Goal: Task Accomplishment & Management: Manage account settings

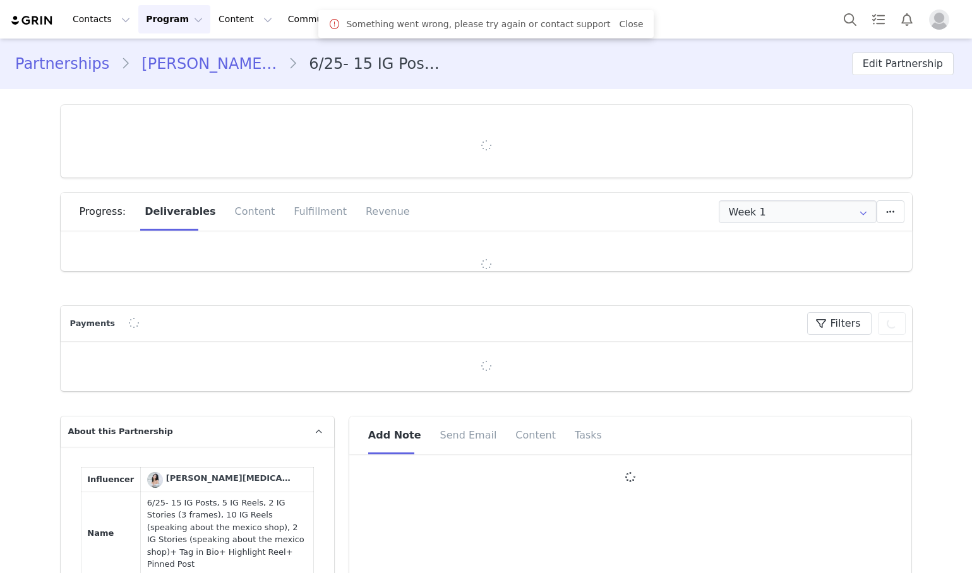
type input "+52 ([GEOGRAPHIC_DATA])"
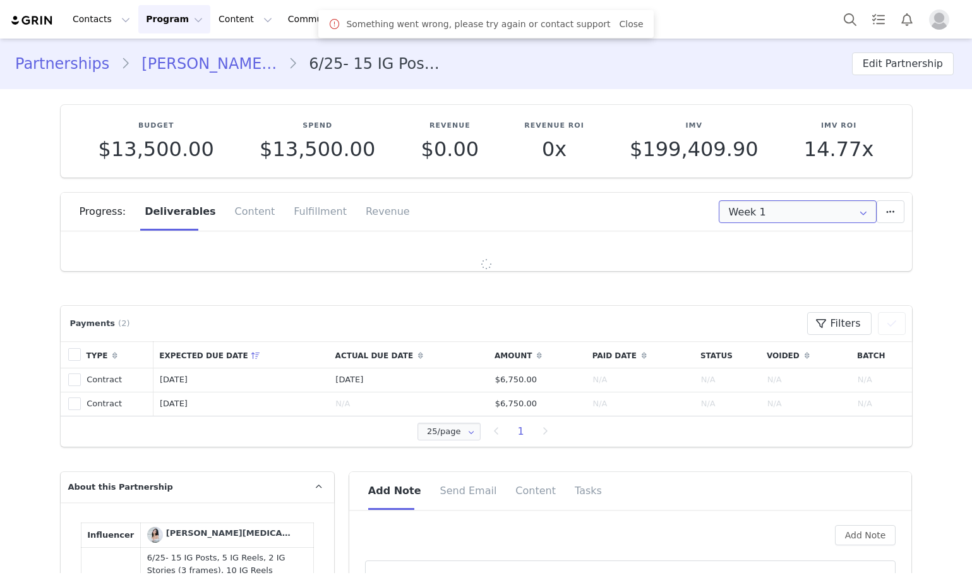
click at [798, 203] on input "Week 1" at bounding box center [798, 211] width 158 height 23
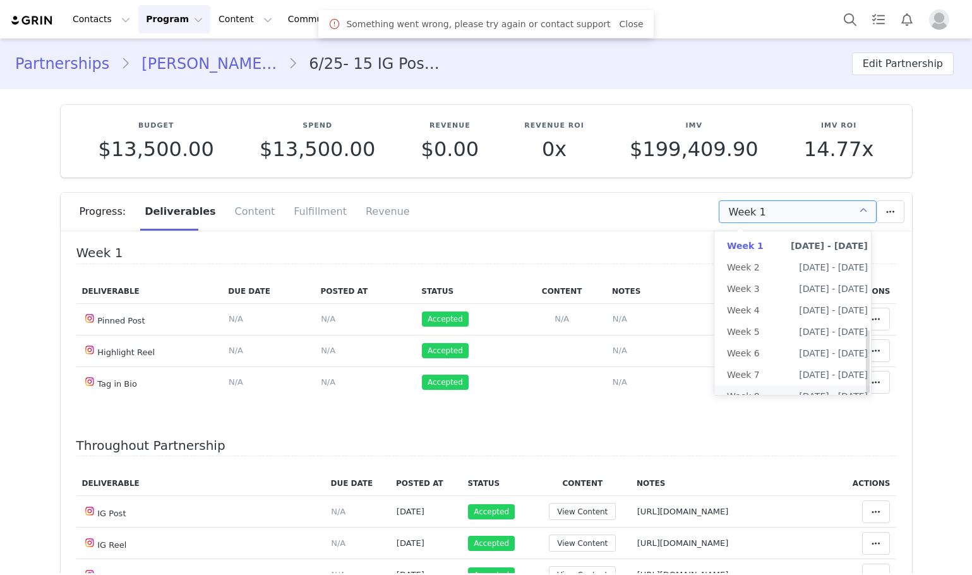
scroll to position [252, 0]
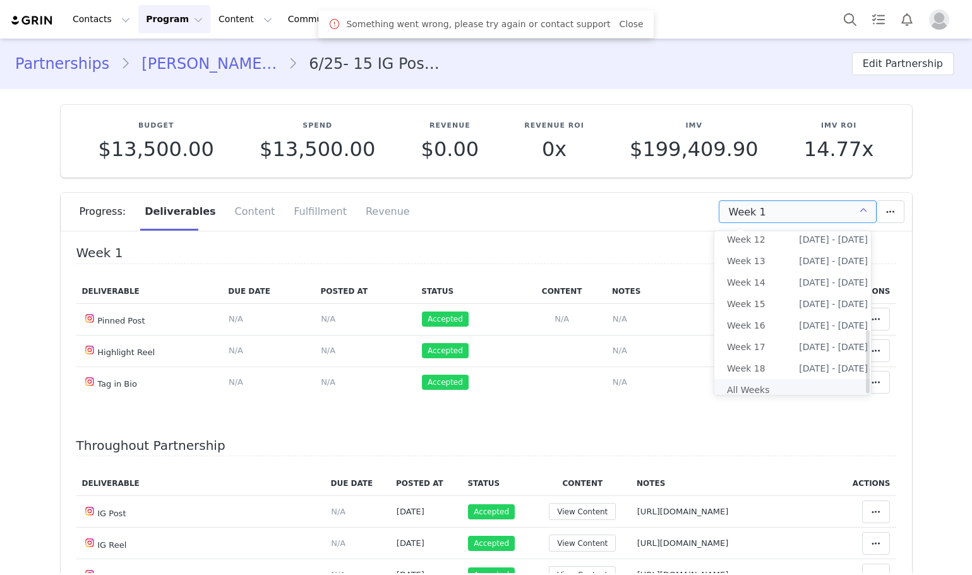
click at [749, 379] on li "All Weeks" at bounding box center [797, 389] width 166 height 21
type input "All"
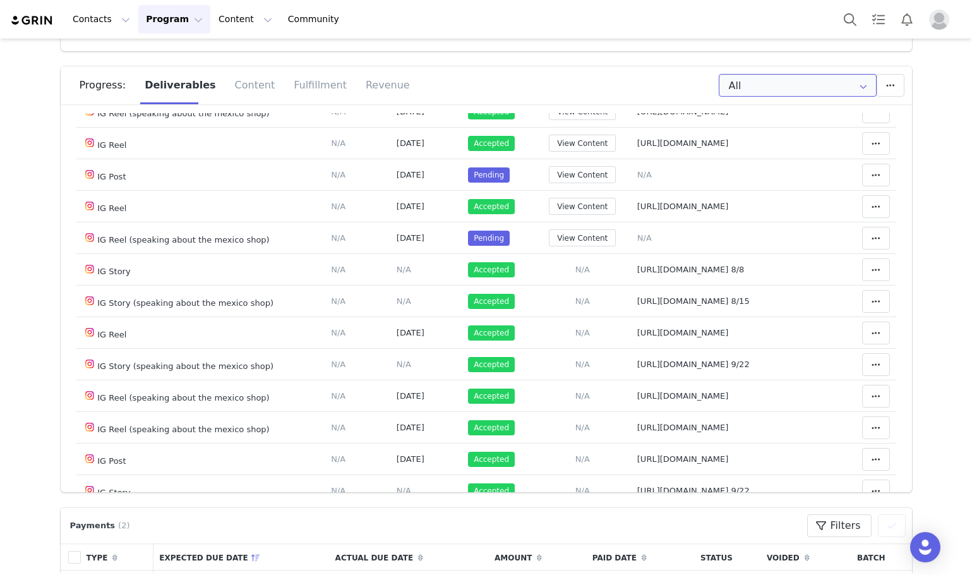
scroll to position [505, 0]
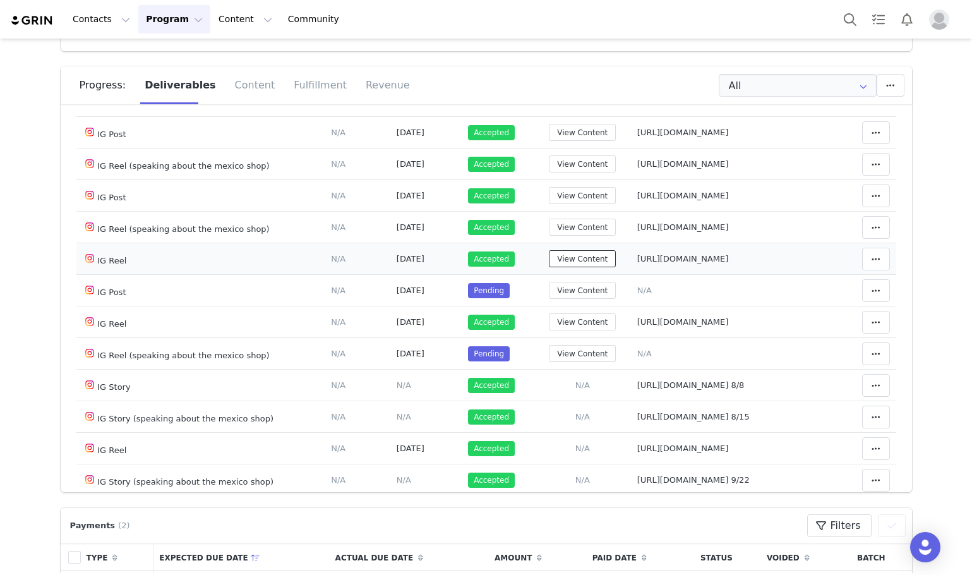
click at [575, 256] on button "View Content" at bounding box center [582, 258] width 67 height 17
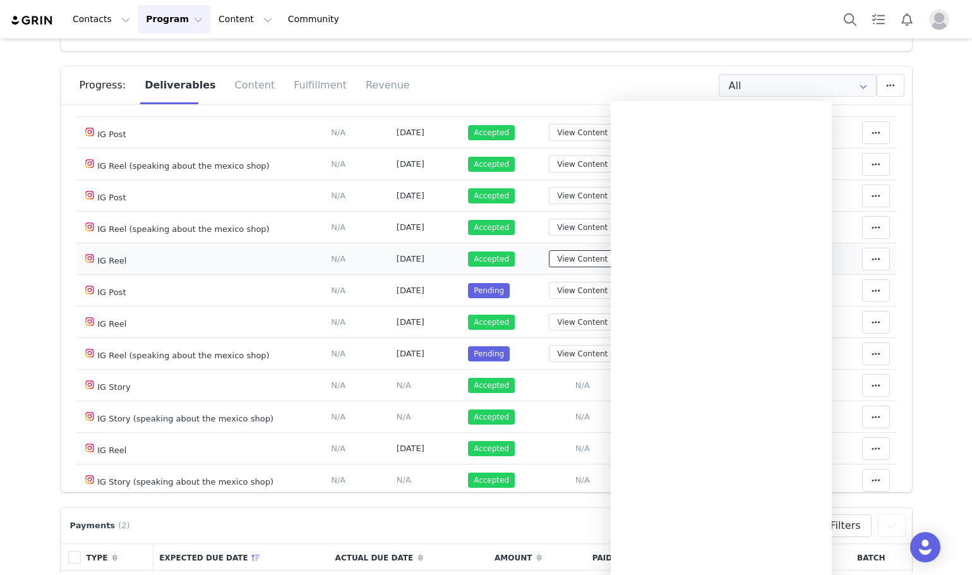
click at [575, 256] on button "View Content" at bounding box center [582, 258] width 67 height 17
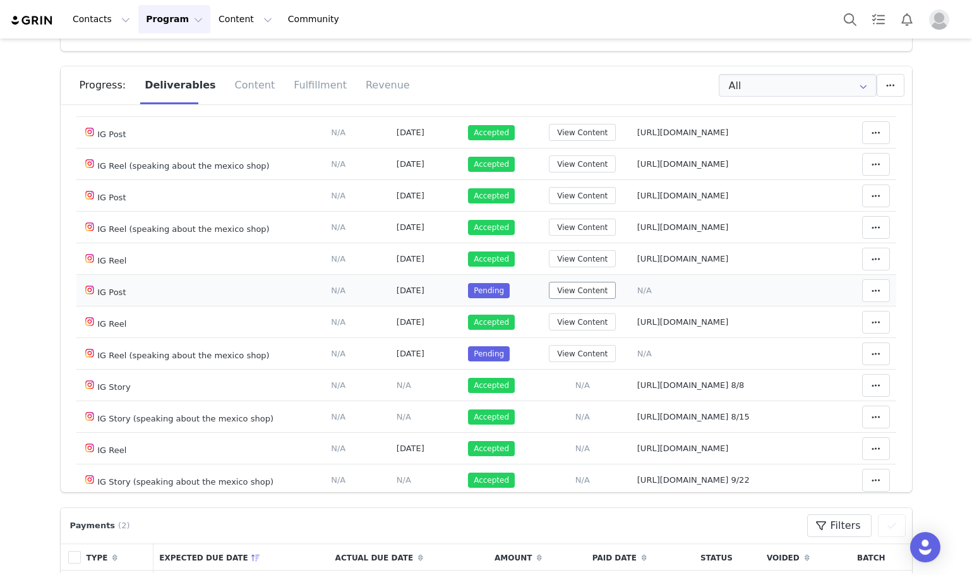
click at [582, 280] on td "View Content" at bounding box center [582, 291] width 97 height 32
click at [577, 286] on button "View Content" at bounding box center [582, 290] width 67 height 17
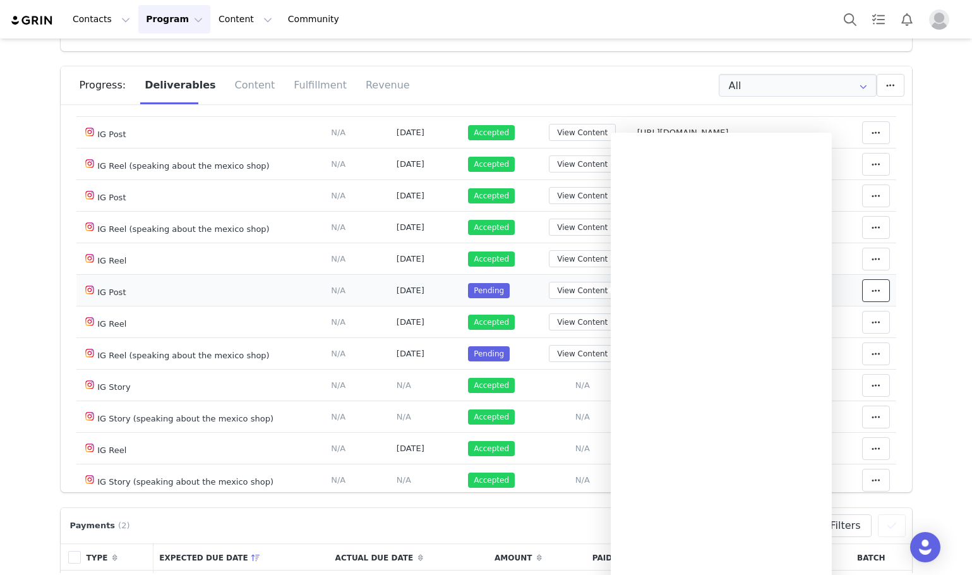
click at [869, 285] on span at bounding box center [876, 290] width 15 height 15
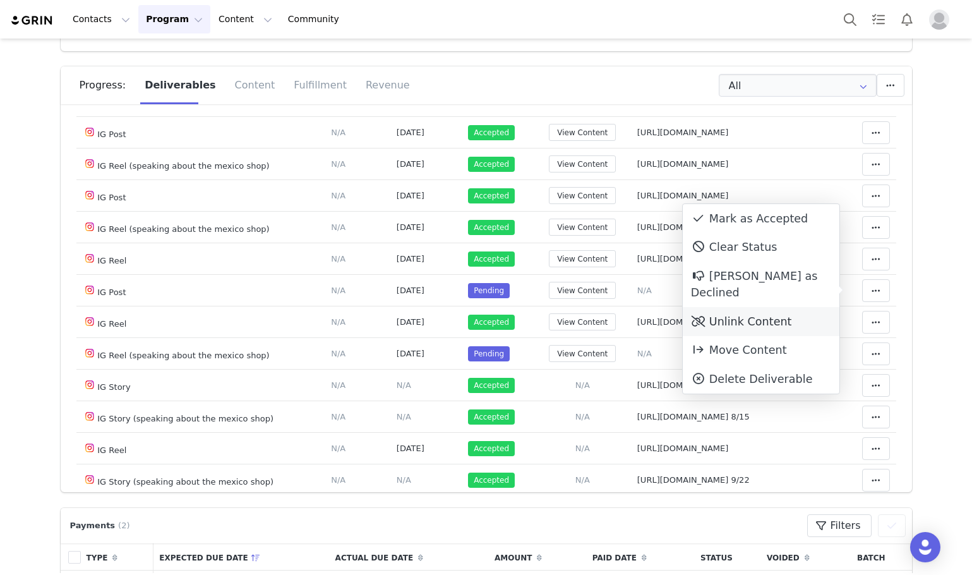
click at [775, 307] on div "Unlink Content" at bounding box center [761, 321] width 157 height 29
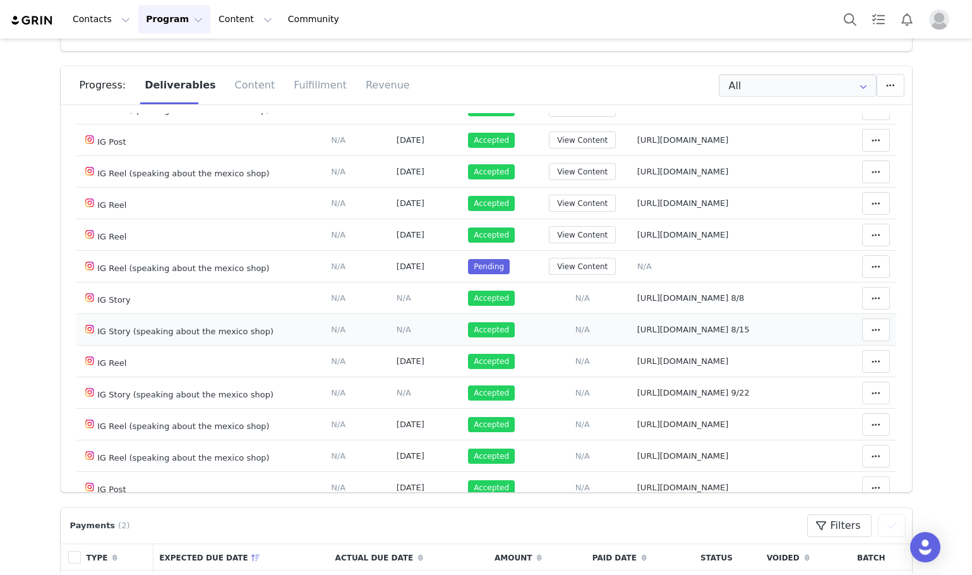
scroll to position [632, 0]
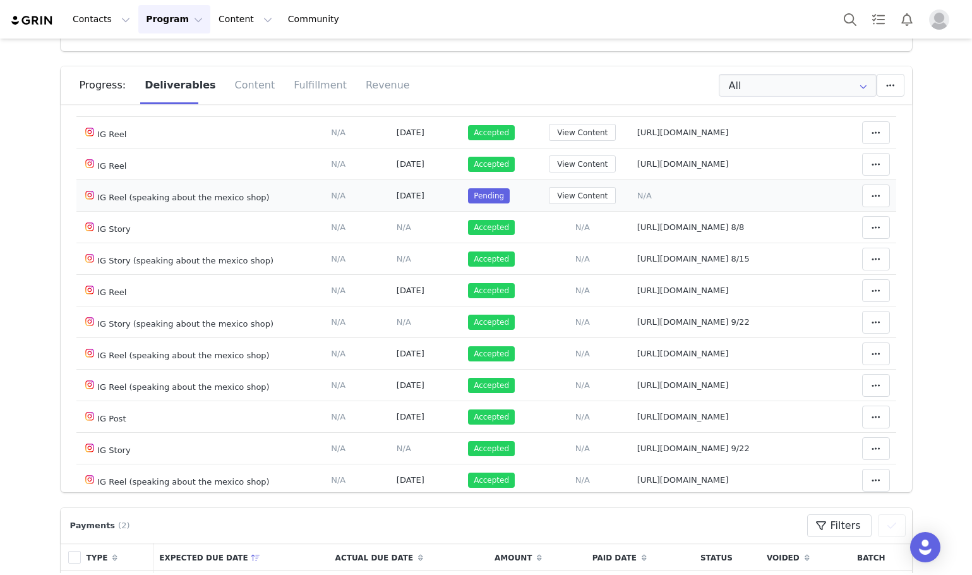
click at [580, 212] on td "View Content" at bounding box center [582, 196] width 97 height 32
click at [579, 204] on button "View Content" at bounding box center [582, 195] width 67 height 17
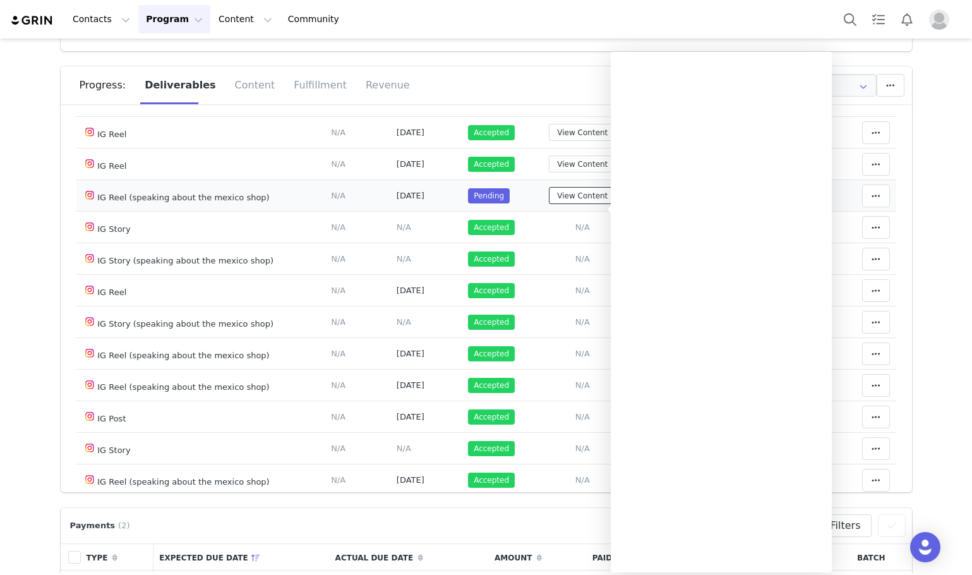
click at [579, 204] on button "View Content" at bounding box center [582, 195] width 67 height 17
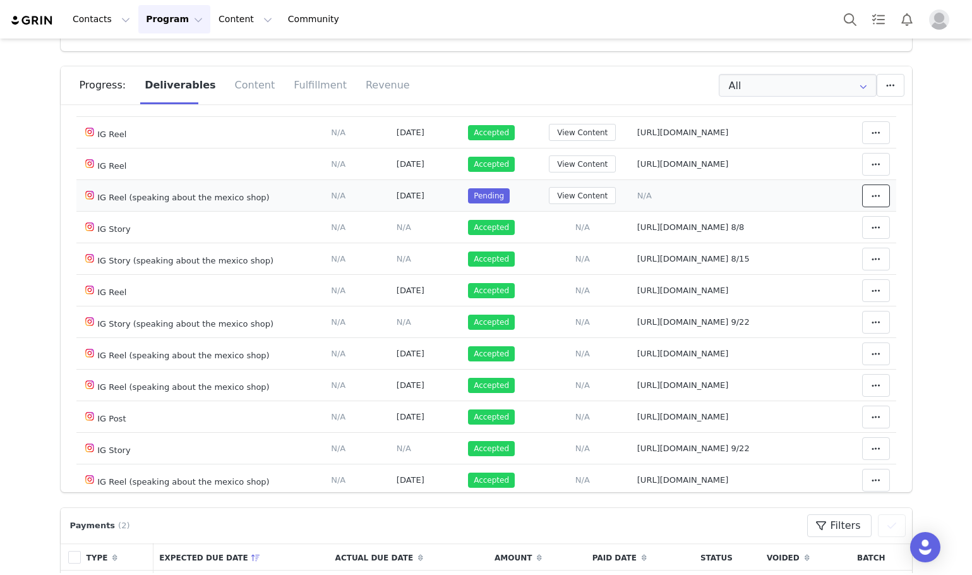
click at [862, 207] on button at bounding box center [876, 195] width 28 height 23
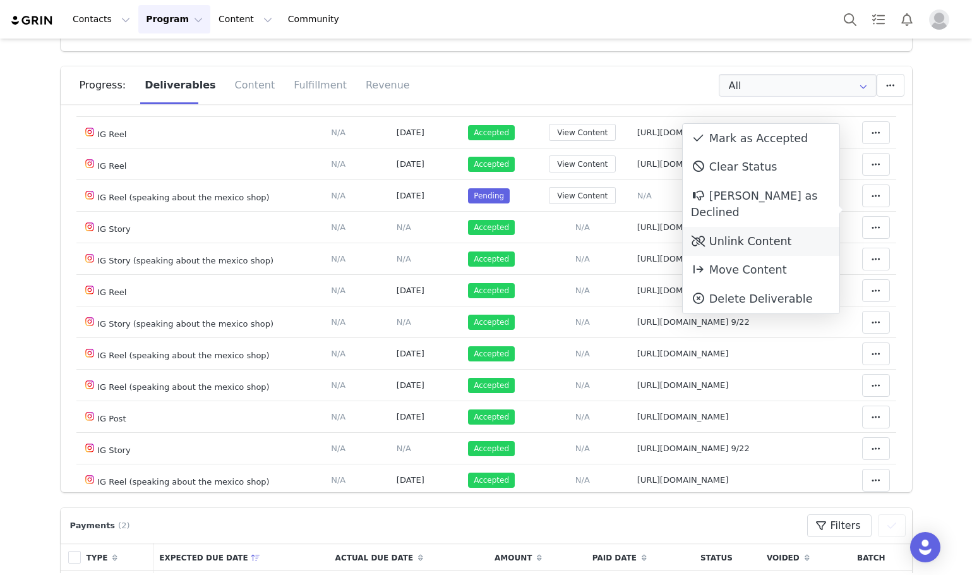
click at [759, 230] on div "Unlink Content" at bounding box center [761, 241] width 157 height 29
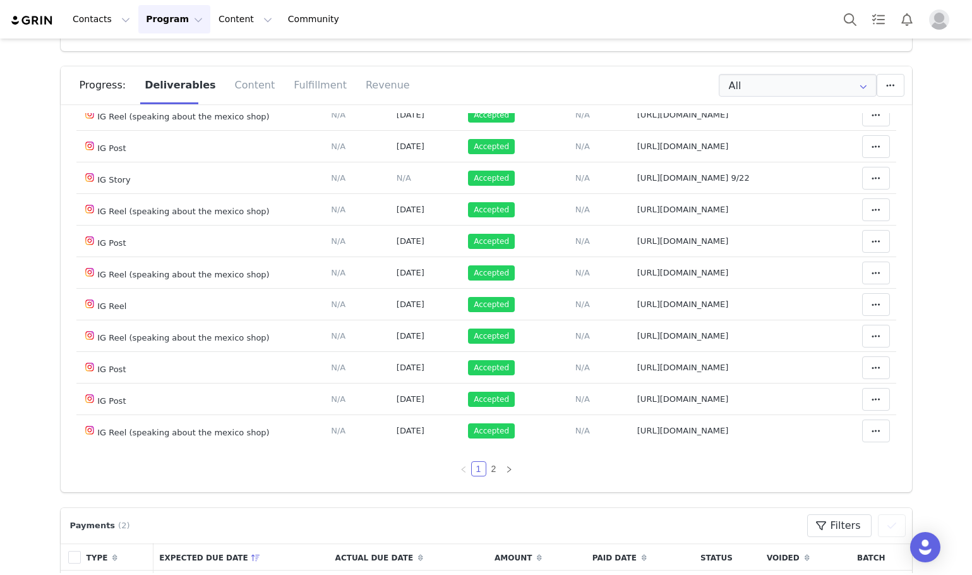
scroll to position [893, 0]
click at [502, 464] on link at bounding box center [509, 468] width 15 height 15
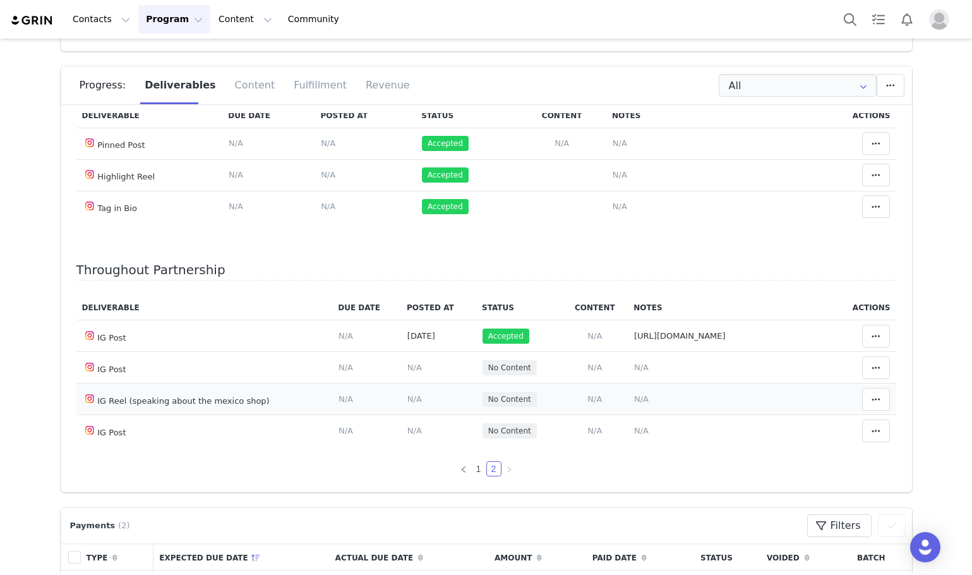
scroll to position [52, 0]
click at [634, 368] on span "N/A" at bounding box center [641, 367] width 15 height 9
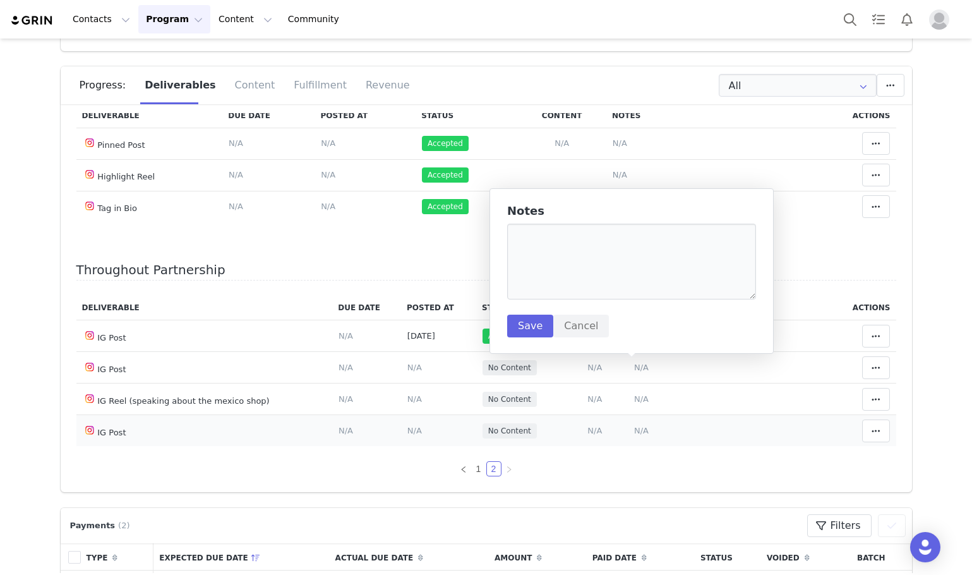
click at [521, 415] on td "No Content" at bounding box center [518, 431] width 85 height 32
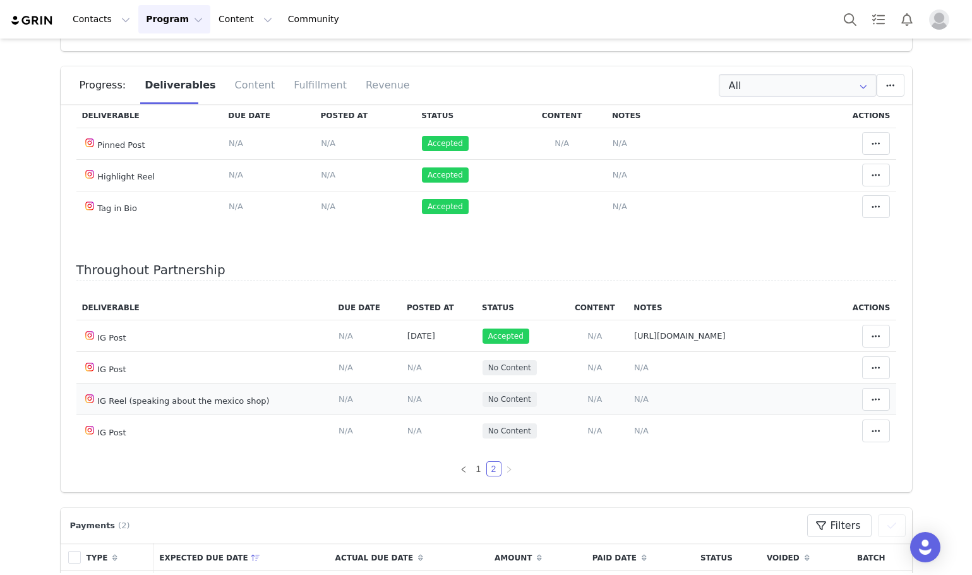
click at [634, 399] on span "N/A" at bounding box center [641, 398] width 15 height 9
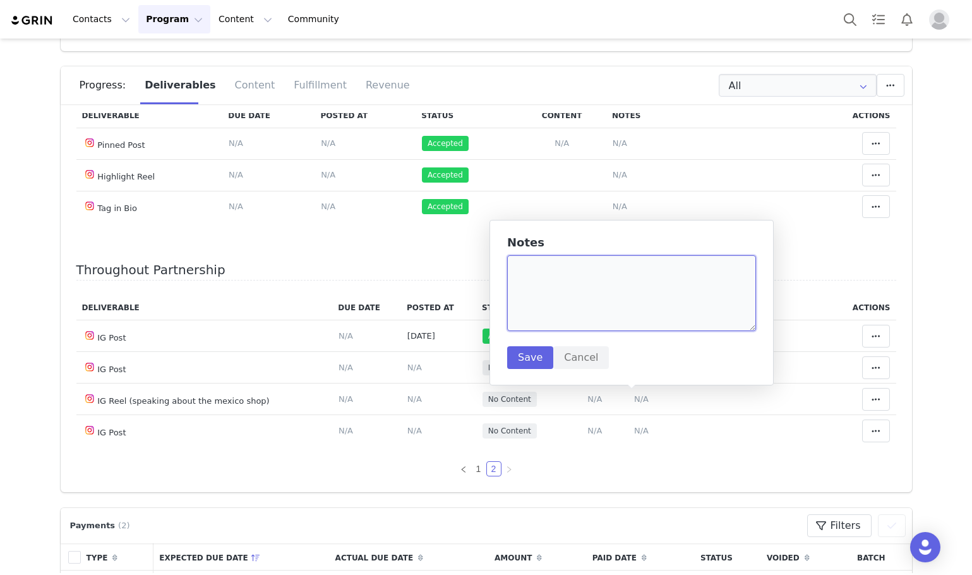
paste textarea "https://www.instagram.com/reel/DO2RdInDXj_/?utm_source=ig_embed&ig_rid=0db9cff4…"
type textarea "https://www.instagram.com/reel/DO2RdInDXj_/?utm_source=ig_embed&ig_rid=0db9cff4…"
click at [546, 359] on button "Save" at bounding box center [530, 357] width 46 height 23
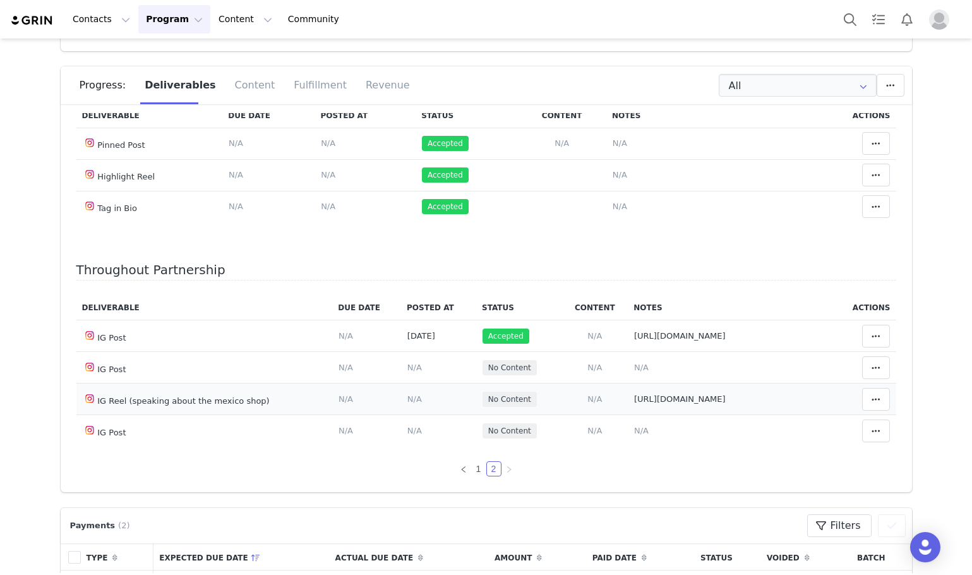
click at [833, 401] on td "Match Content Mark as Accepted Delete Deliverable This will unlink any content,…" at bounding box center [864, 399] width 63 height 32
click at [847, 404] on td "Match Content Mark as Accepted Delete Deliverable This will unlink any content,…" at bounding box center [864, 399] width 63 height 32
click at [862, 404] on button at bounding box center [876, 399] width 28 height 23
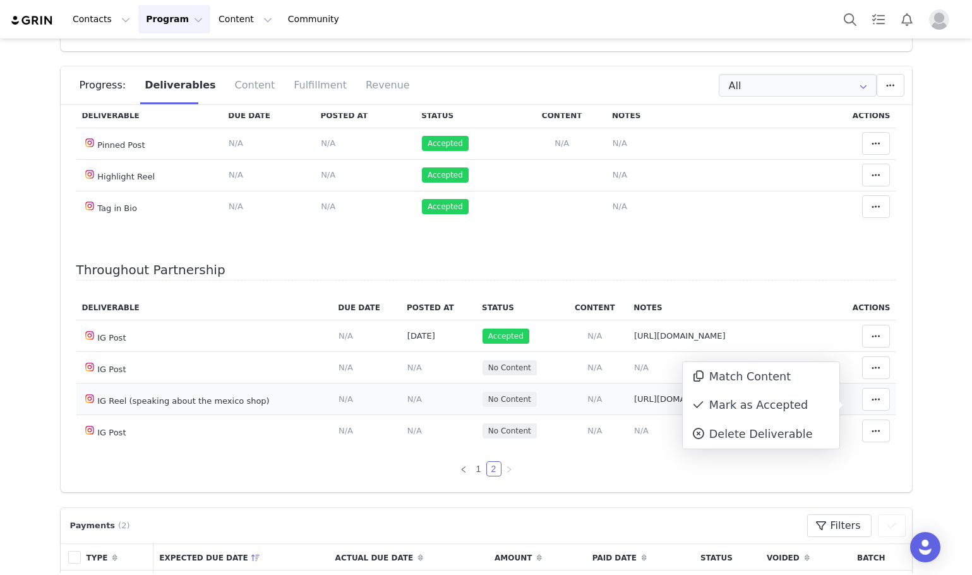
click at [828, 404] on div "Mark as Accepted" at bounding box center [761, 405] width 157 height 29
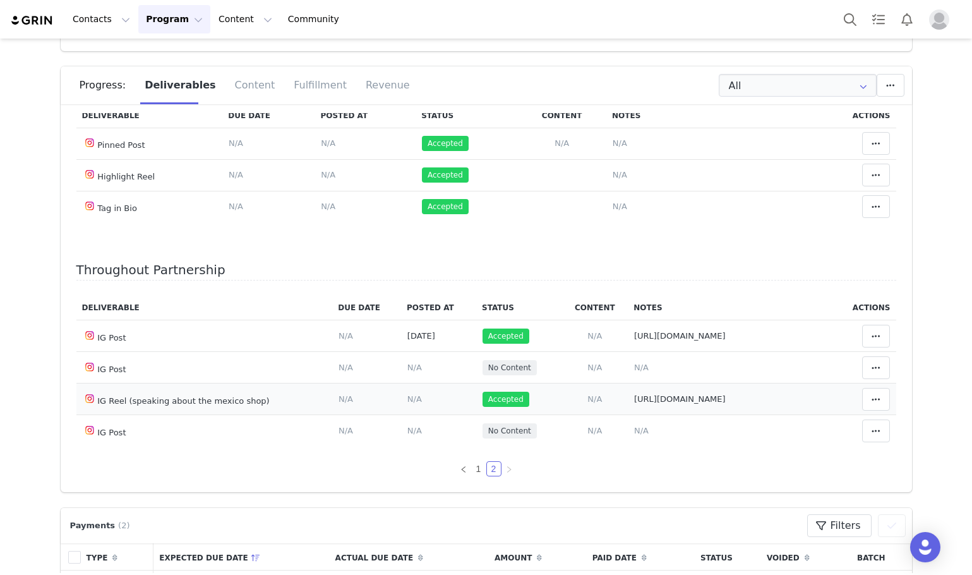
click at [407, 404] on span "N/A" at bounding box center [414, 398] width 15 height 9
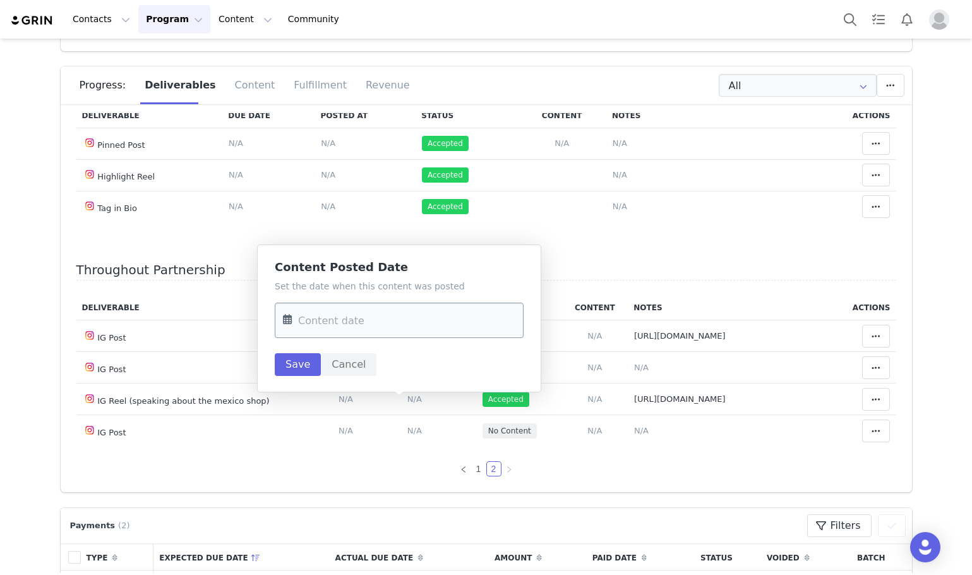
click at [352, 313] on input "text" at bounding box center [399, 320] width 249 height 35
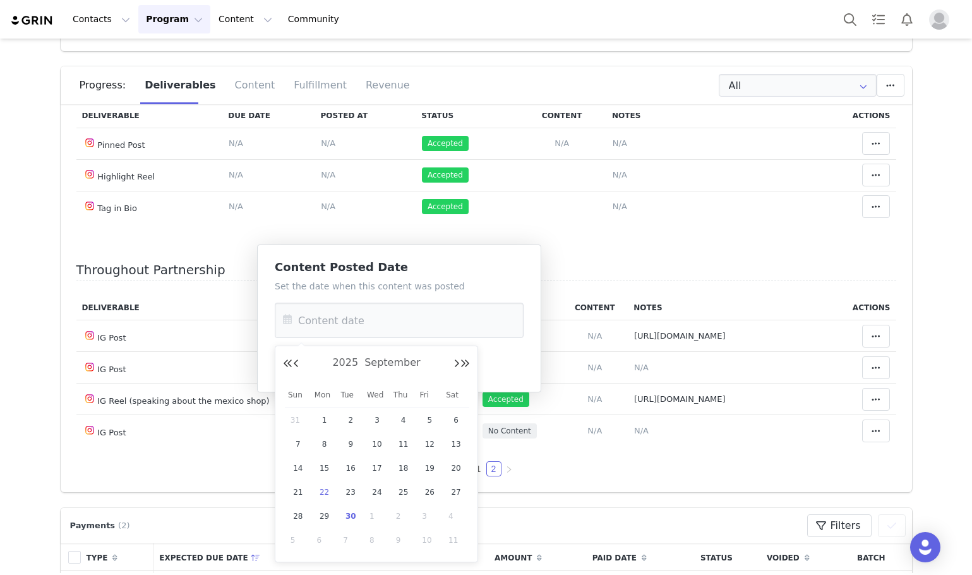
click at [322, 493] on span "22" at bounding box center [324, 492] width 15 height 15
type input "Sep 22 2025"
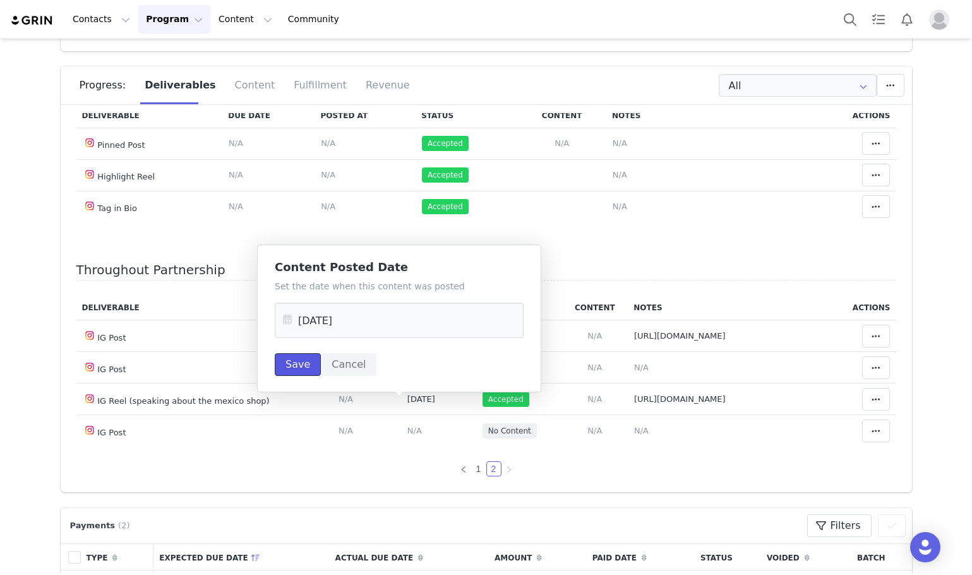
click at [298, 366] on button "Save" at bounding box center [298, 364] width 46 height 23
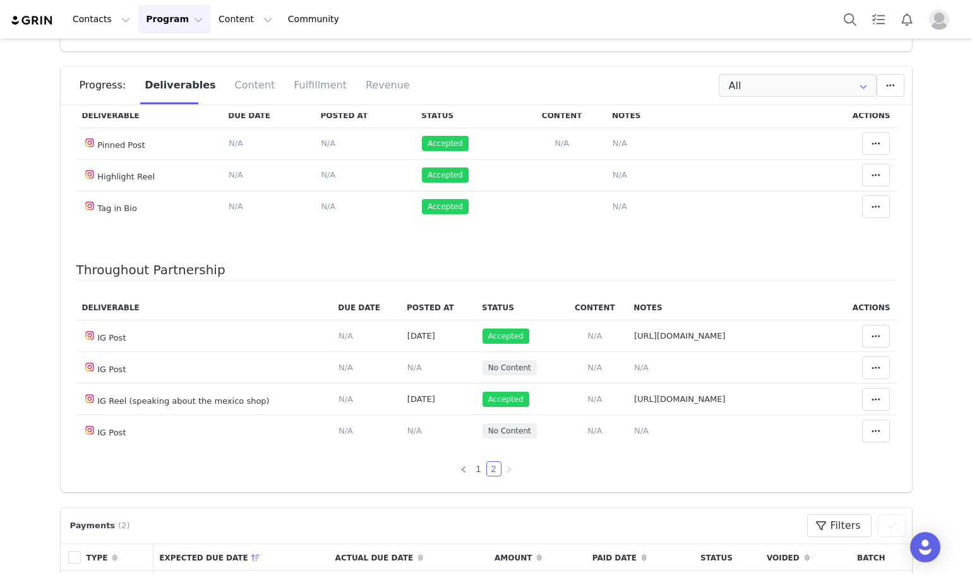
click at [467, 471] on div "Deliverable Due Date Posted At Status Content Notes Actions IG Post Deliverable…" at bounding box center [486, 386] width 820 height 181
click at [472, 476] on link "1" at bounding box center [479, 469] width 14 height 14
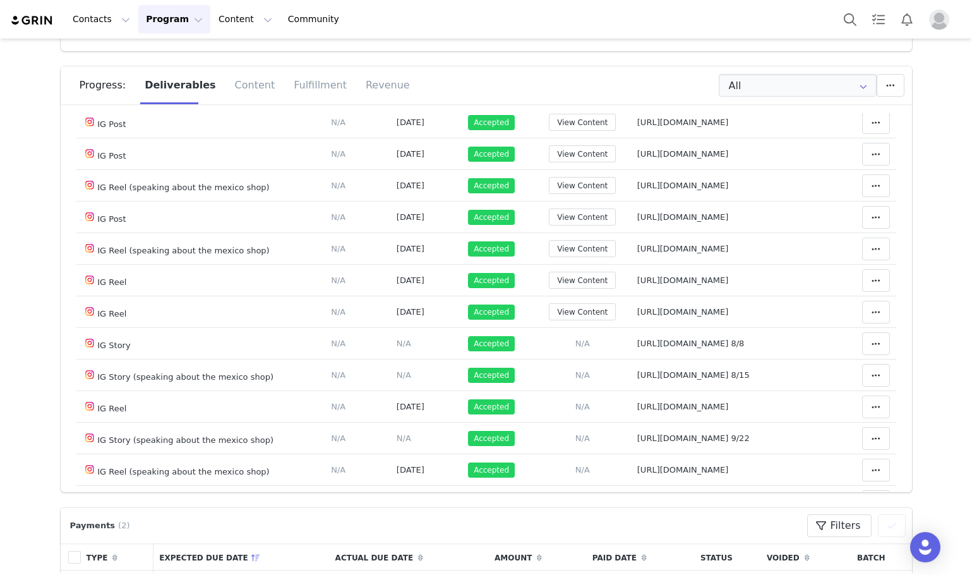
scroll to position [494, 0]
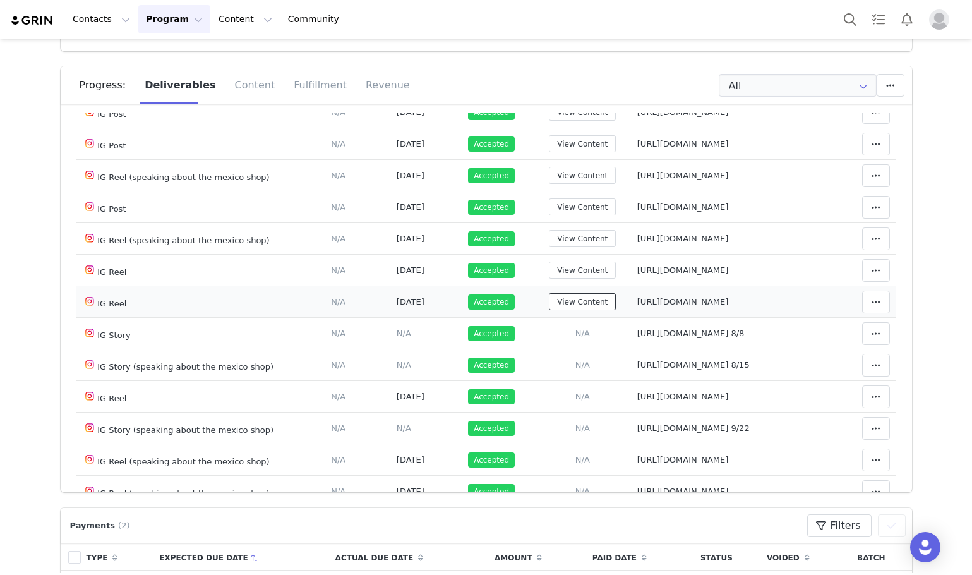
click at [584, 310] on button "View Content" at bounding box center [582, 301] width 67 height 17
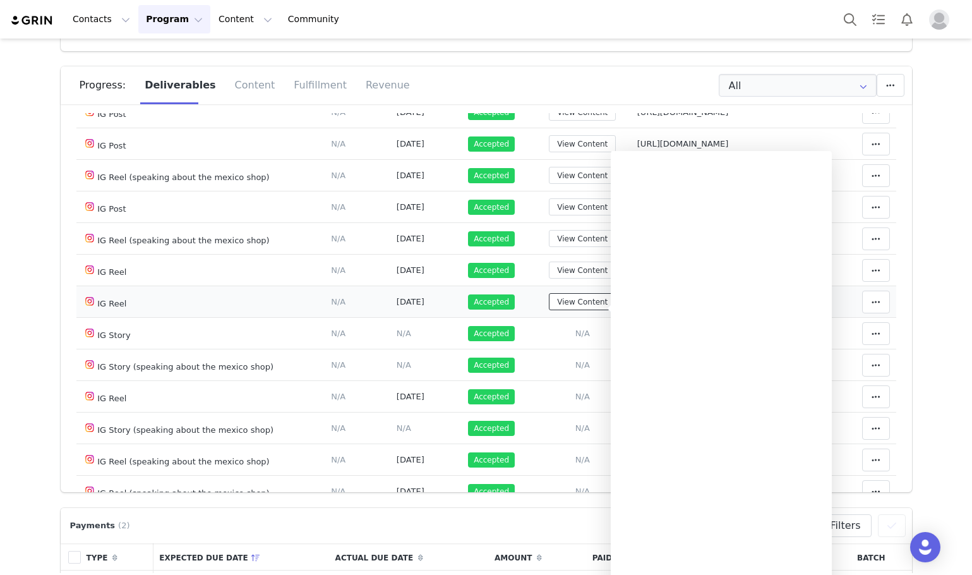
click at [584, 310] on button "View Content" at bounding box center [582, 301] width 67 height 17
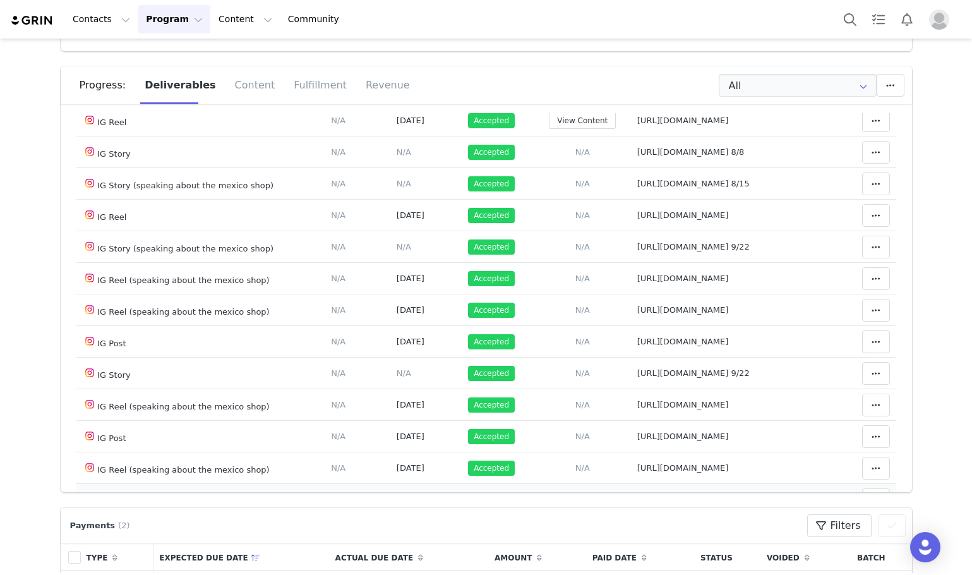
scroll to position [873, 0]
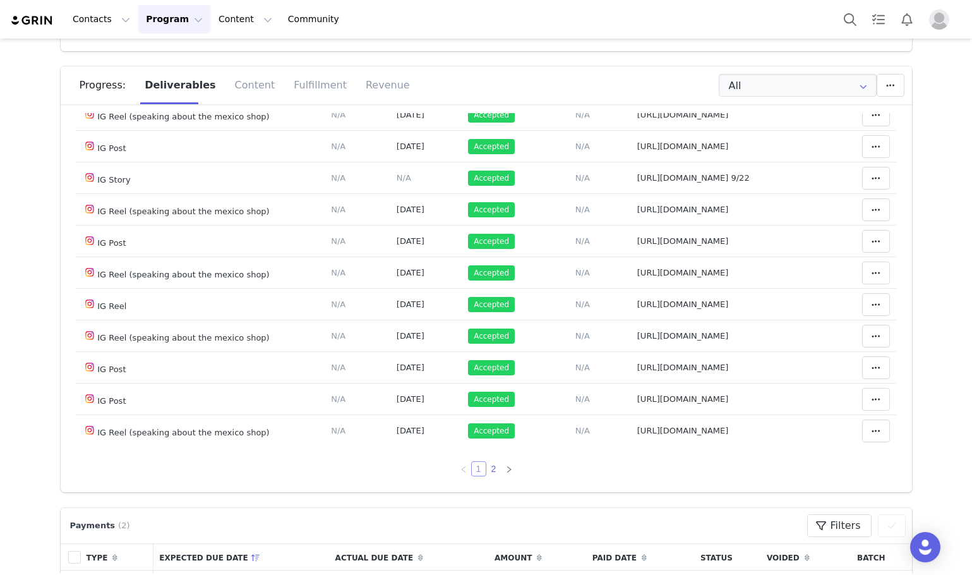
click at [476, 476] on link "1" at bounding box center [479, 469] width 14 height 14
click at [489, 476] on link "2" at bounding box center [494, 469] width 14 height 14
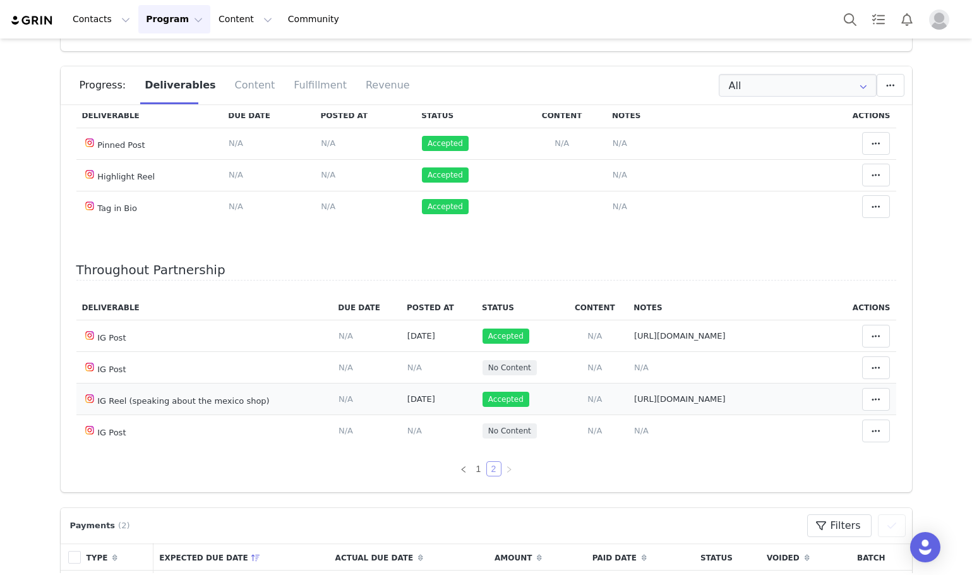
scroll to position [66, 0]
click at [639, 356] on td "Notes Save Cancel N/A" at bounding box center [730, 368] width 205 height 32
click at [634, 363] on span "N/A" at bounding box center [641, 367] width 15 height 9
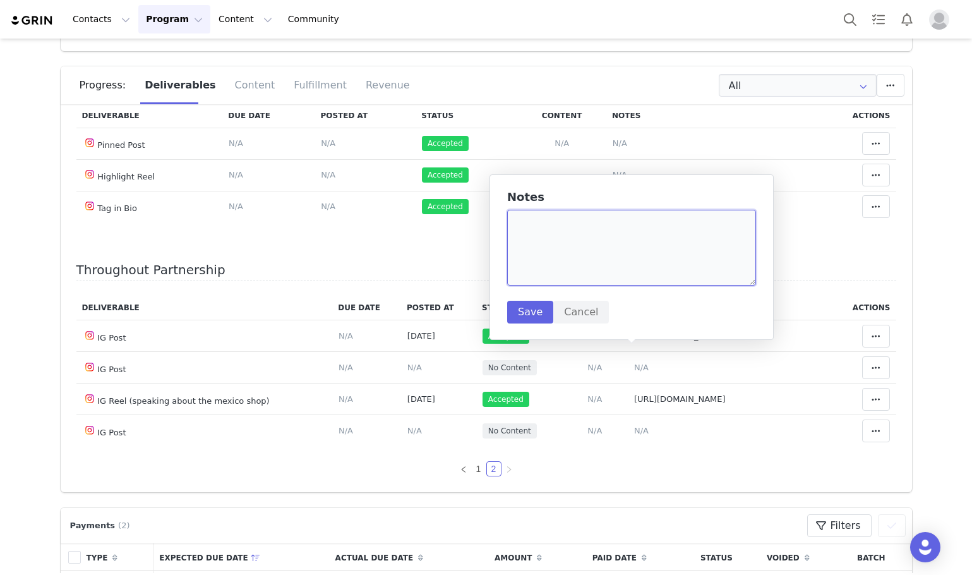
paste textarea "https://www.instagram.com/p/DPAS5vKj_Vp/"
type textarea "https://www.instagram.com/p/DPAS5vKj_Vp/"
click at [537, 315] on button "Save" at bounding box center [530, 312] width 46 height 23
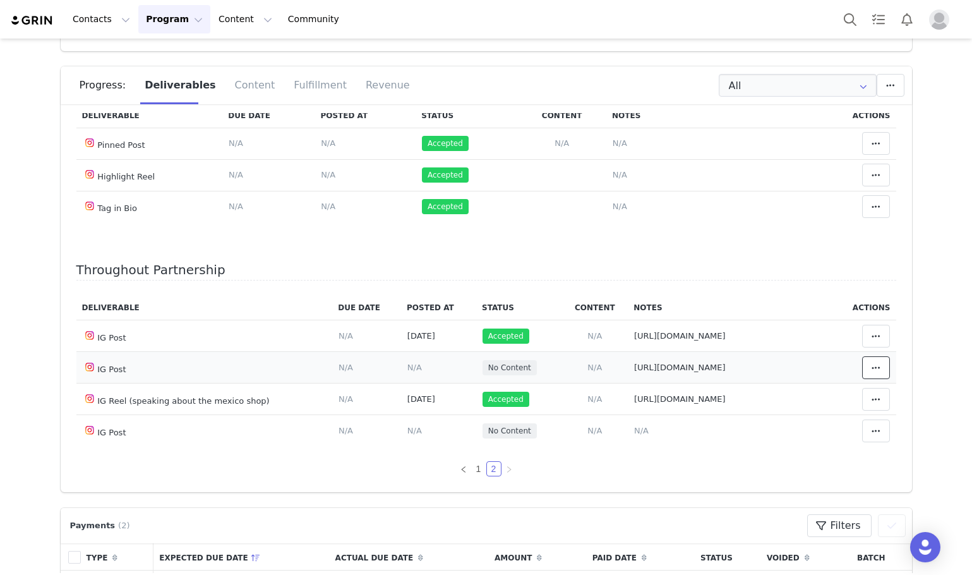
click at [872, 363] on icon at bounding box center [876, 368] width 9 height 10
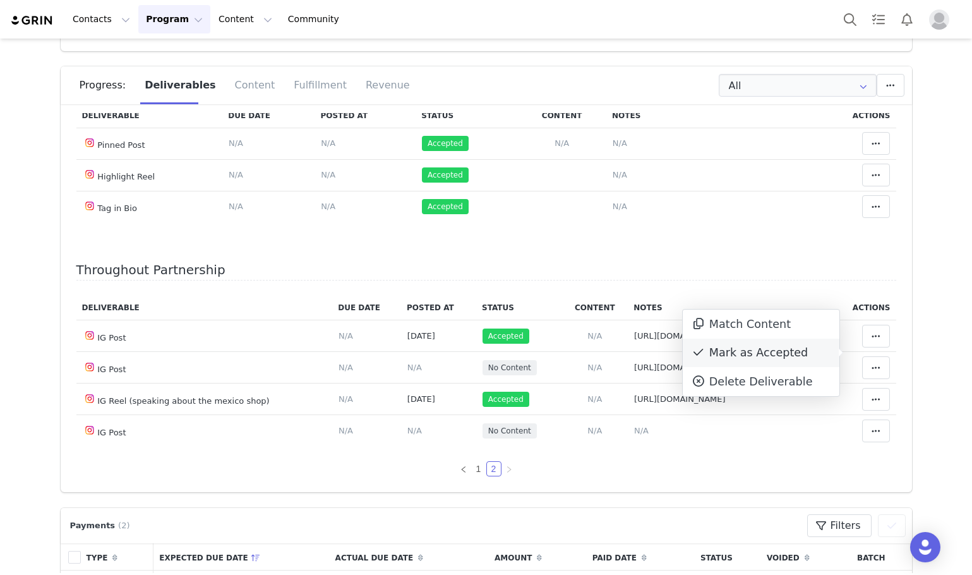
click at [785, 349] on div "Mark as Accepted" at bounding box center [761, 353] width 157 height 29
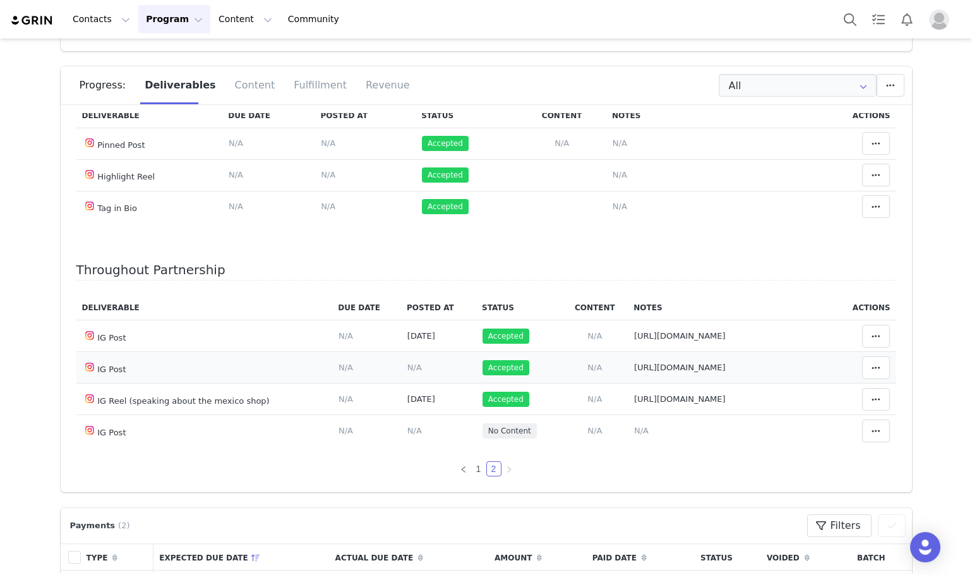
click at [407, 363] on span "N/A" at bounding box center [414, 367] width 15 height 9
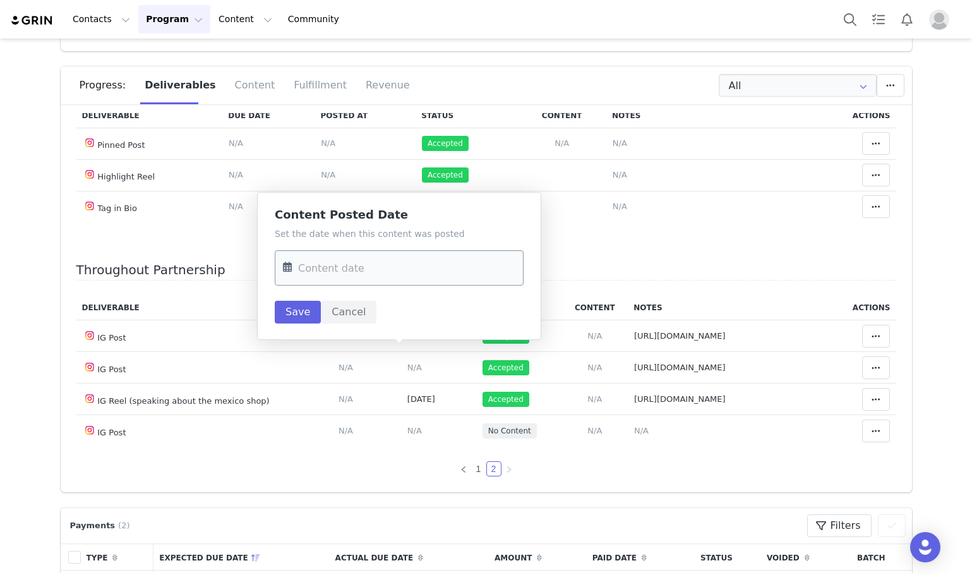
click at [382, 255] on input "text" at bounding box center [399, 267] width 249 height 35
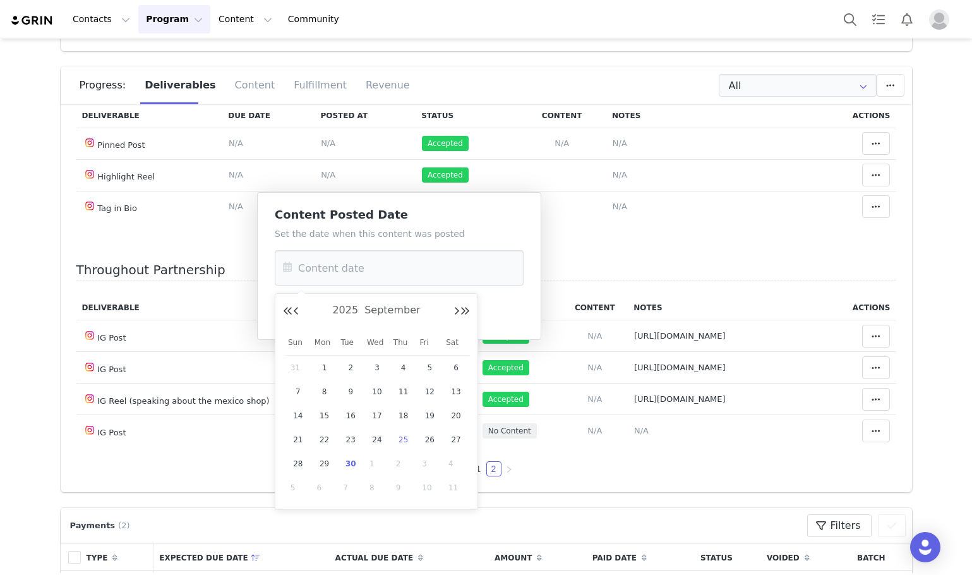
click at [404, 435] on span "25" at bounding box center [403, 439] width 15 height 15
type input "Sep 25 2025"
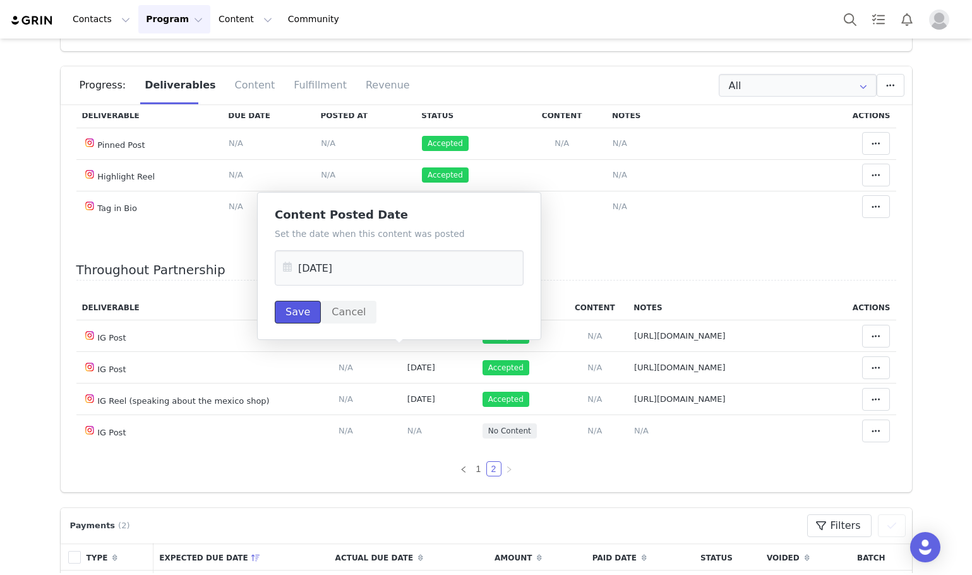
click at [308, 313] on button "Save" at bounding box center [298, 312] width 46 height 23
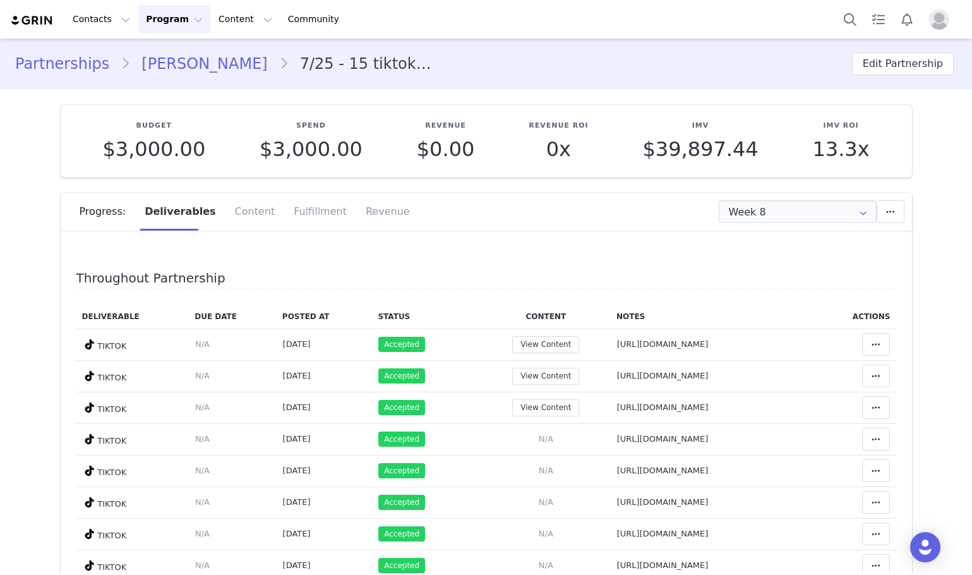
click at [790, 226] on div "Progress: Deliverables Content Fulfillment Revenue" at bounding box center [496, 212] width 833 height 38
click at [774, 215] on input "Week 8" at bounding box center [798, 211] width 158 height 23
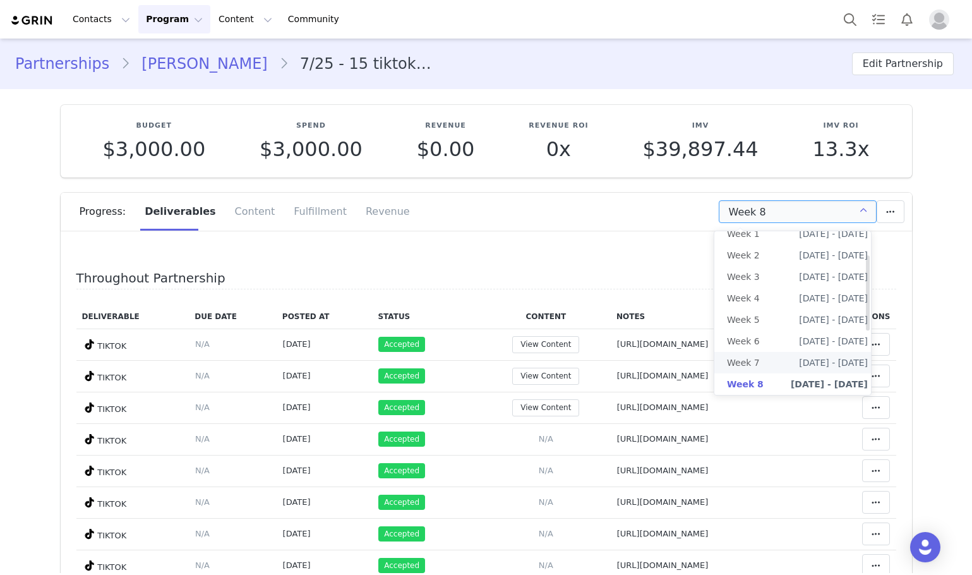
scroll to position [188, 0]
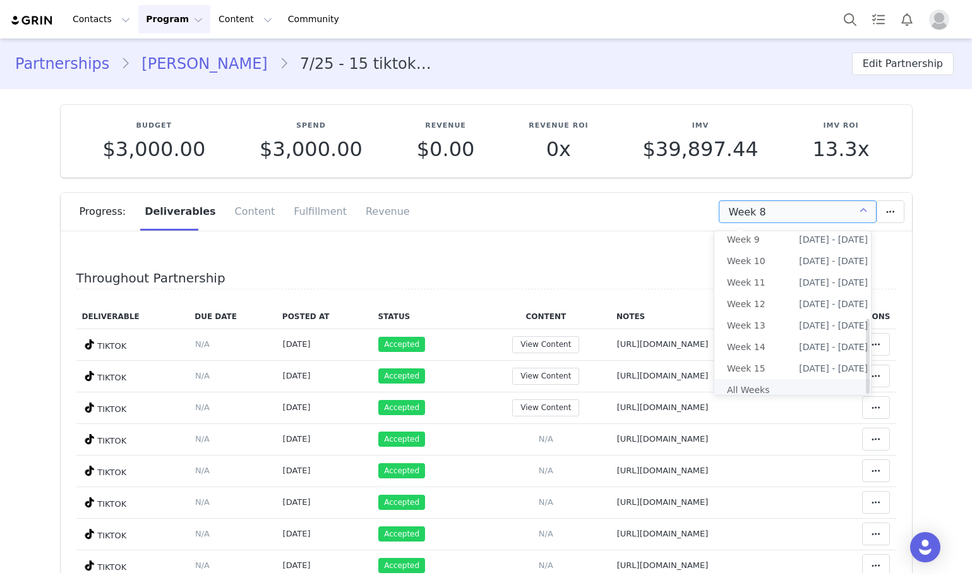
click at [763, 381] on li "All Weeks" at bounding box center [797, 389] width 166 height 21
type input "All"
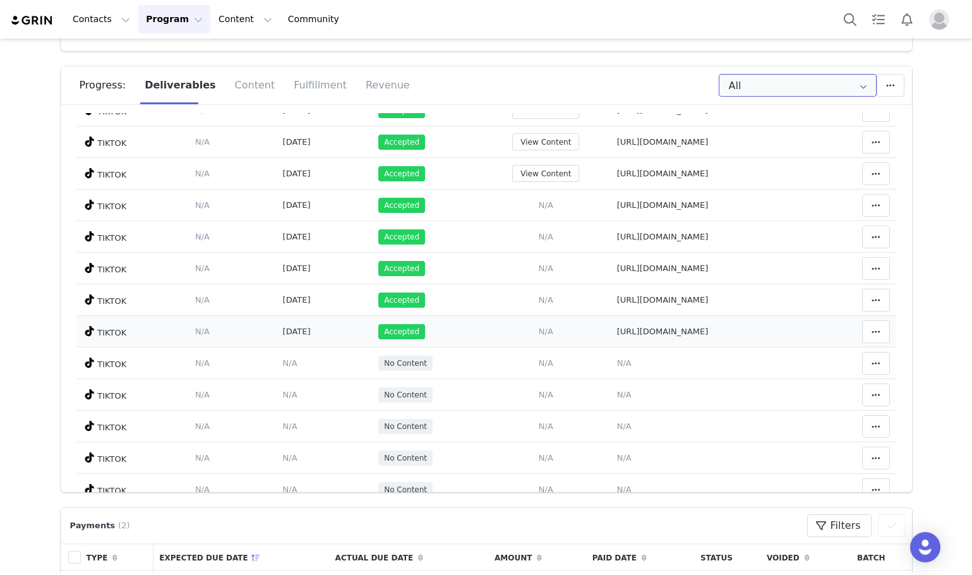
scroll to position [253, 0]
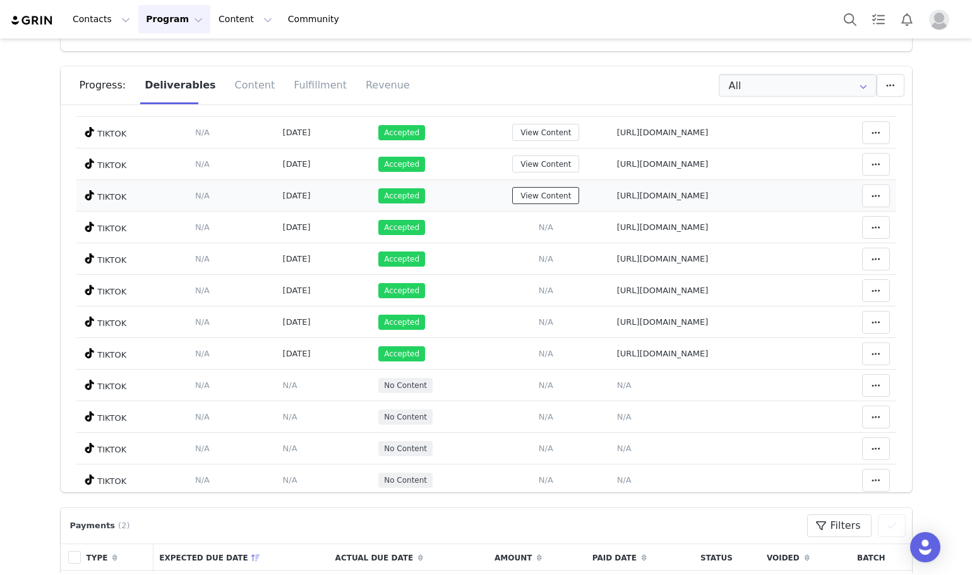
click at [512, 196] on button "View Content" at bounding box center [545, 195] width 67 height 17
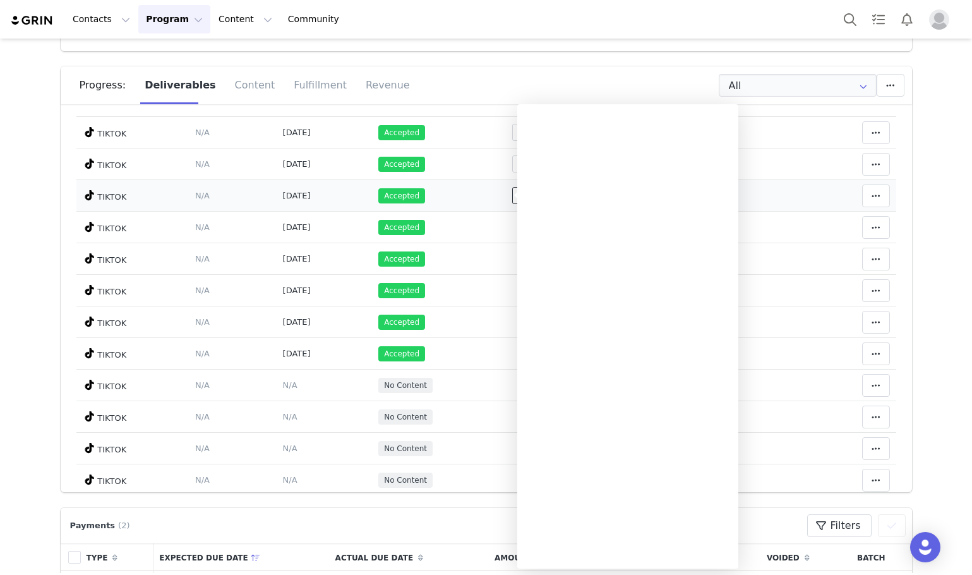
click at [512, 196] on button "View Content" at bounding box center [545, 195] width 67 height 17
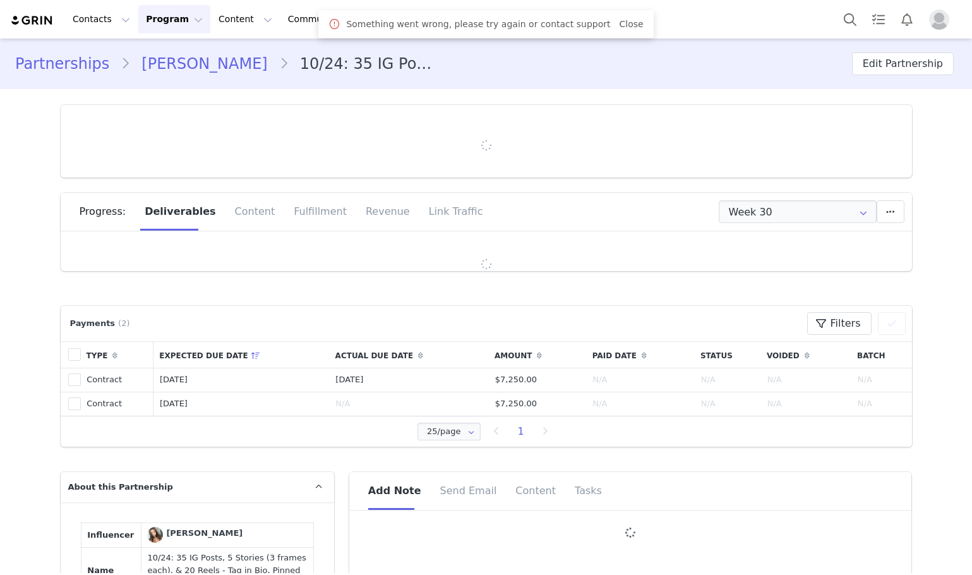
type input "+61 ([GEOGRAPHIC_DATA])"
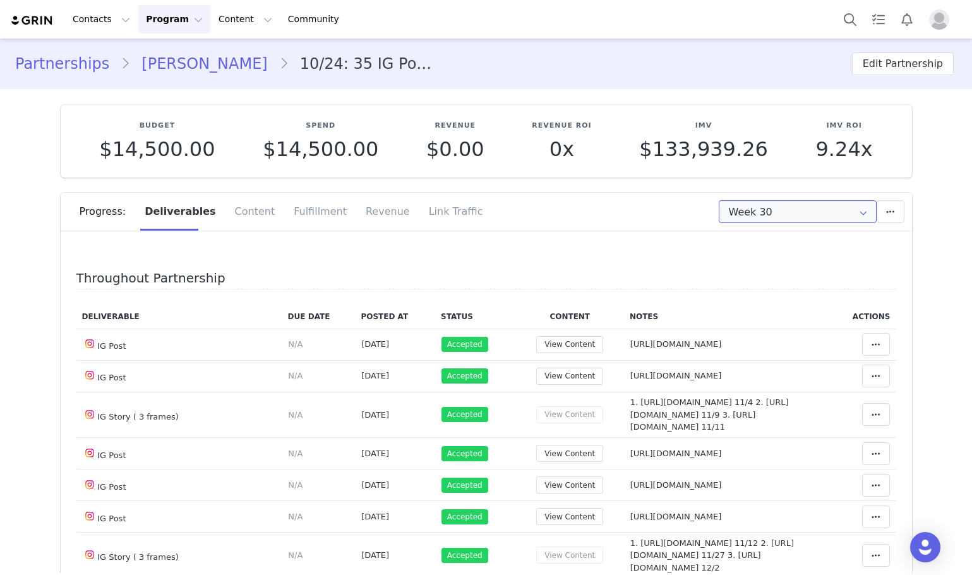
click at [822, 212] on input "Week 30" at bounding box center [798, 211] width 158 height 23
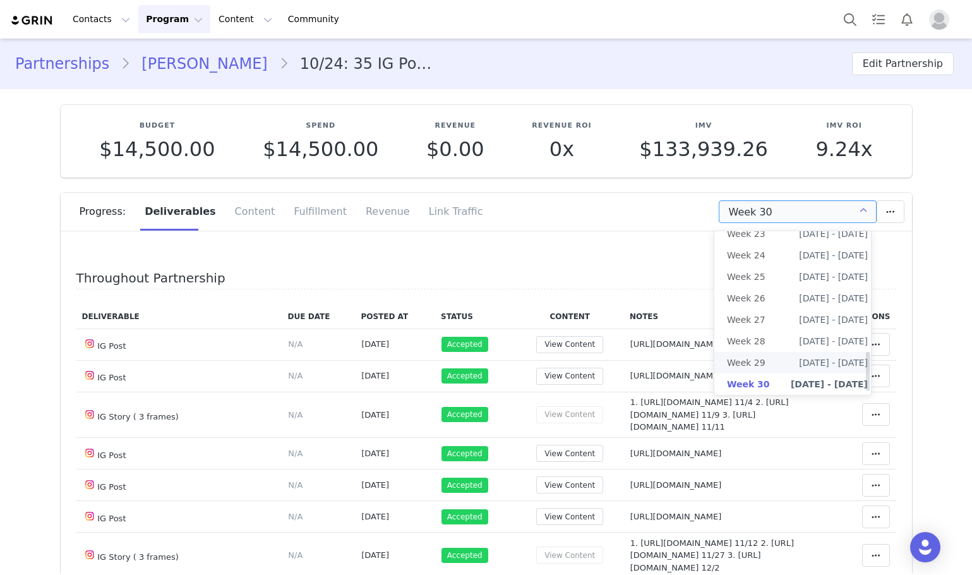
scroll to position [510, 0]
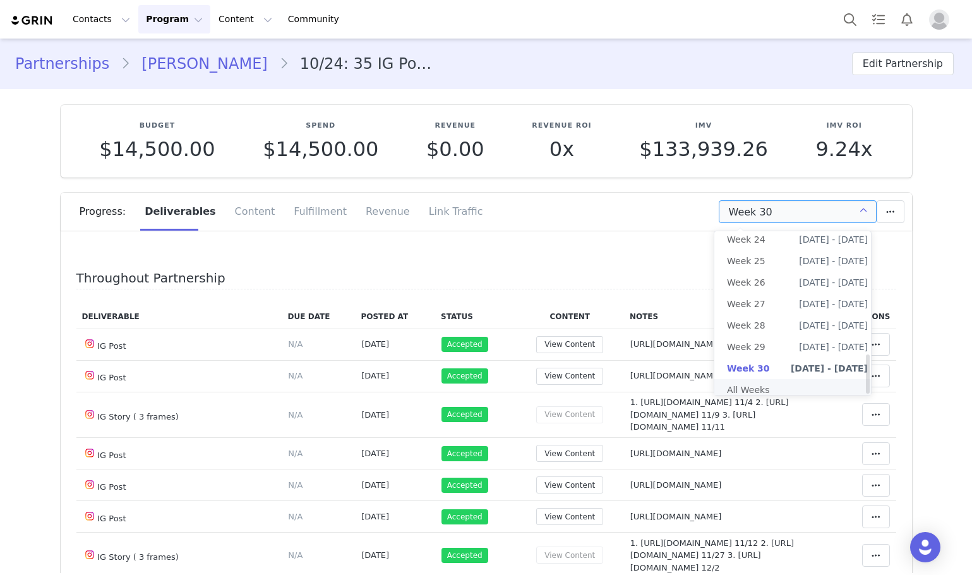
click at [757, 379] on li "All Weeks" at bounding box center [797, 389] width 166 height 21
type input "All"
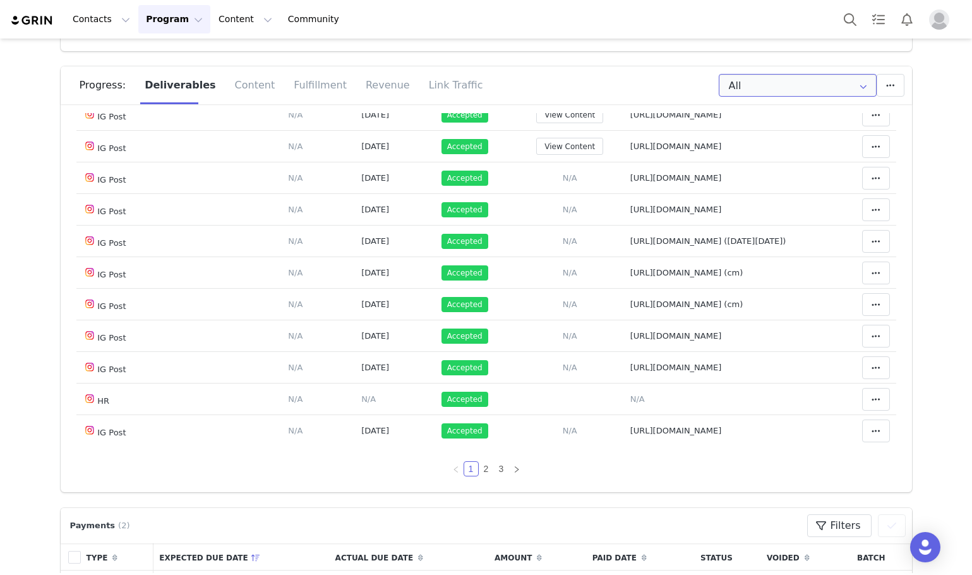
scroll to position [966, 0]
click at [479, 465] on link "2" at bounding box center [486, 469] width 14 height 14
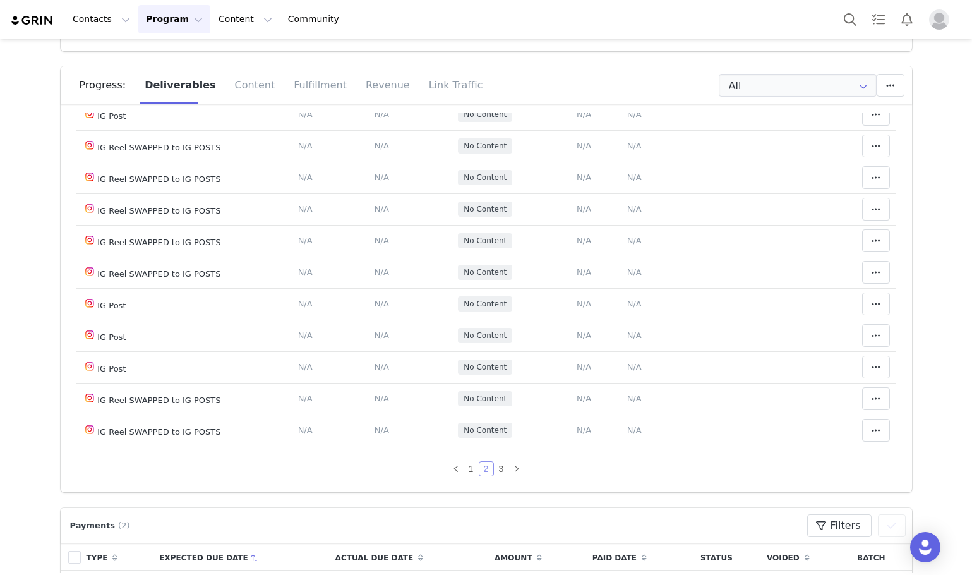
scroll to position [704, 0]
click at [464, 467] on link "1" at bounding box center [471, 469] width 14 height 14
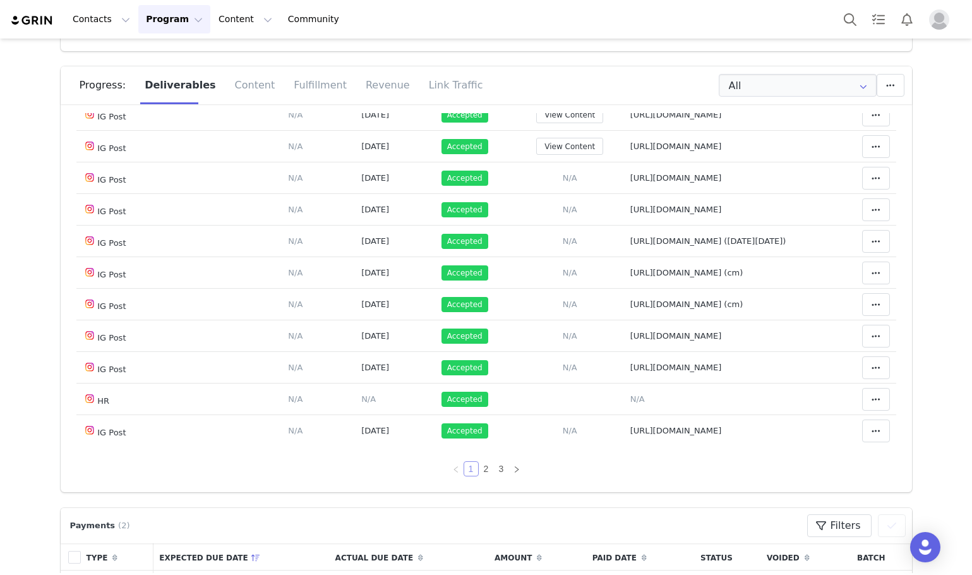
scroll to position [840, 0]
click at [592, 155] on button "View Content" at bounding box center [569, 146] width 67 height 17
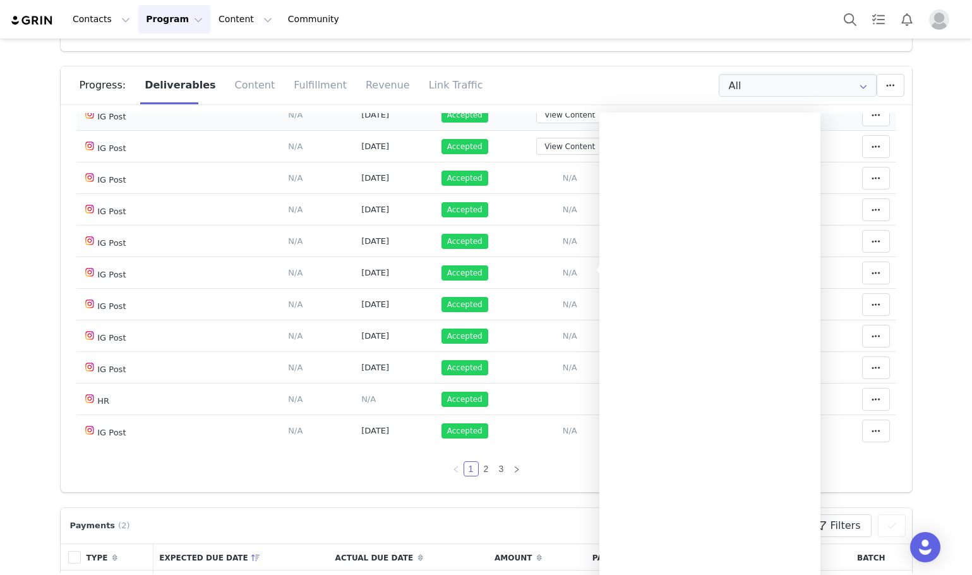
click at [488, 131] on td "Accepted" at bounding box center [475, 115] width 81 height 32
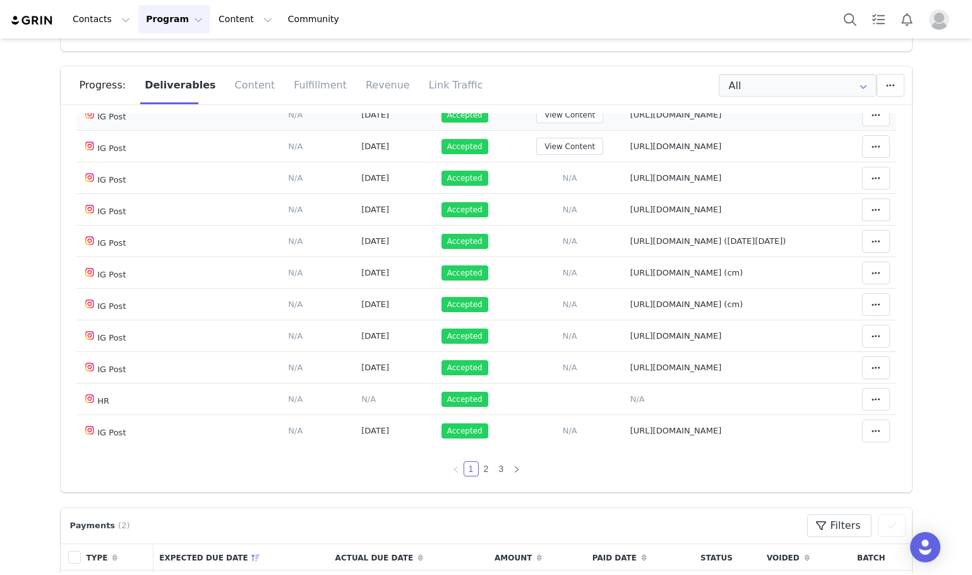
scroll to position [966, 0]
drag, startPoint x: 480, startPoint y: 455, endPoint x: 478, endPoint y: 467, distance: 11.5
click at [479, 467] on link "2" at bounding box center [486, 469] width 14 height 14
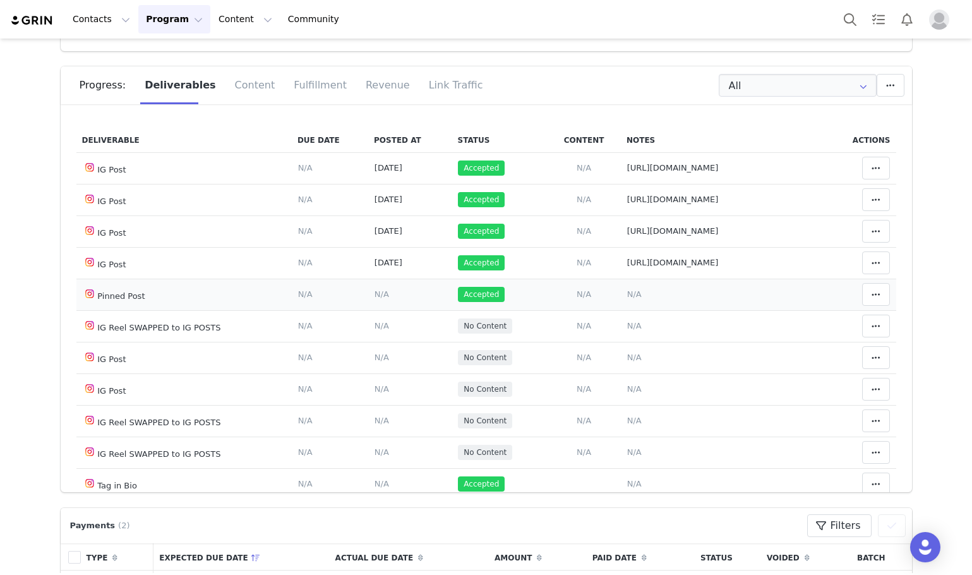
scroll to position [72, 0]
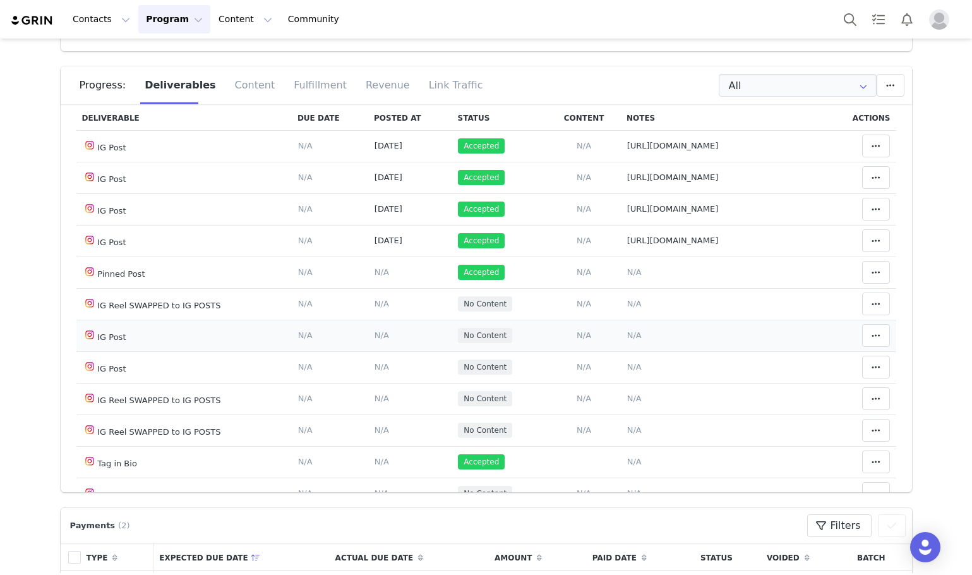
click at [566, 334] on td "Add Content Paste the URL to the content you want to match to this deliverable.…" at bounding box center [584, 336] width 74 height 32
click at [577, 333] on span "N/A" at bounding box center [584, 334] width 15 height 9
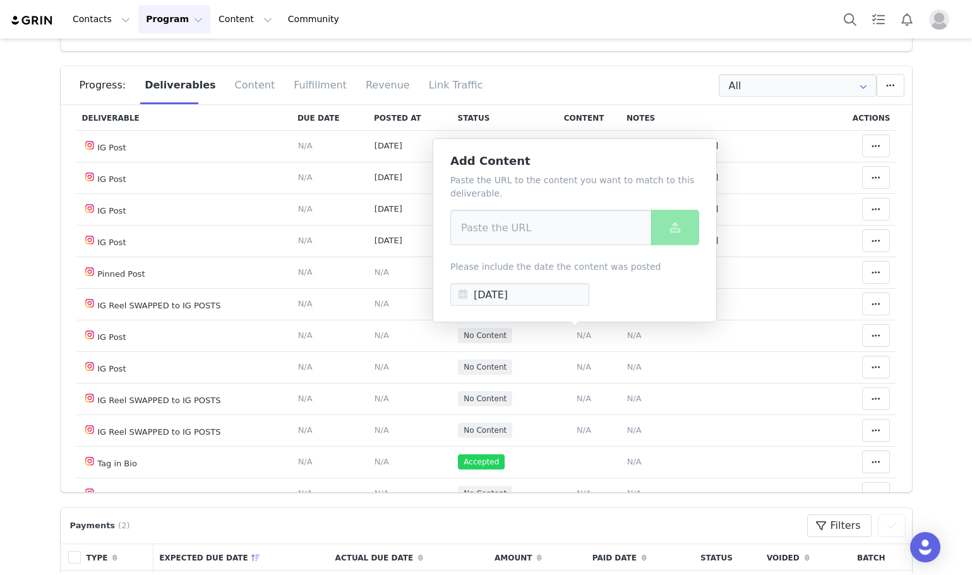
click at [515, 251] on div "Paste the URL to the content you want to match to this deliverable. Please incl…" at bounding box center [574, 240] width 249 height 132
click at [505, 232] on input at bounding box center [551, 227] width 202 height 35
paste input "https://www.instagram.com/p/DPGj9ILkoU4/"
type input "https://www.instagram.com/p/DPGj9ILkoU4/"
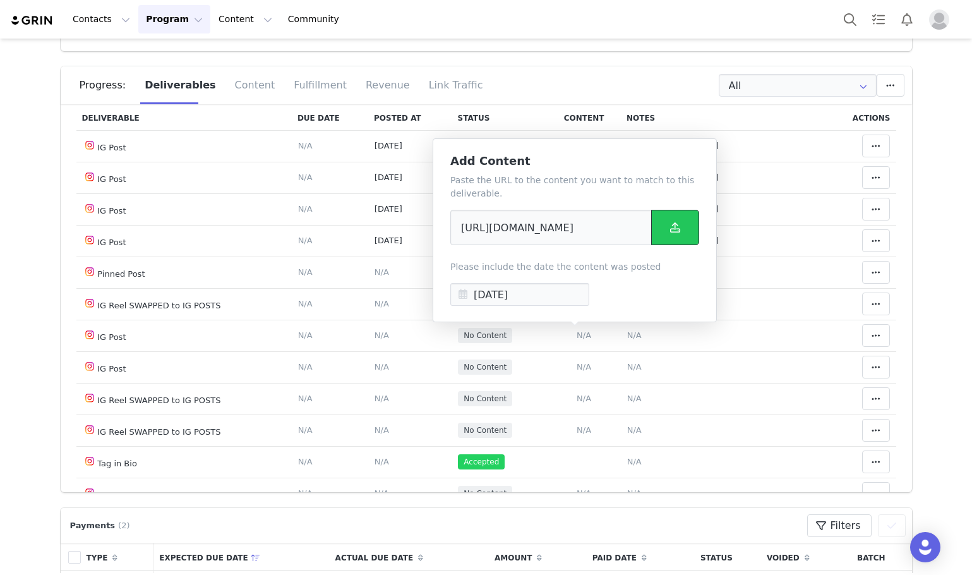
scroll to position [0, 0]
click at [696, 237] on button at bounding box center [675, 227] width 48 height 35
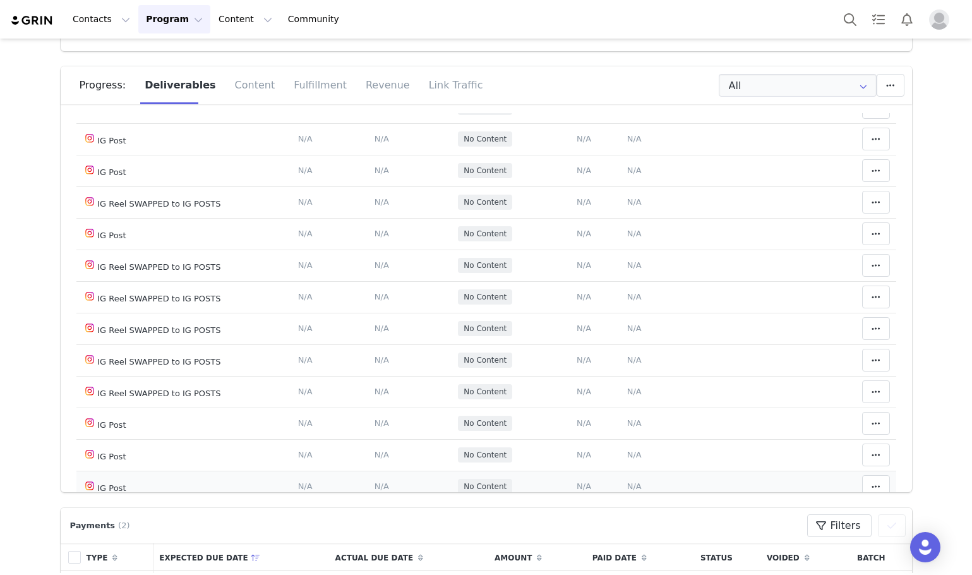
scroll to position [704, 0]
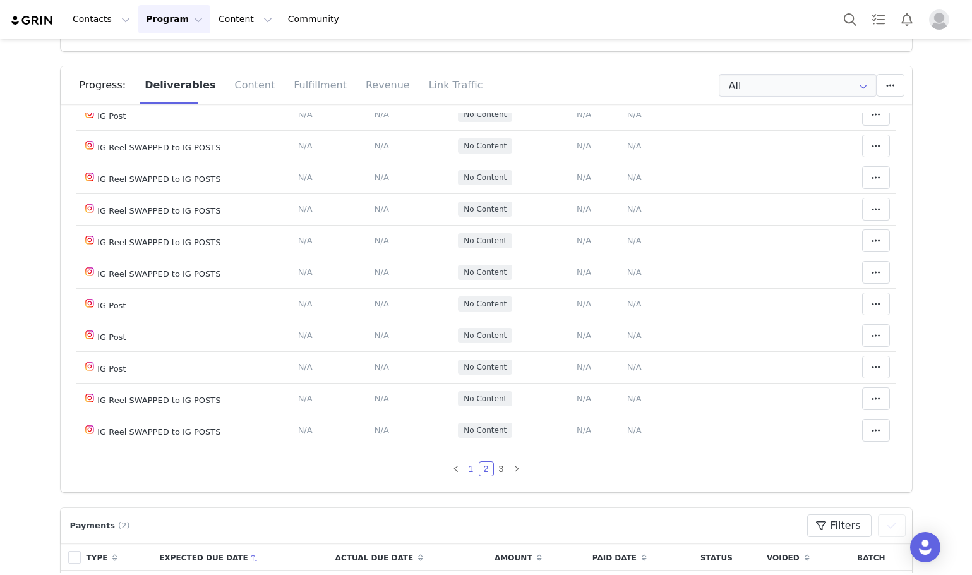
click at [464, 462] on link "1" at bounding box center [471, 469] width 14 height 14
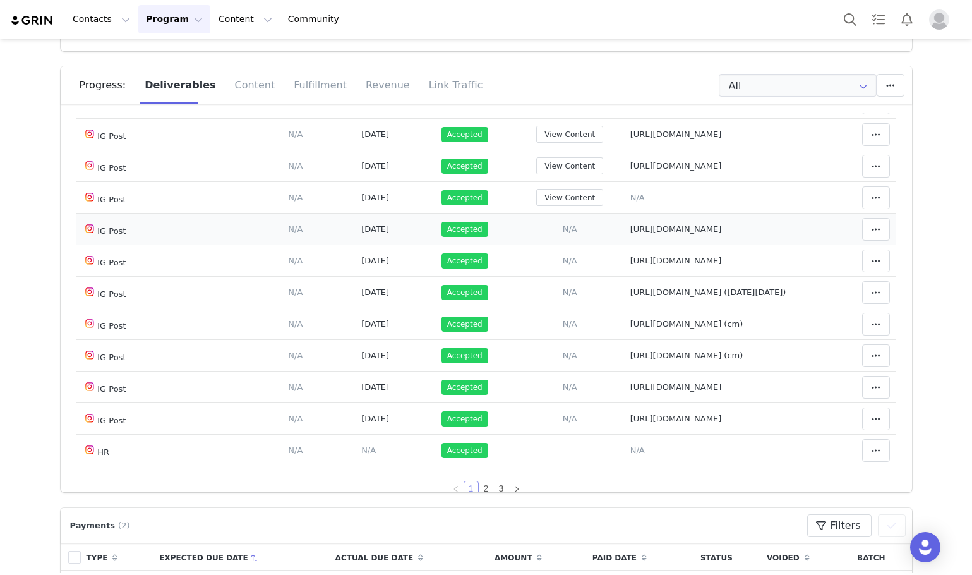
scroll to position [830, 0]
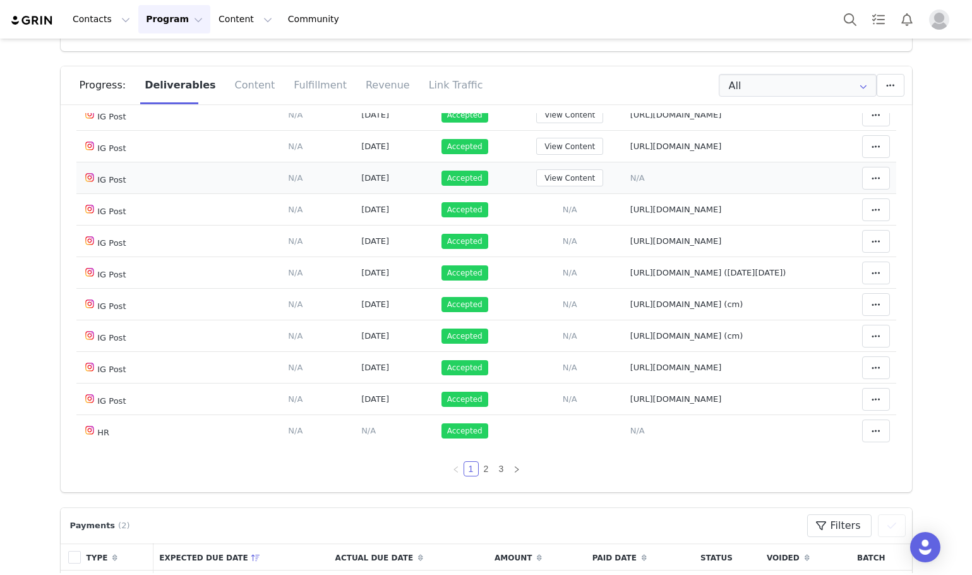
click at [630, 183] on span "N/A" at bounding box center [637, 177] width 15 height 9
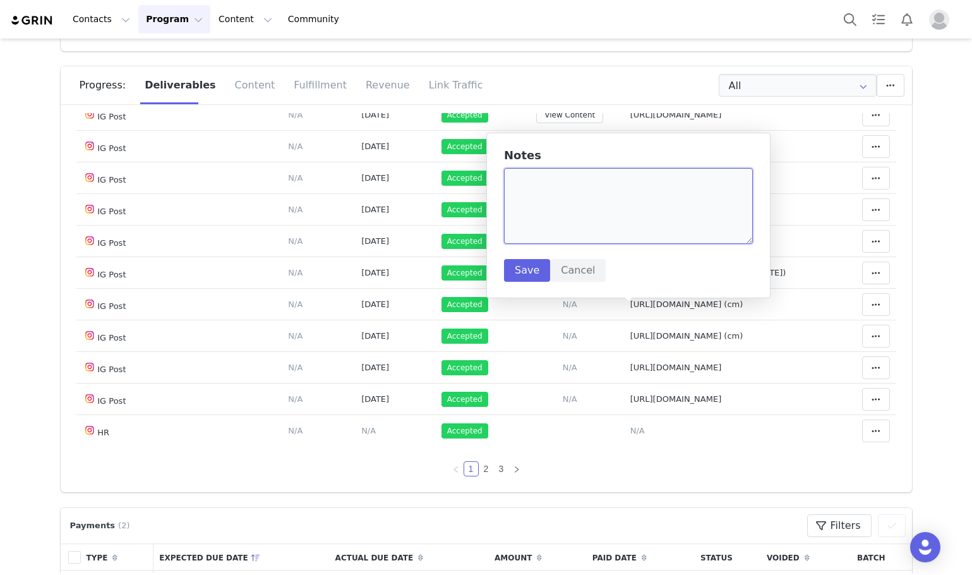
click at [574, 191] on textarea at bounding box center [628, 206] width 249 height 76
paste textarea "https://www.instagram.com/p/DPGj9ILkoU4/"
type textarea "https://www.instagram.com/p/DPGj9ILkoU4/"
click at [536, 269] on button "Save" at bounding box center [527, 270] width 46 height 23
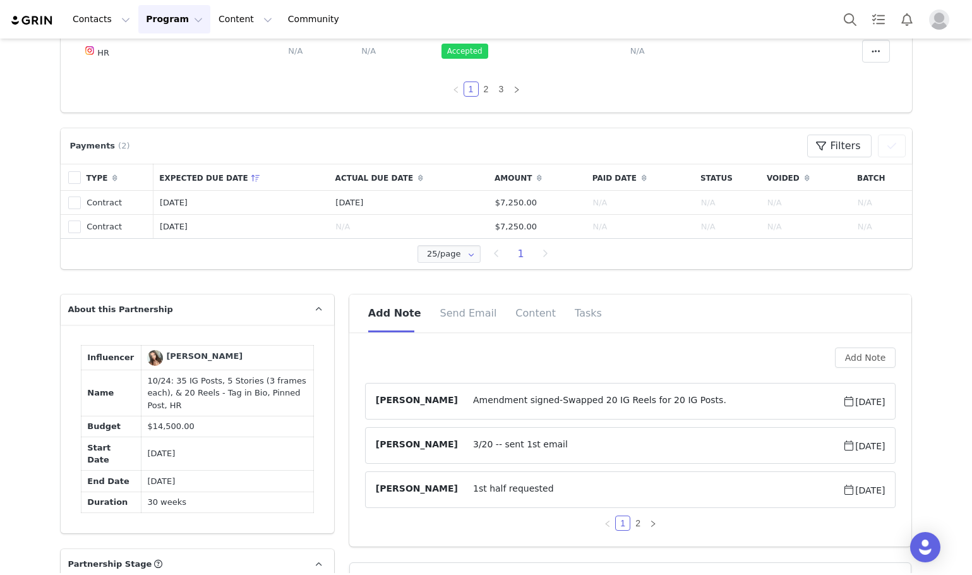
scroll to position [695, 0]
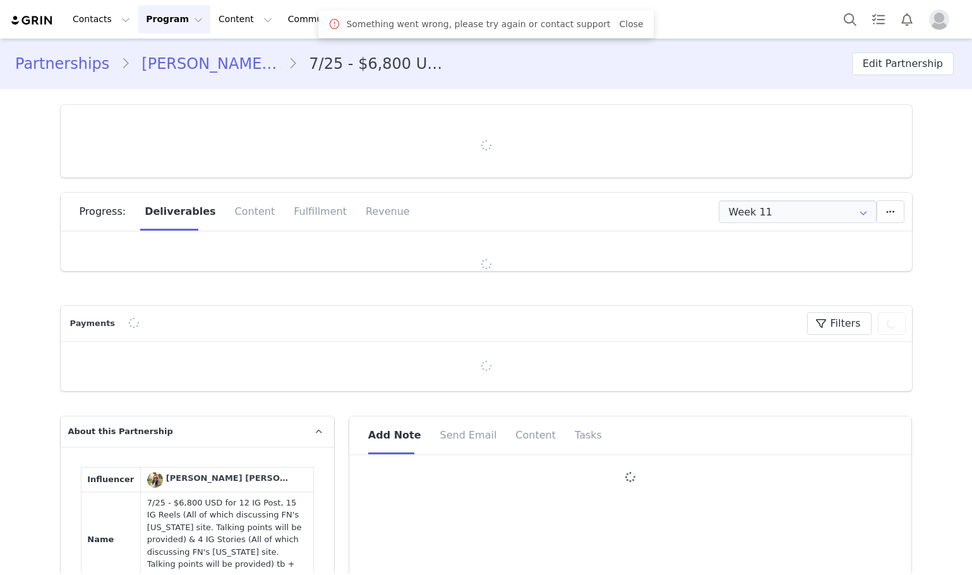
type input "+52 ([GEOGRAPHIC_DATA])"
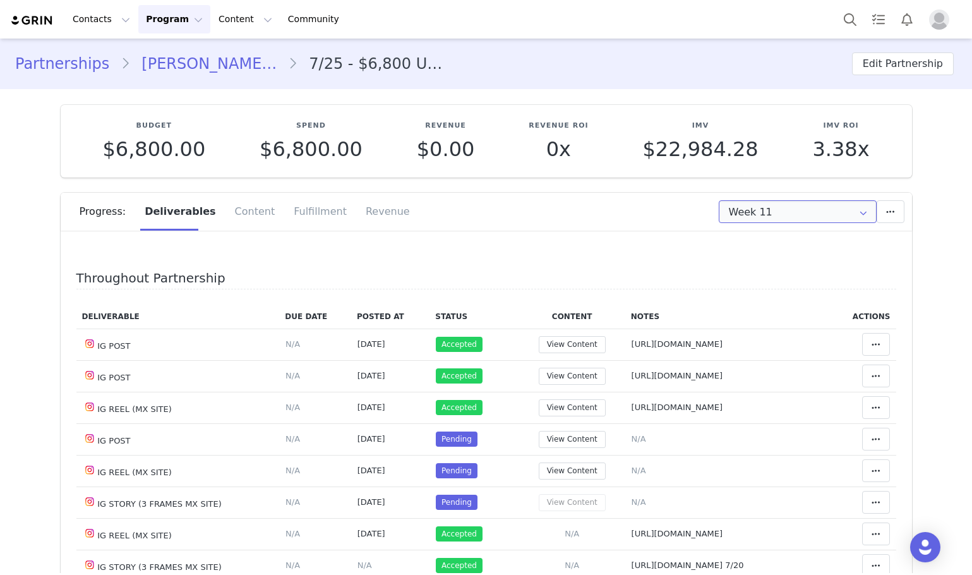
click at [732, 219] on input "Week 11" at bounding box center [798, 211] width 158 height 23
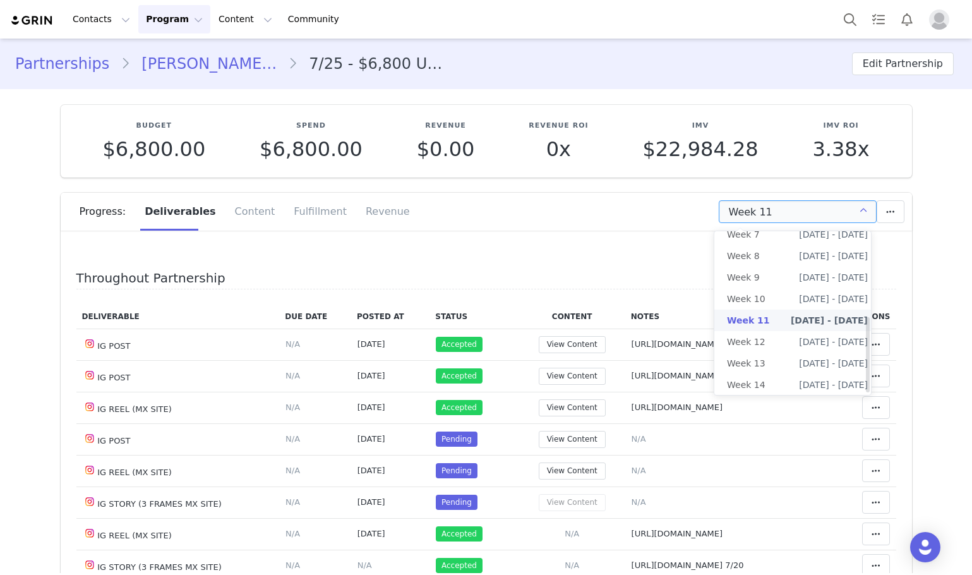
scroll to position [188, 0]
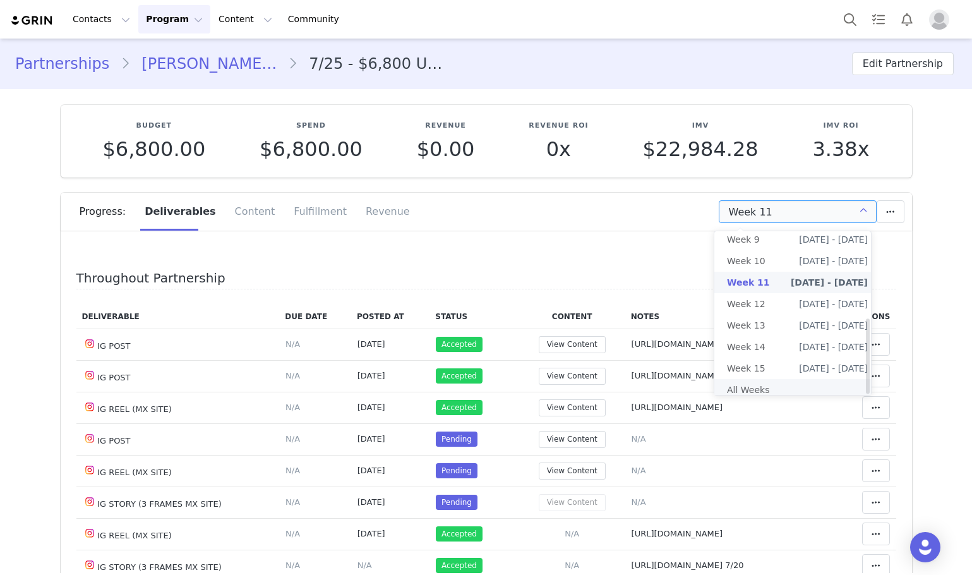
click at [747, 379] on li "All Weeks" at bounding box center [797, 389] width 166 height 21
type input "All"
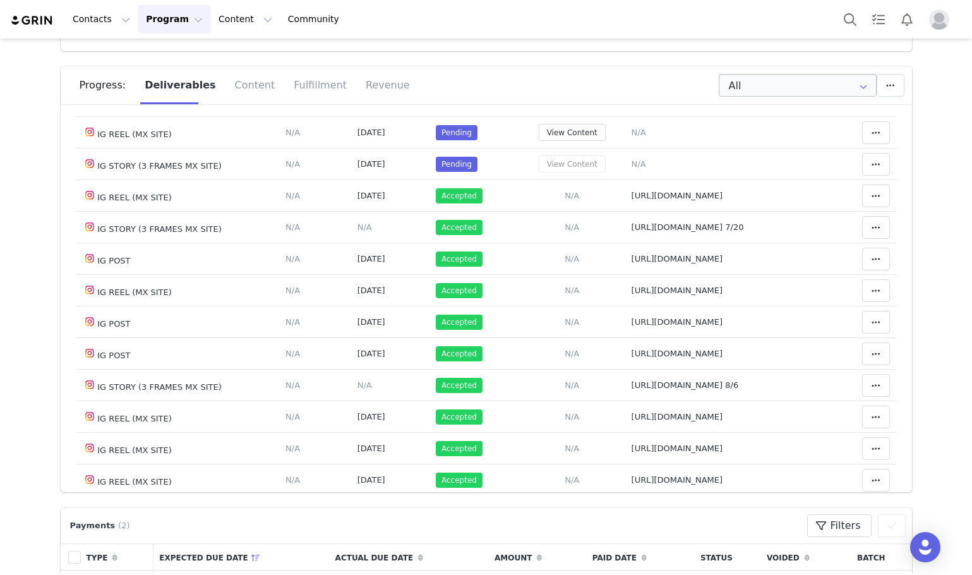
scroll to position [316, 0]
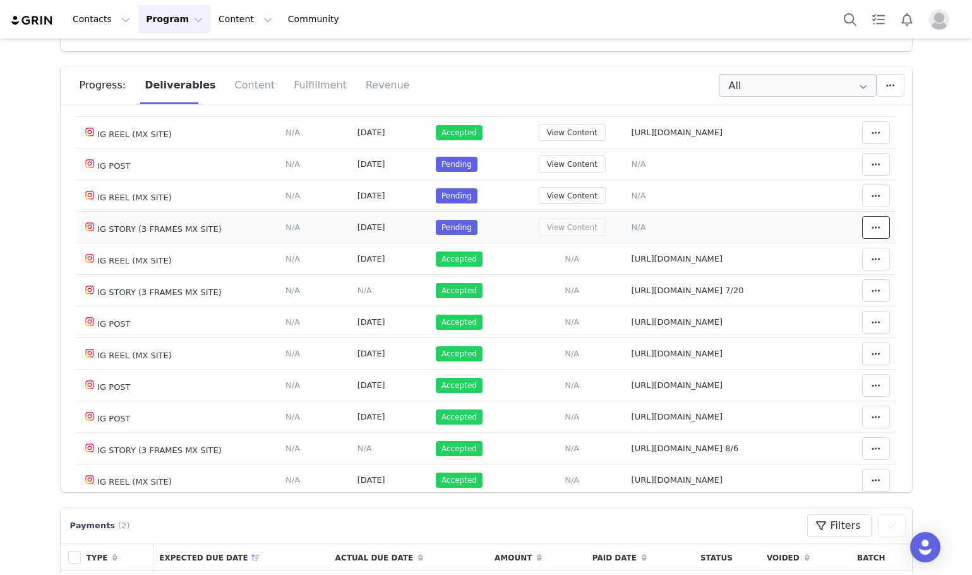
click at [862, 222] on button at bounding box center [876, 227] width 28 height 23
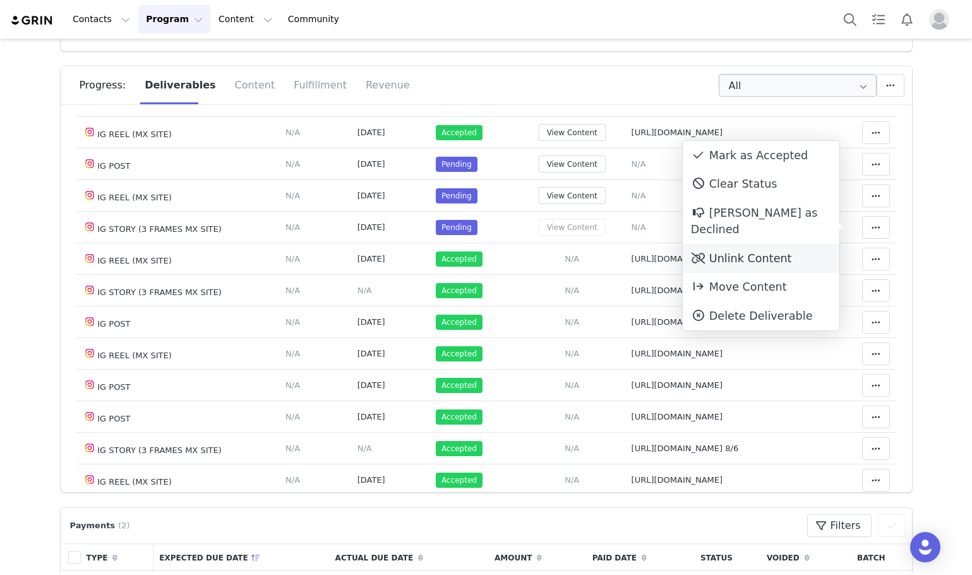
click at [805, 244] on div "Unlink Content" at bounding box center [761, 258] width 157 height 29
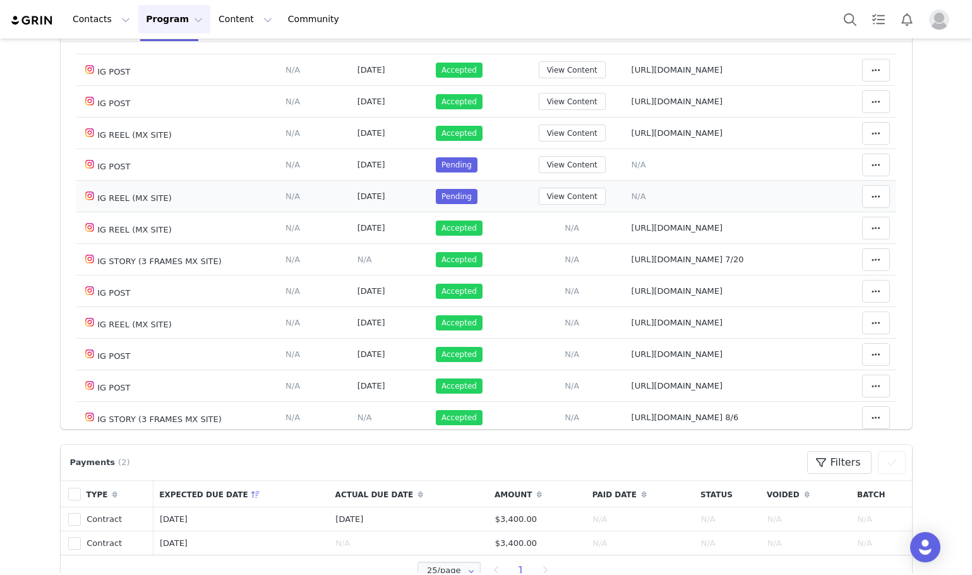
scroll to position [243, 0]
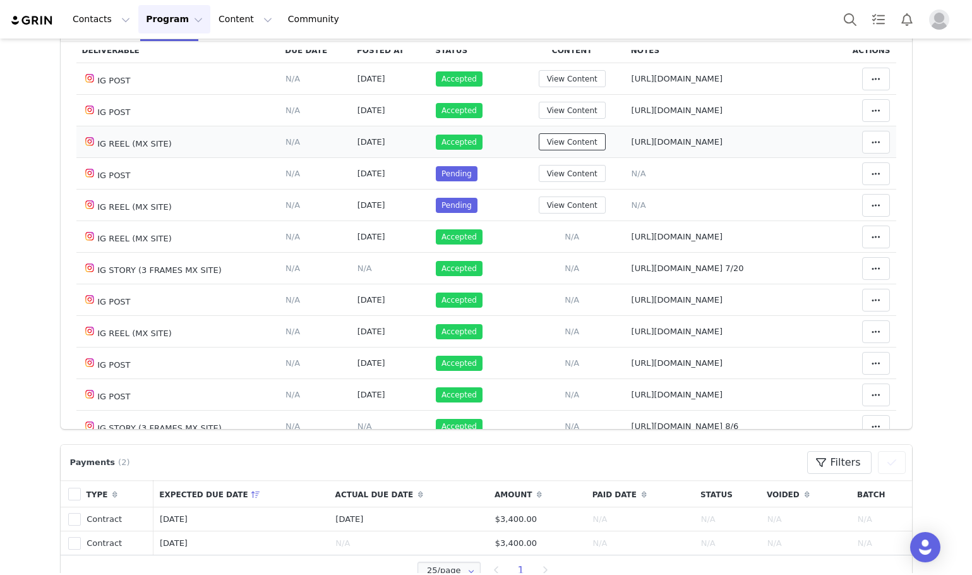
click at [570, 141] on button "View Content" at bounding box center [572, 141] width 67 height 17
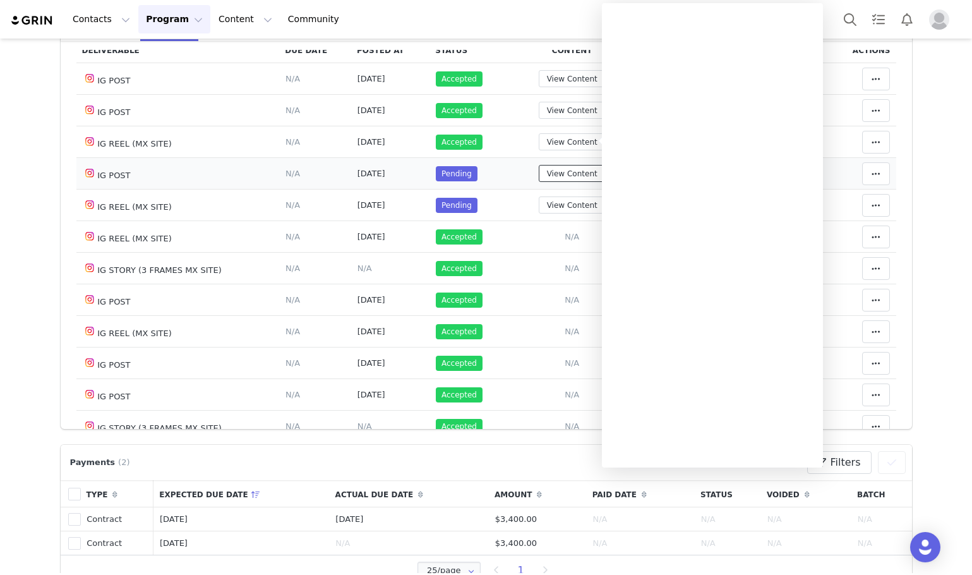
click at [580, 171] on button "View Content" at bounding box center [572, 173] width 67 height 17
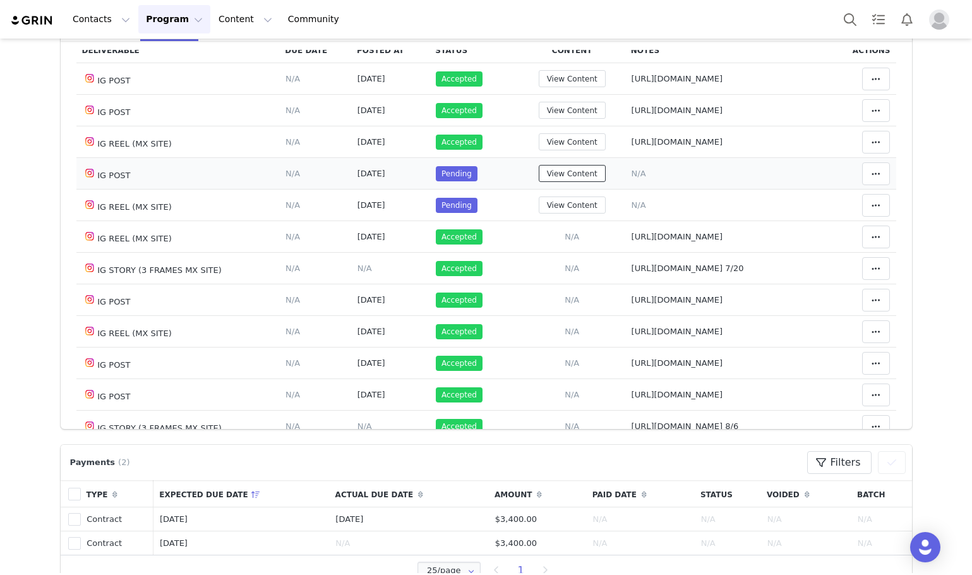
click at [592, 175] on button "View Content" at bounding box center [572, 173] width 67 height 17
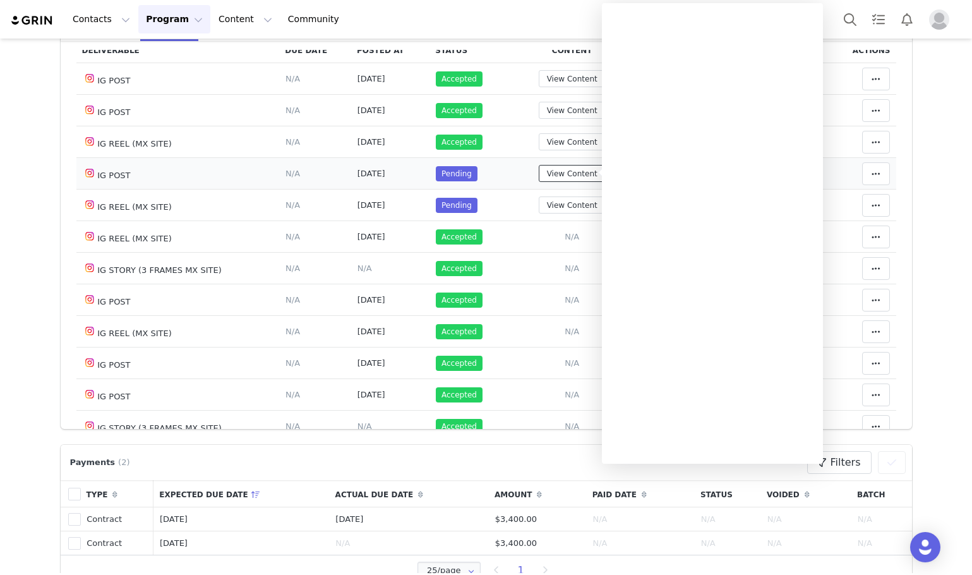
click at [579, 171] on button "View Content" at bounding box center [572, 173] width 67 height 17
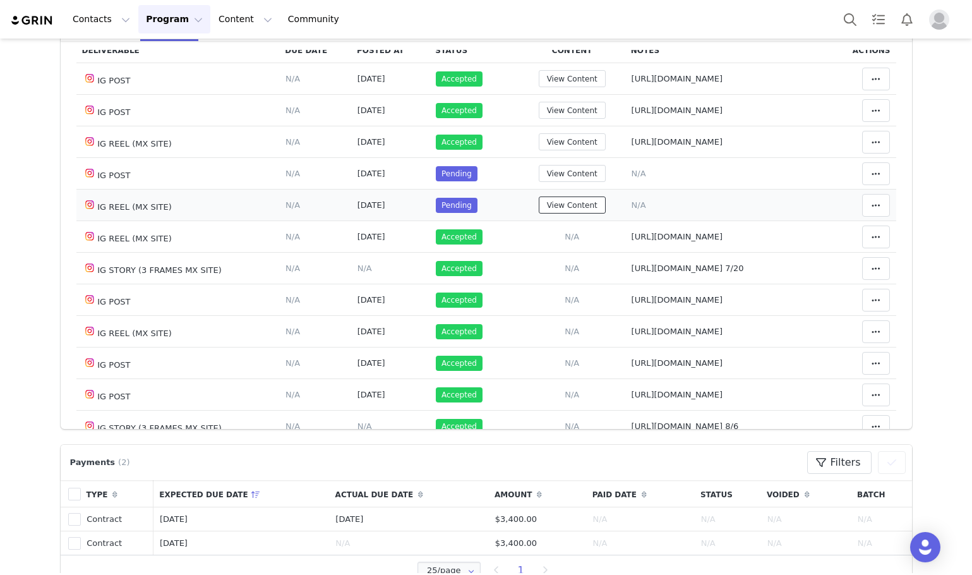
click at [570, 201] on button "View Content" at bounding box center [572, 204] width 67 height 17
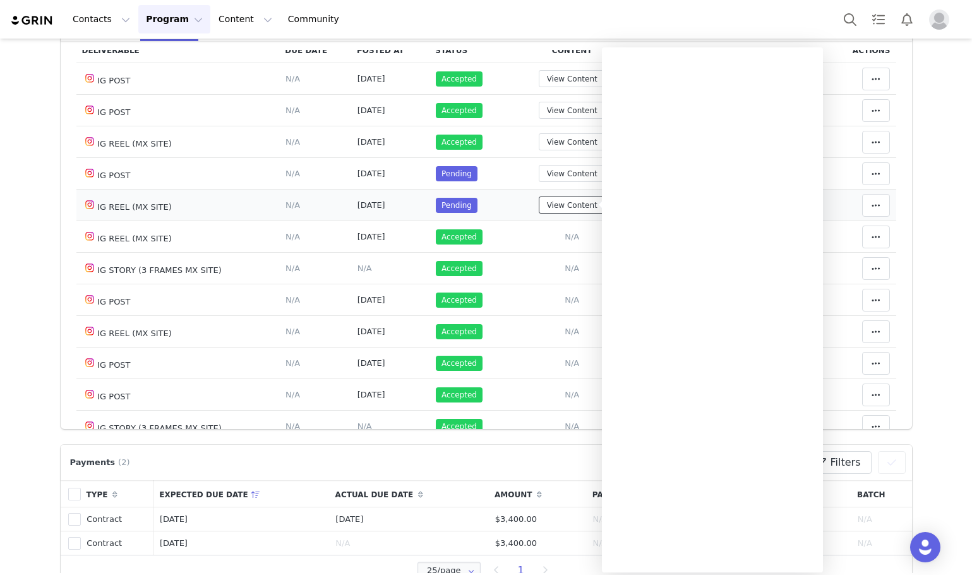
click at [570, 201] on button "View Content" at bounding box center [572, 204] width 67 height 17
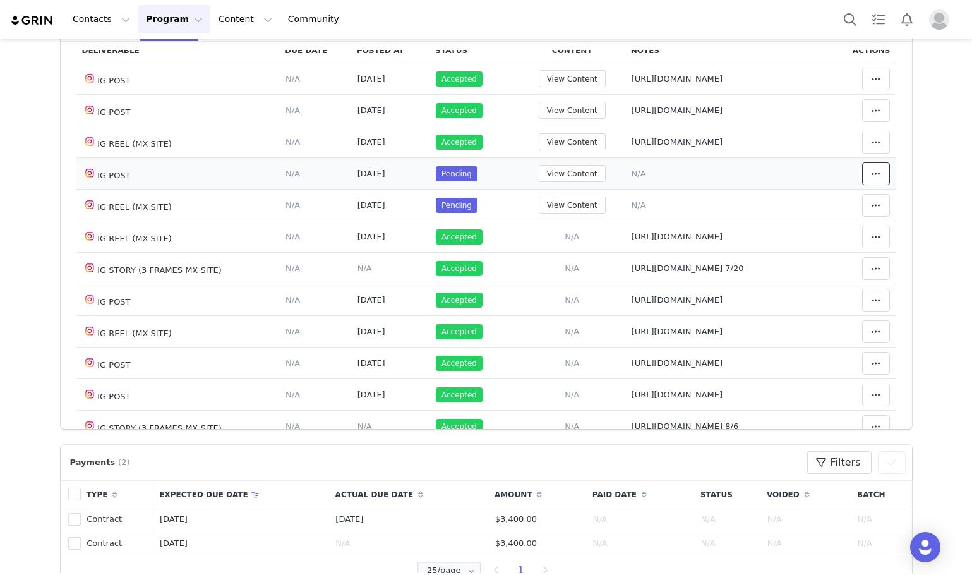
click at [869, 171] on span at bounding box center [876, 173] width 15 height 15
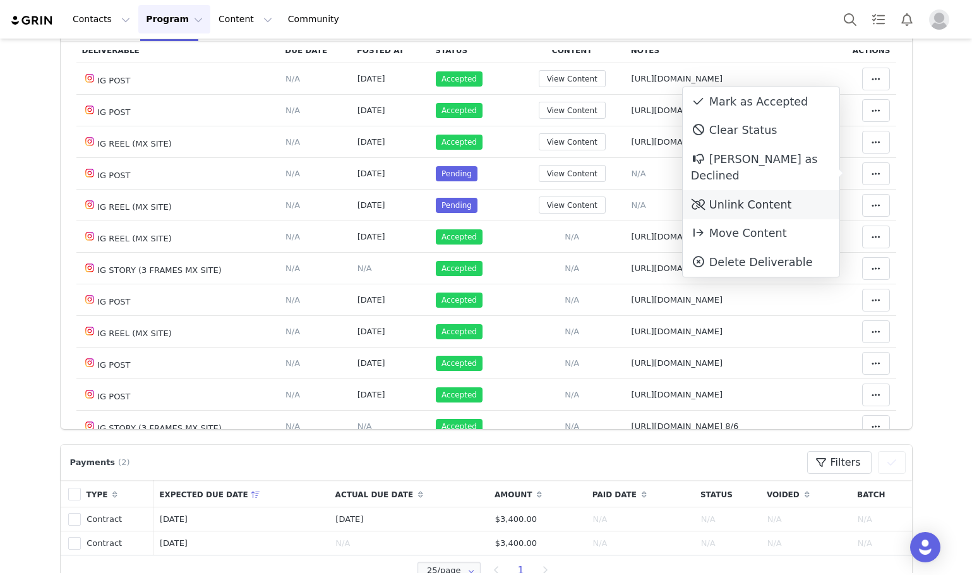
click at [802, 190] on div "Unlink Content" at bounding box center [761, 204] width 157 height 29
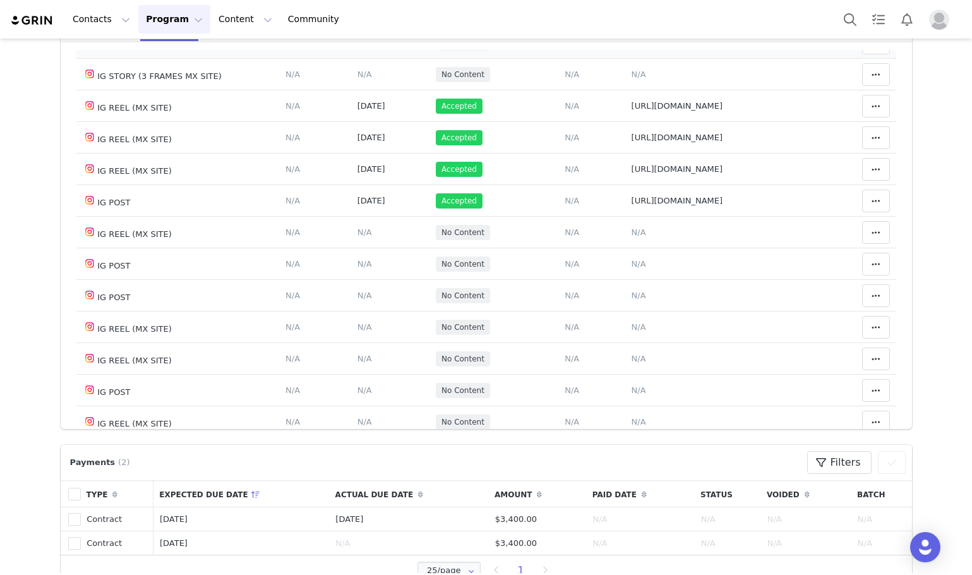
scroll to position [695, 0]
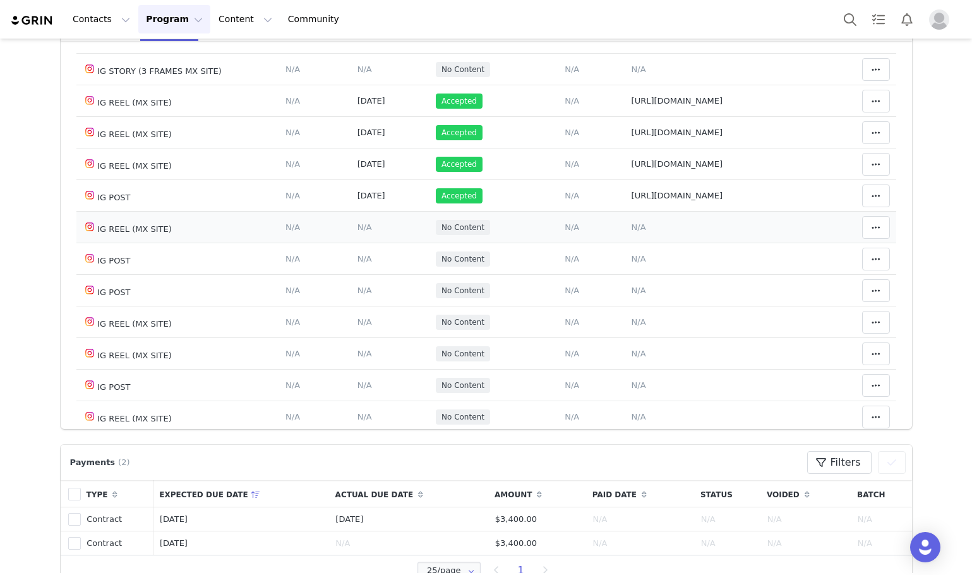
click at [633, 232] on span "N/A" at bounding box center [639, 226] width 15 height 9
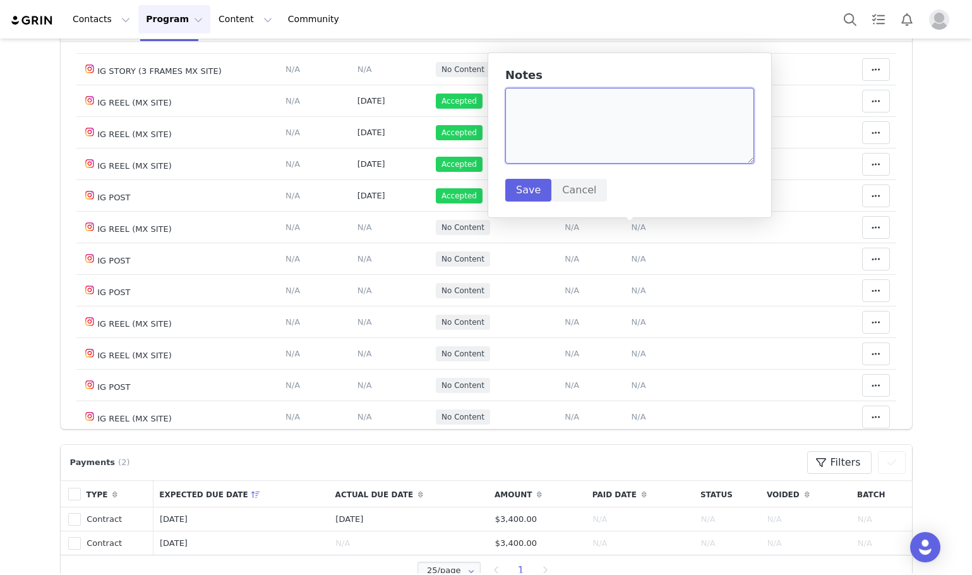
click at [594, 151] on textarea at bounding box center [629, 126] width 249 height 76
paste textarea "https://www.instagram.com/reel/DPF3jPDDMkx/"
type textarea "https://www.instagram.com/reel/DPF3jPDDMkx/"
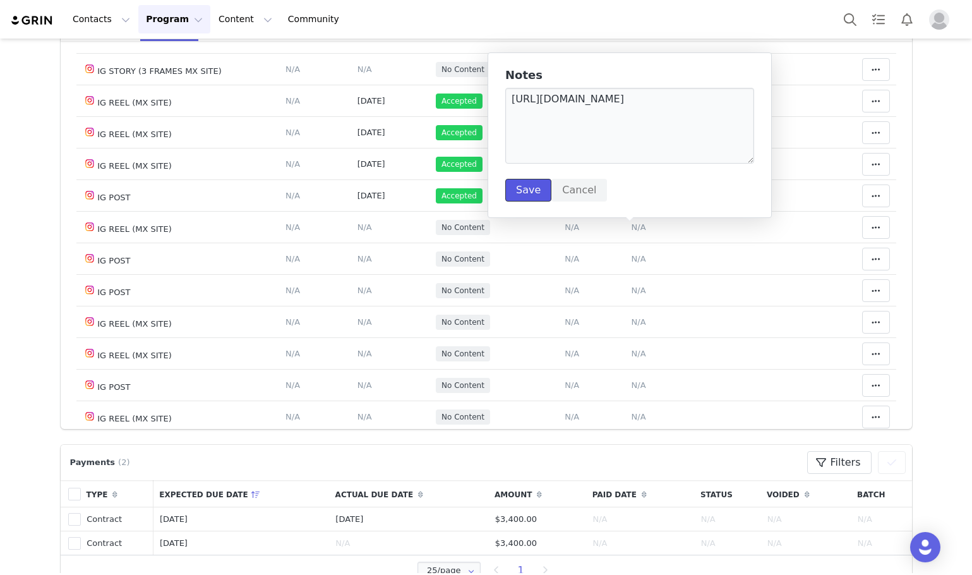
click at [540, 184] on button "Save" at bounding box center [528, 190] width 46 height 23
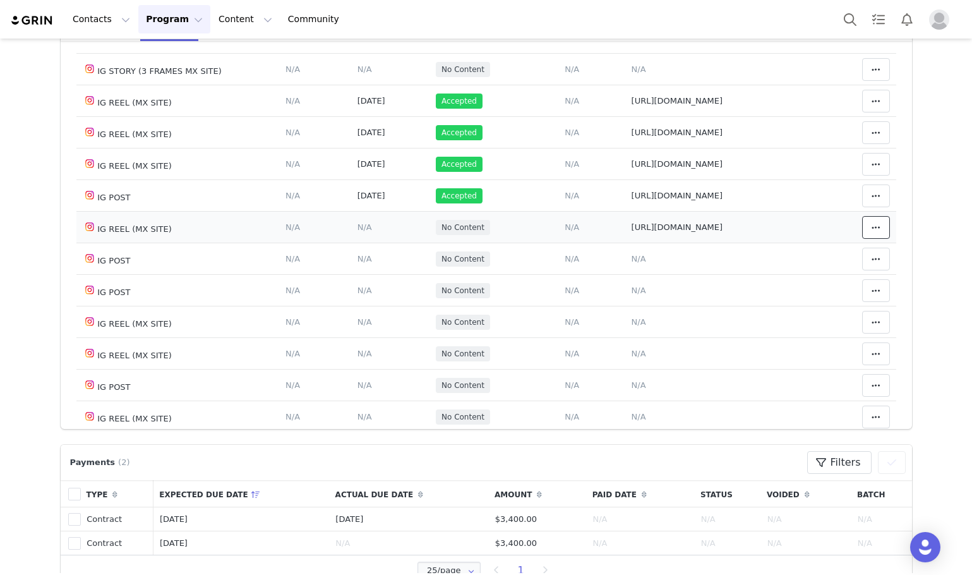
click at [872, 227] on icon at bounding box center [876, 227] width 9 height 10
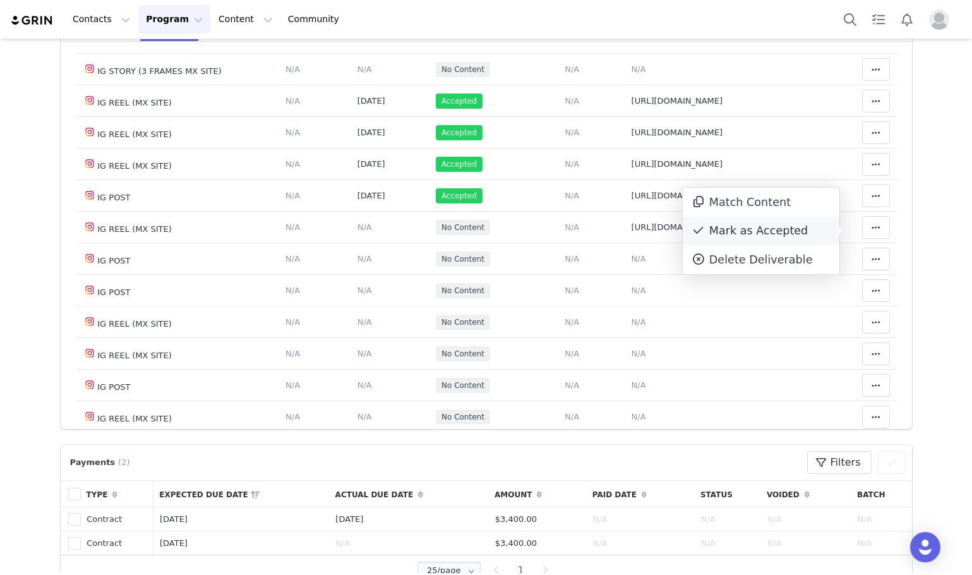
click at [792, 217] on div "Mark as Accepted" at bounding box center [761, 231] width 157 height 29
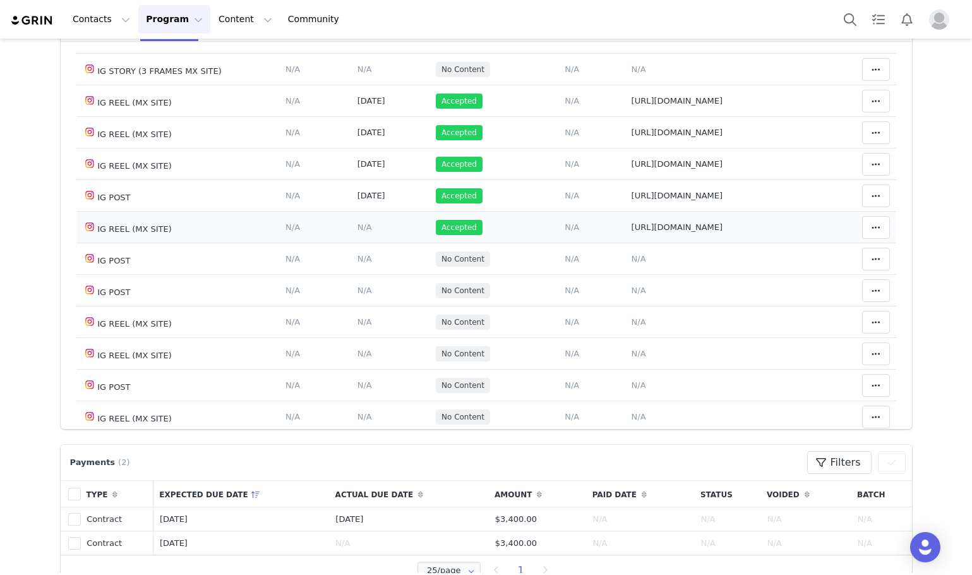
click at [358, 230] on span "N/A" at bounding box center [365, 226] width 15 height 9
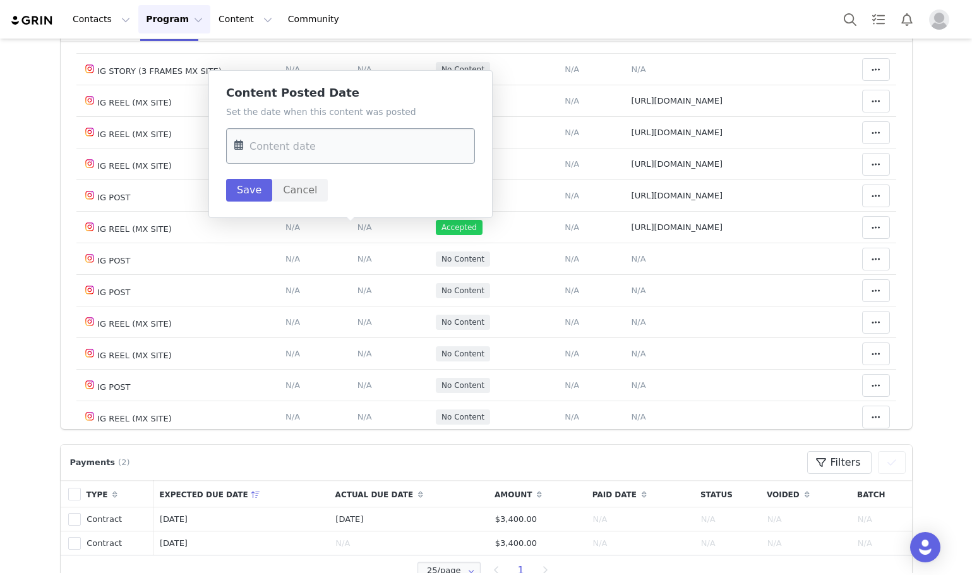
click at [322, 162] on input "text" at bounding box center [350, 145] width 249 height 35
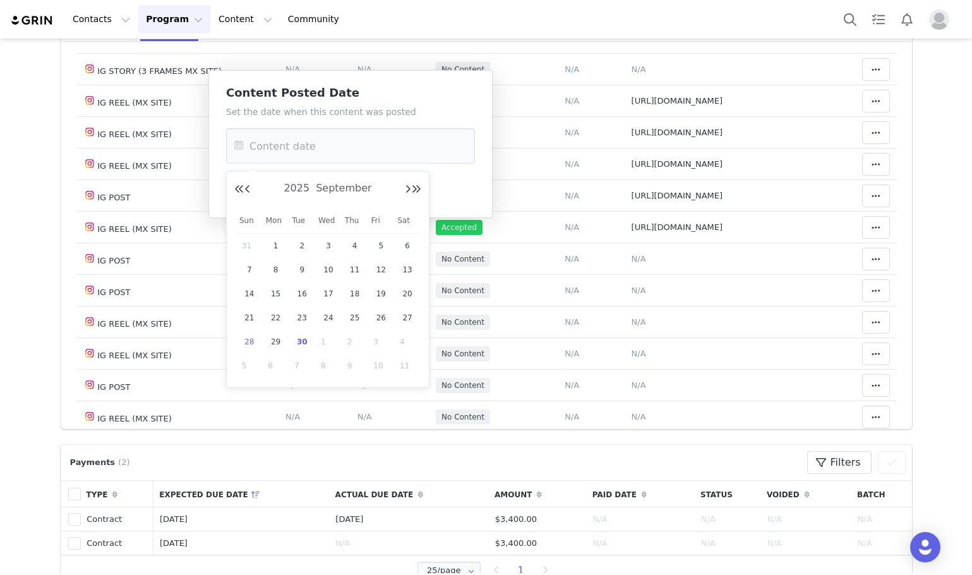
click at [253, 340] on span "28" at bounding box center [249, 341] width 15 height 15
type input "Sep 28 2025"
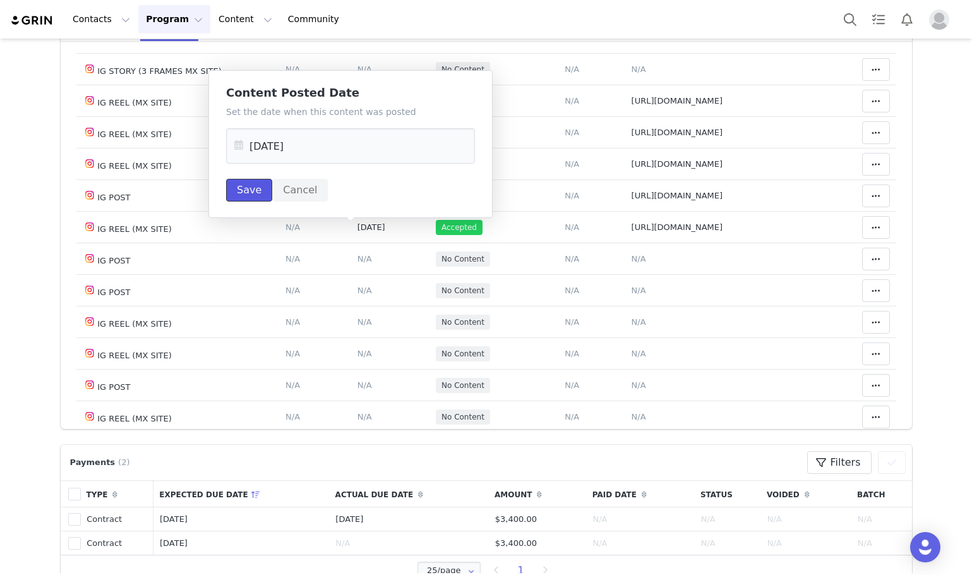
click at [238, 191] on button "Save" at bounding box center [249, 190] width 46 height 23
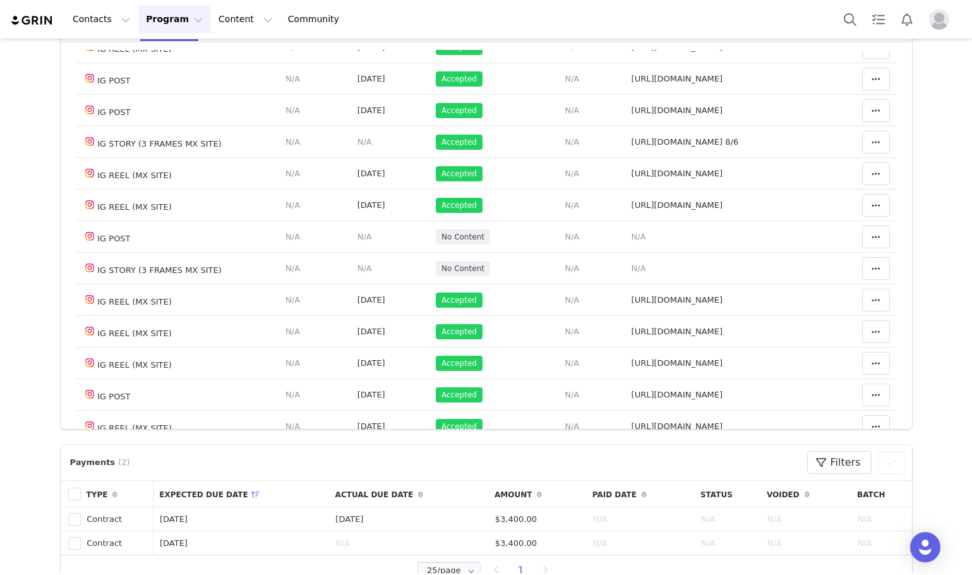
scroll to position [306, 0]
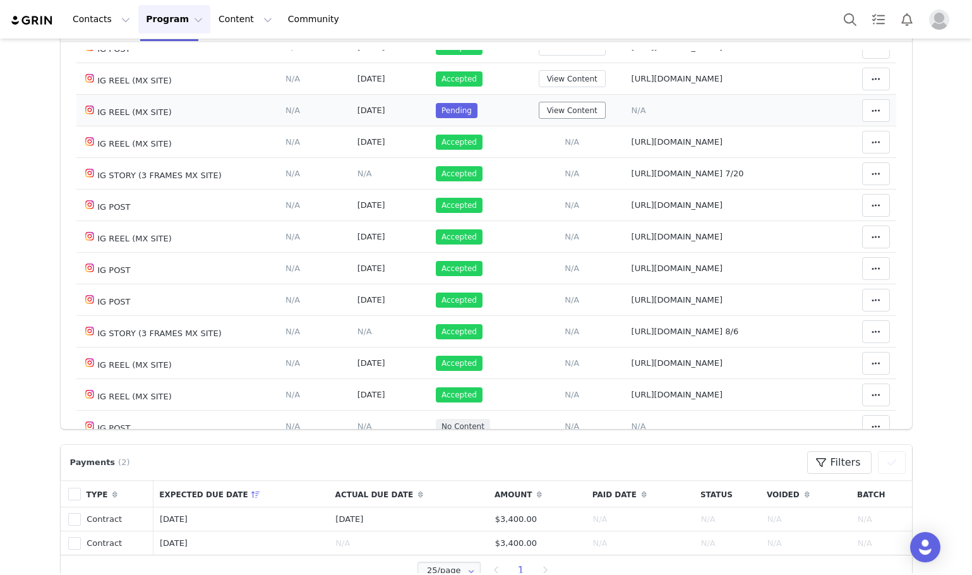
click at [550, 97] on td "View Content" at bounding box center [572, 111] width 106 height 32
click at [555, 114] on button "View Content" at bounding box center [572, 110] width 67 height 17
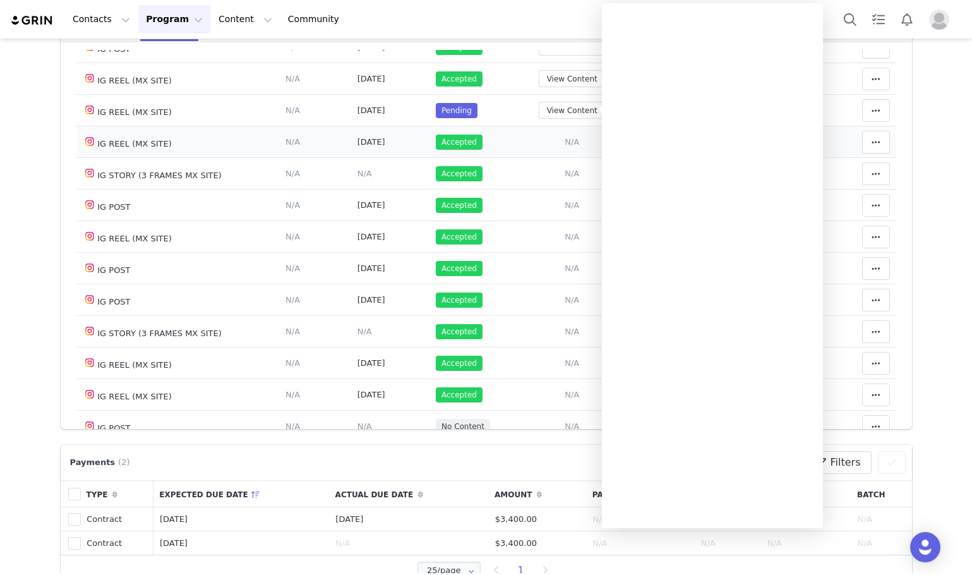
click at [479, 135] on td "Accepted" at bounding box center [474, 142] width 89 height 32
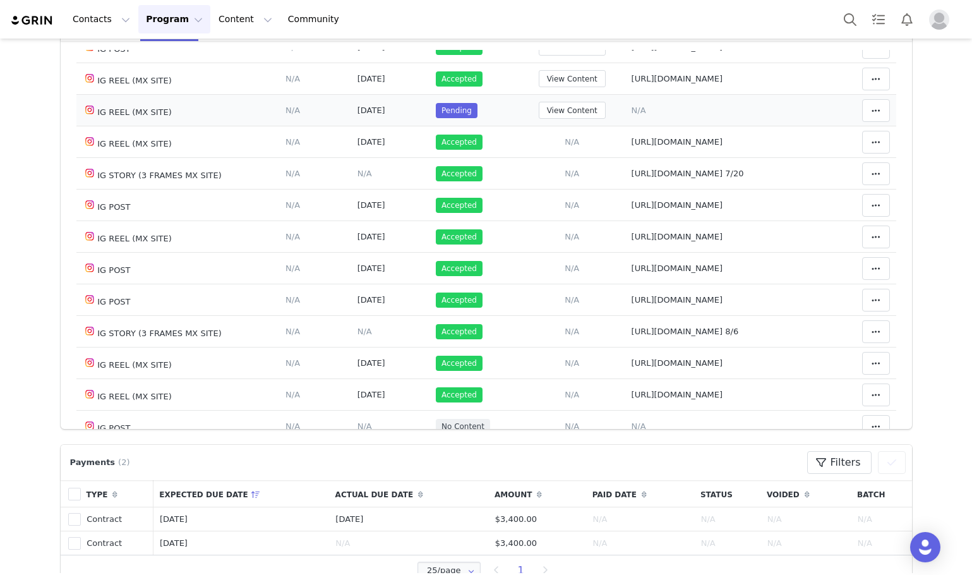
click at [632, 109] on span "N/A" at bounding box center [639, 109] width 15 height 9
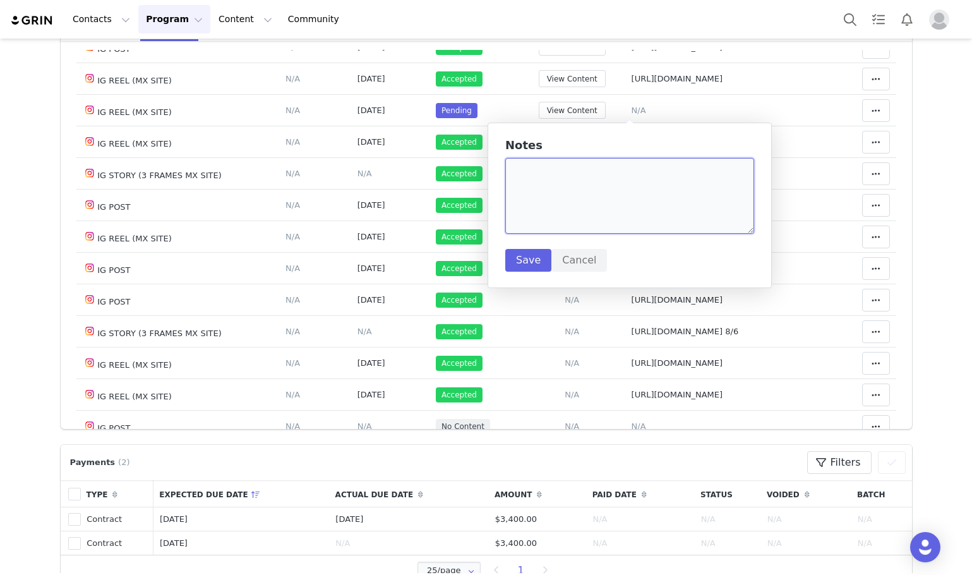
click at [608, 198] on textarea at bounding box center [629, 196] width 249 height 76
paste textarea "https://www.instagram.com/reel/DPK_t0NjPnE/?utm_source=ig_embed&ig_rid=de3f237b…"
type textarea "https://www.instagram.com/reel/DPK_t0NjPnE/?utm_source=ig_embed&ig_rid=de3f237b…"
click at [544, 265] on button "Save" at bounding box center [528, 260] width 46 height 23
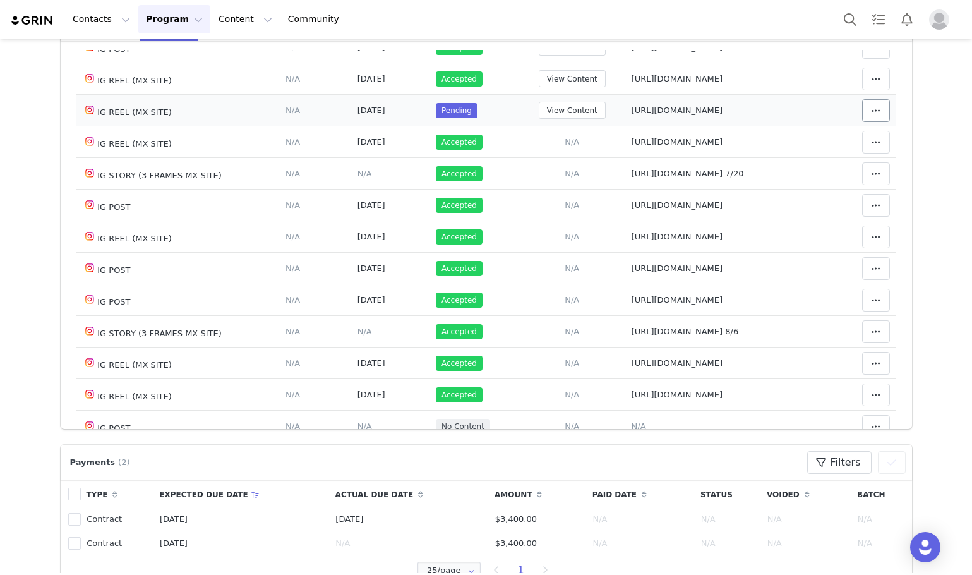
drag, startPoint x: 842, startPoint y: 112, endPoint x: 866, endPoint y: 118, distance: 24.8
click at [843, 112] on td "Mark as Accepted Clear Status Reason for declining this deliverable Decline Mar…" at bounding box center [863, 111] width 66 height 32
click at [869, 118] on span at bounding box center [876, 110] width 15 height 15
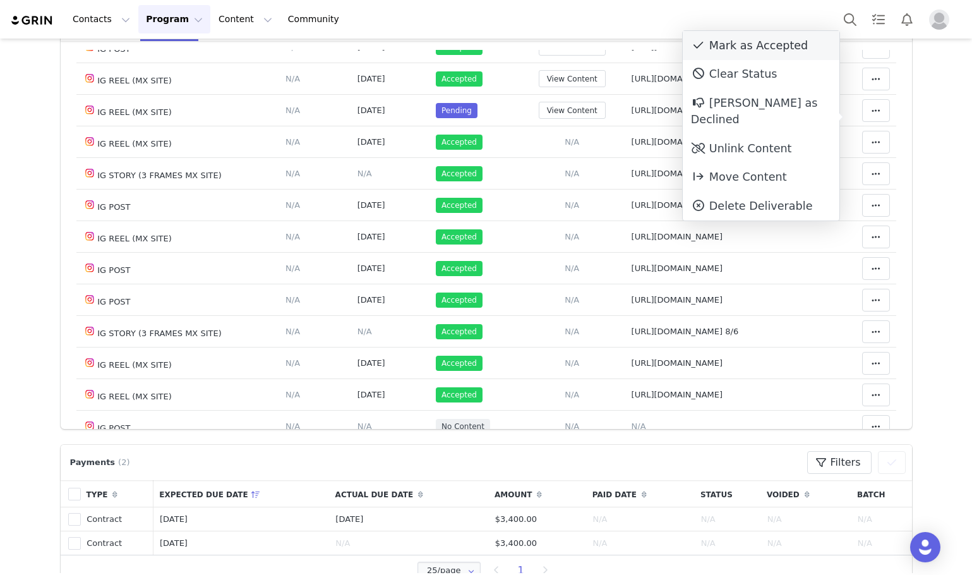
click at [738, 57] on div "Mark as Accepted" at bounding box center [761, 45] width 157 height 29
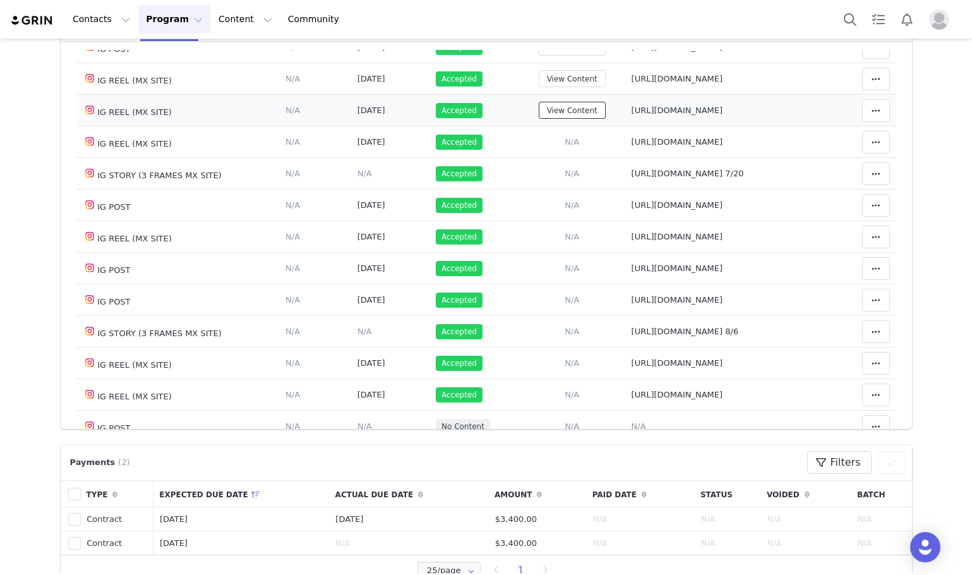
click at [558, 114] on button "View Content" at bounding box center [572, 110] width 67 height 17
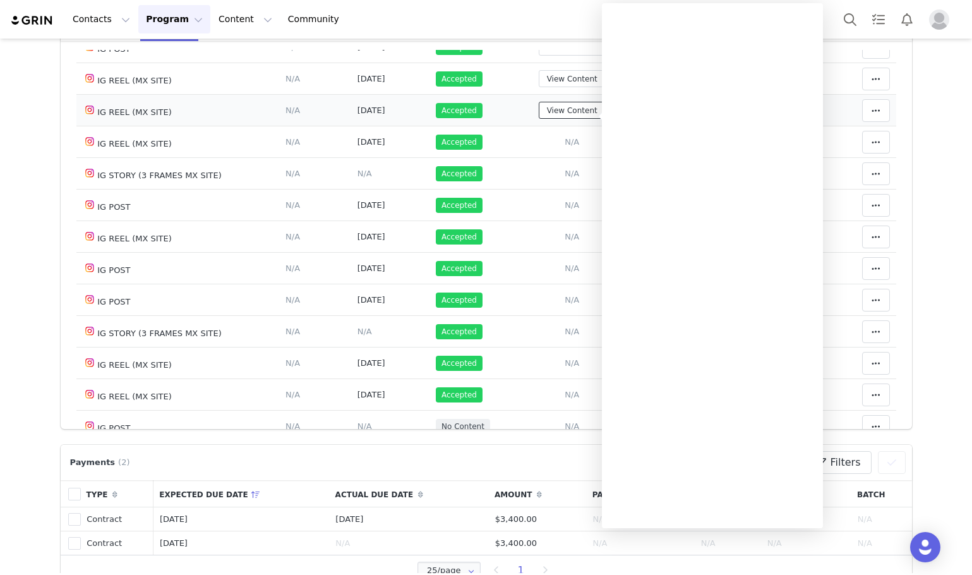
click at [558, 114] on button "View Content" at bounding box center [572, 110] width 67 height 17
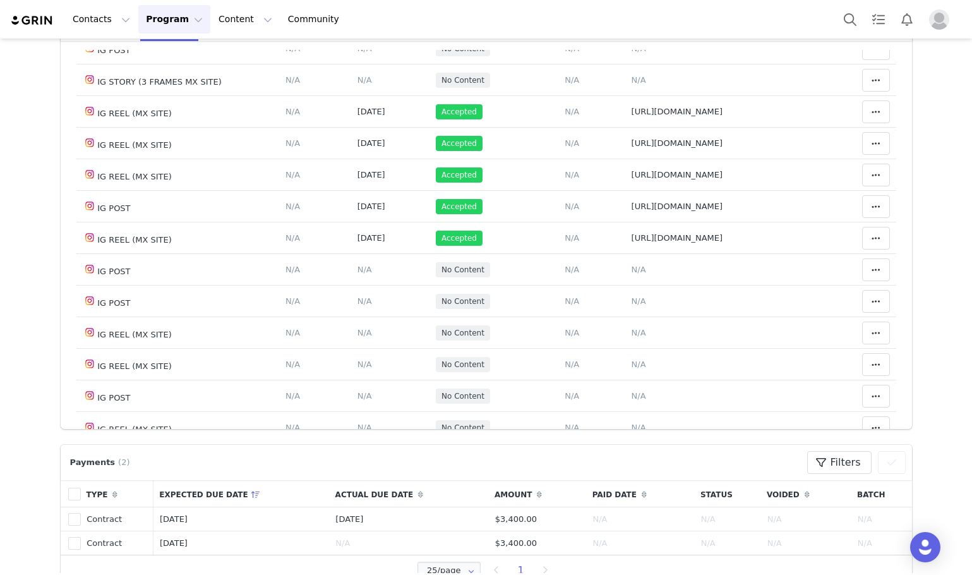
scroll to position [685, 0]
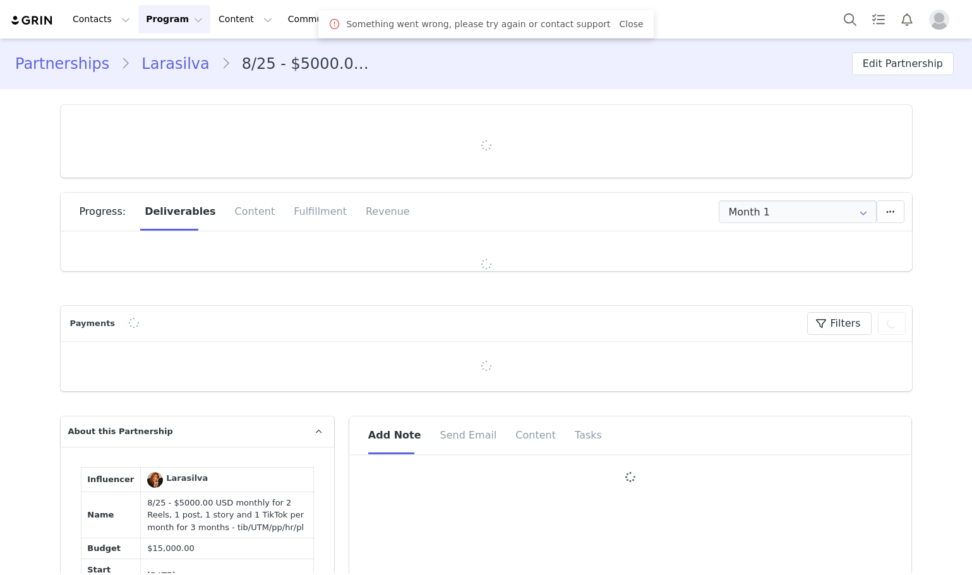
type input "+55 ([GEOGRAPHIC_DATA])"
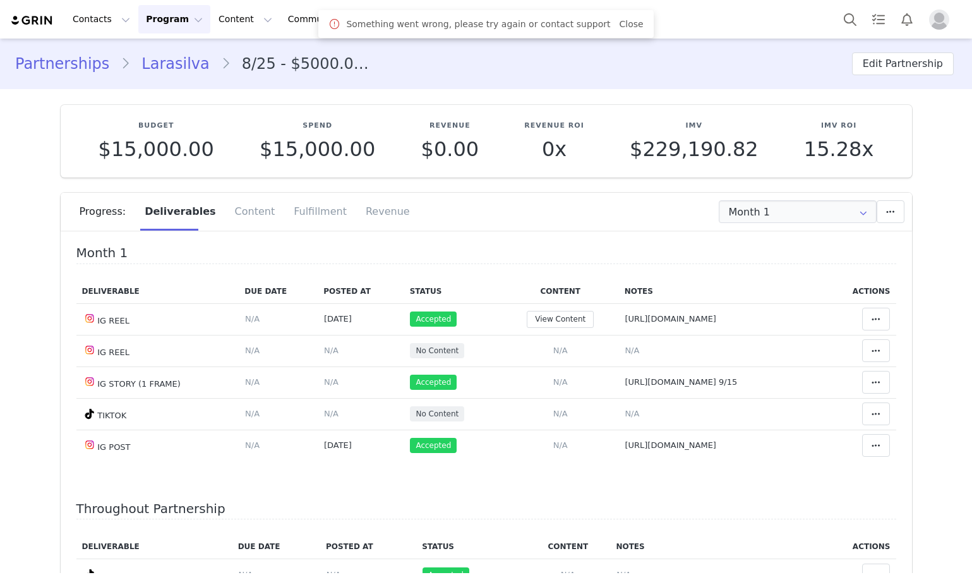
drag, startPoint x: 811, startPoint y: 239, endPoint x: 806, endPoint y: 229, distance: 10.7
click at [813, 239] on div "Progress: Deliverables Content Fulfillment Revenue" at bounding box center [487, 216] width 852 height 47
click at [797, 220] on input "Month 1" at bounding box center [798, 211] width 158 height 23
click at [769, 304] on li "All Months" at bounding box center [797, 309] width 166 height 21
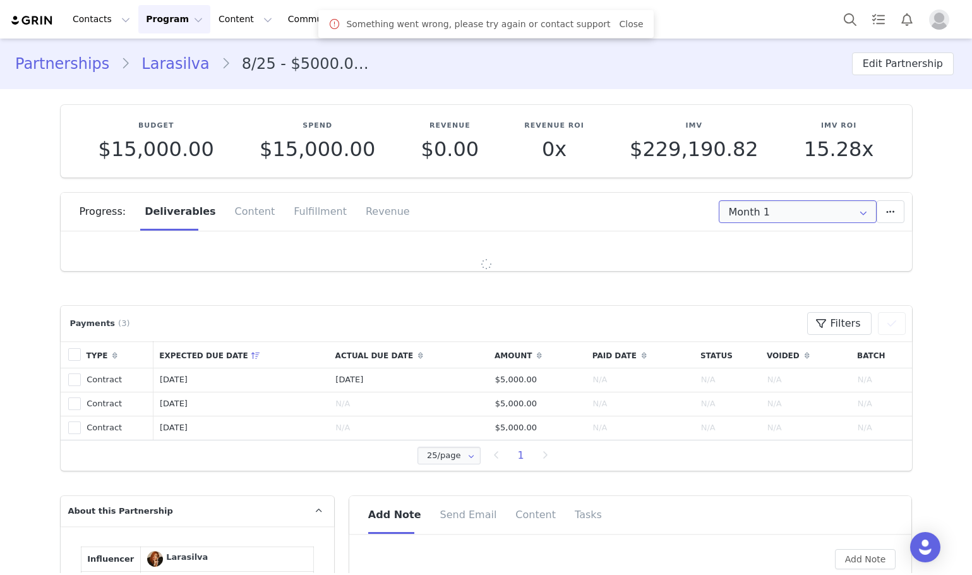
type input "All"
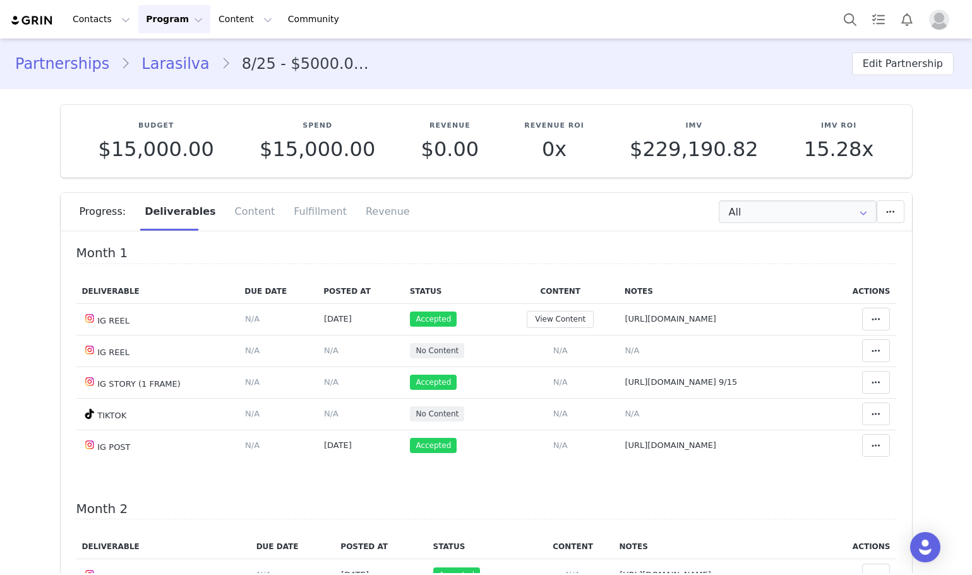
scroll to position [63, 0]
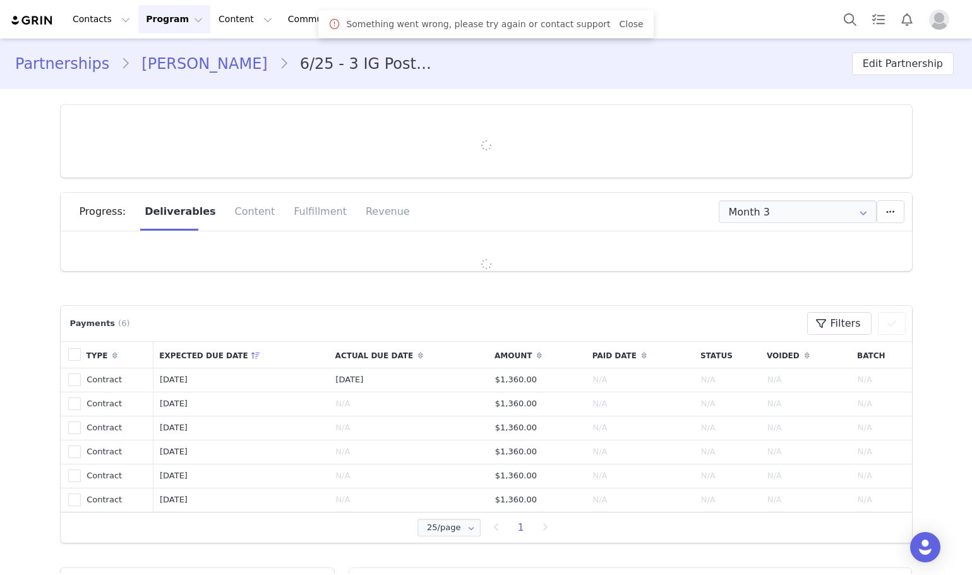
type input "+44 ([GEOGRAPHIC_DATA])"
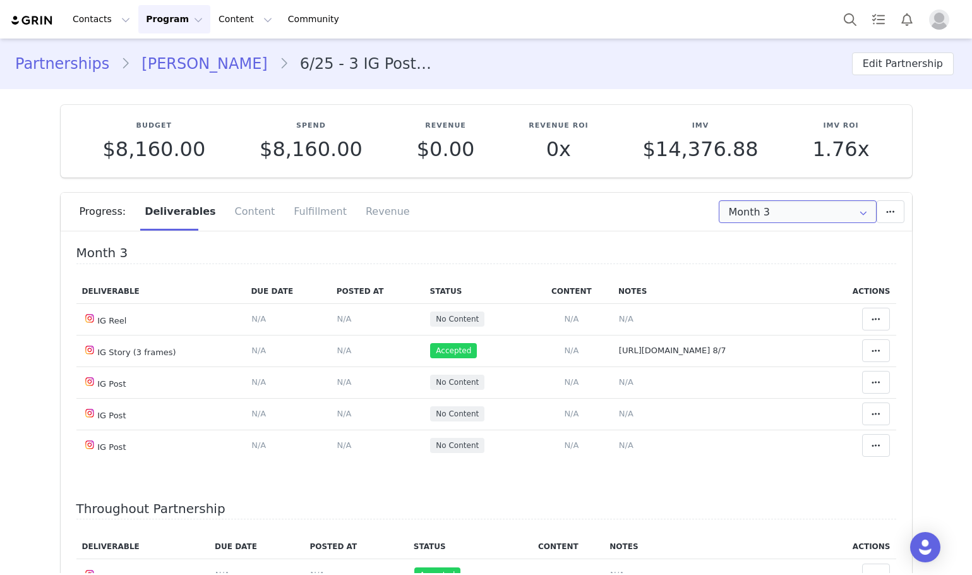
click at [827, 218] on input "Month 3" at bounding box center [798, 211] width 158 height 23
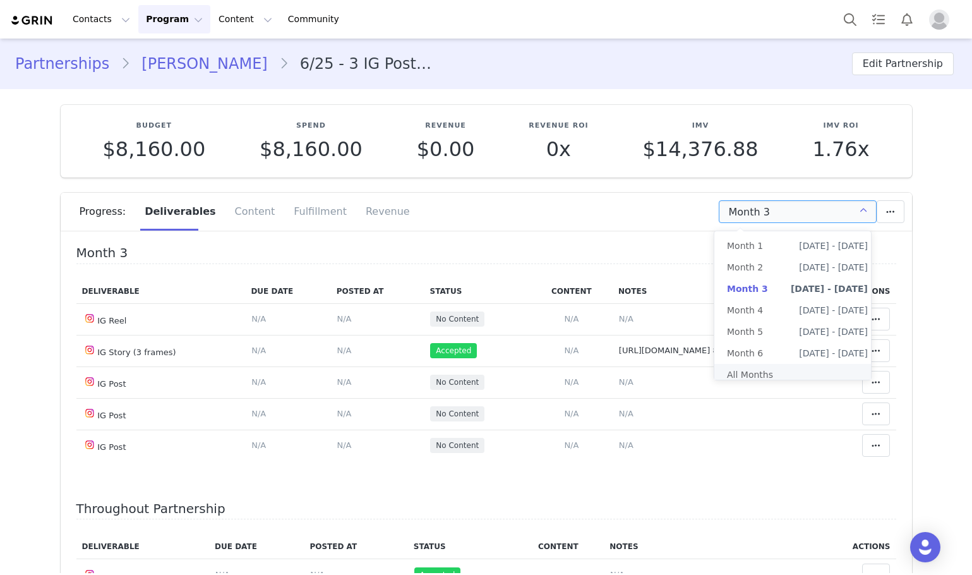
click at [762, 376] on li "All Months" at bounding box center [797, 374] width 166 height 21
type input "All"
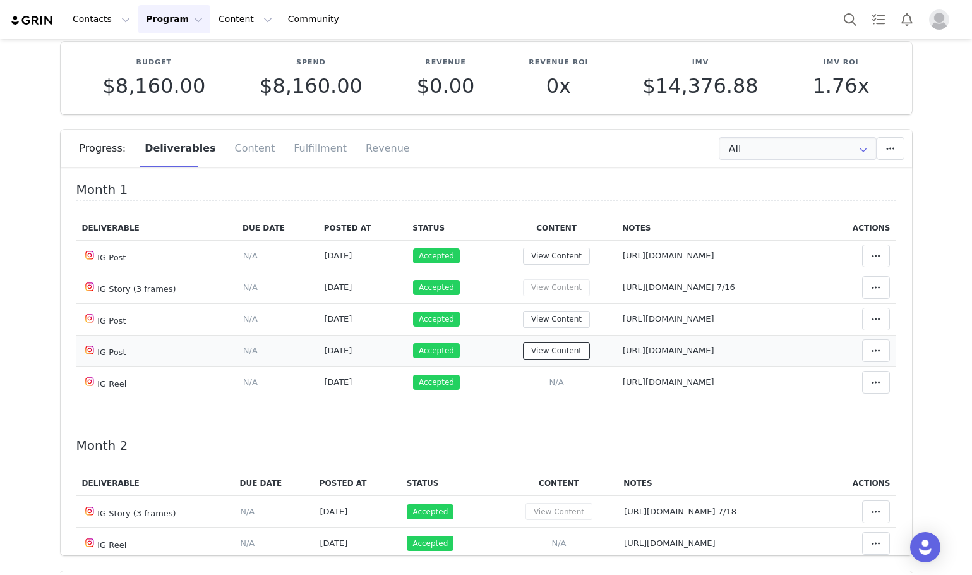
click at [567, 359] on button "View Content" at bounding box center [556, 350] width 67 height 17
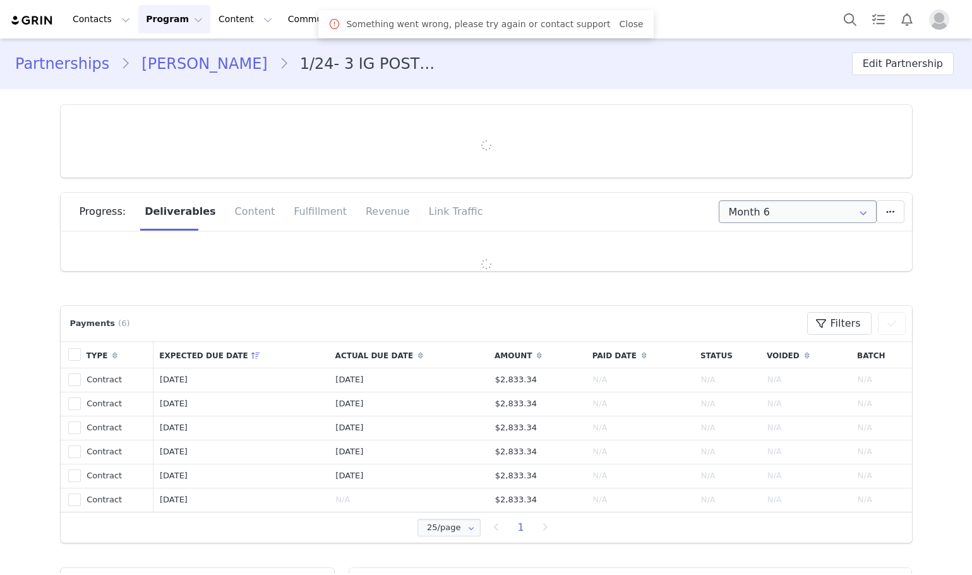
type input "+61 ([GEOGRAPHIC_DATA])"
click at [767, 203] on input "Month 6" at bounding box center [798, 211] width 158 height 23
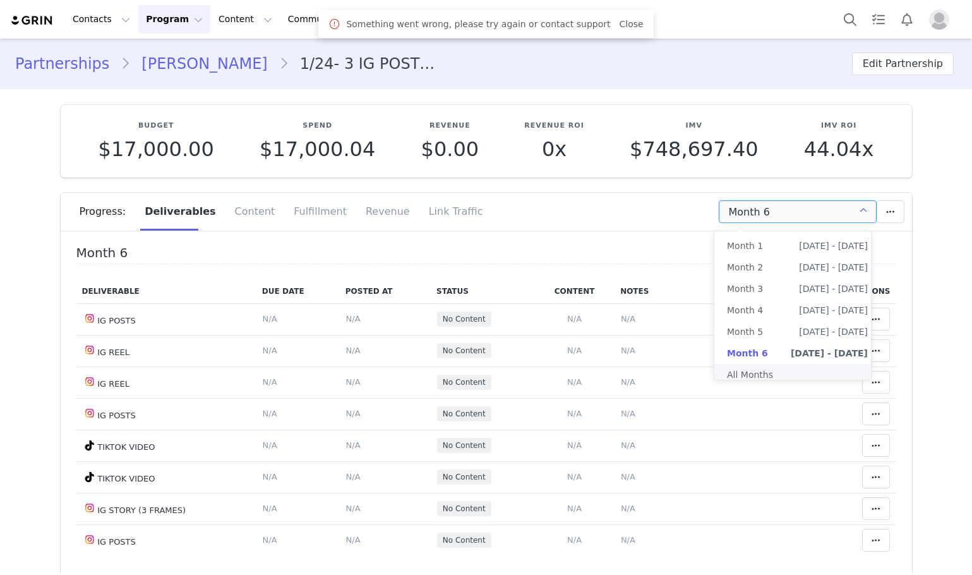
click at [758, 380] on li "All Months" at bounding box center [797, 374] width 166 height 21
type input "All"
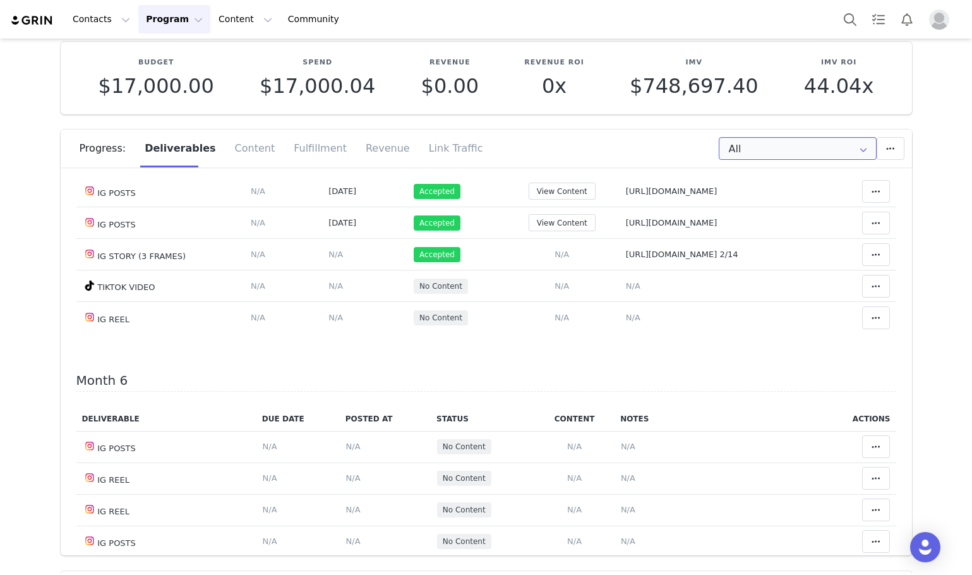
scroll to position [1579, 0]
click at [529, 231] on button "View Content" at bounding box center [562, 222] width 67 height 17
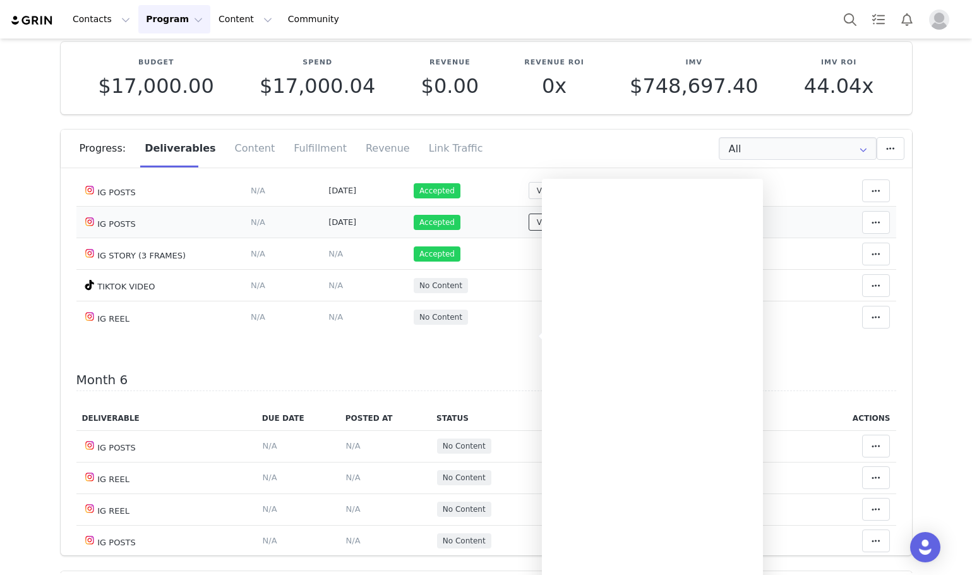
click at [529, 231] on button "View Content" at bounding box center [562, 222] width 67 height 17
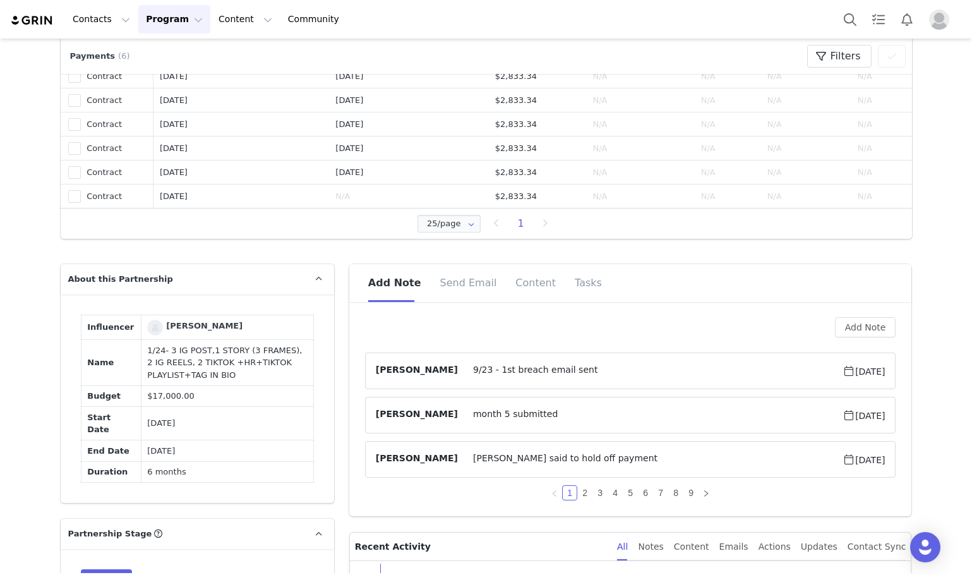
scroll to position [758, 0]
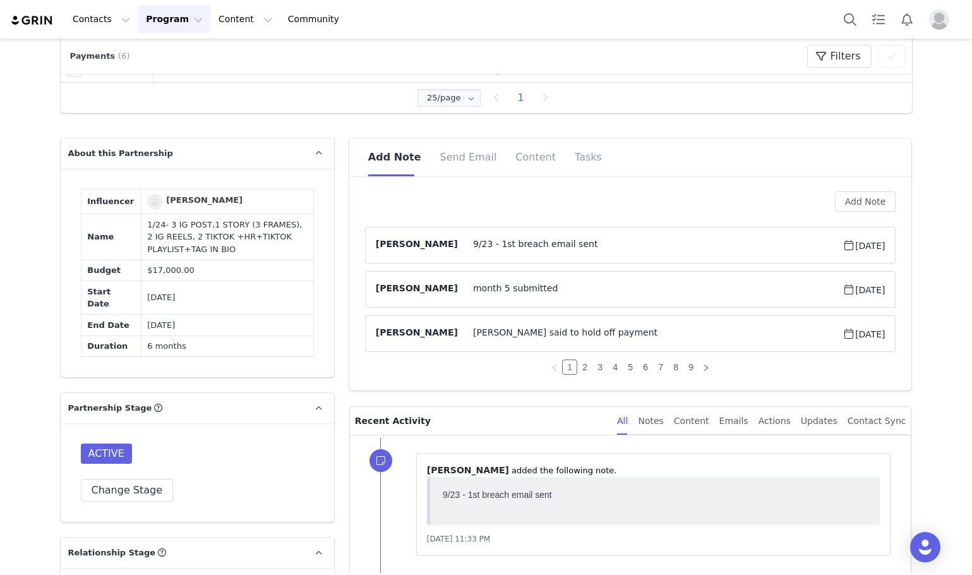
click at [627, 255] on article "Kamila Castillo 9/23 - 1st breach email sent Sep 23, 2025" at bounding box center [630, 245] width 531 height 37
click at [843, 240] on span "[DATE]" at bounding box center [864, 245] width 42 height 15
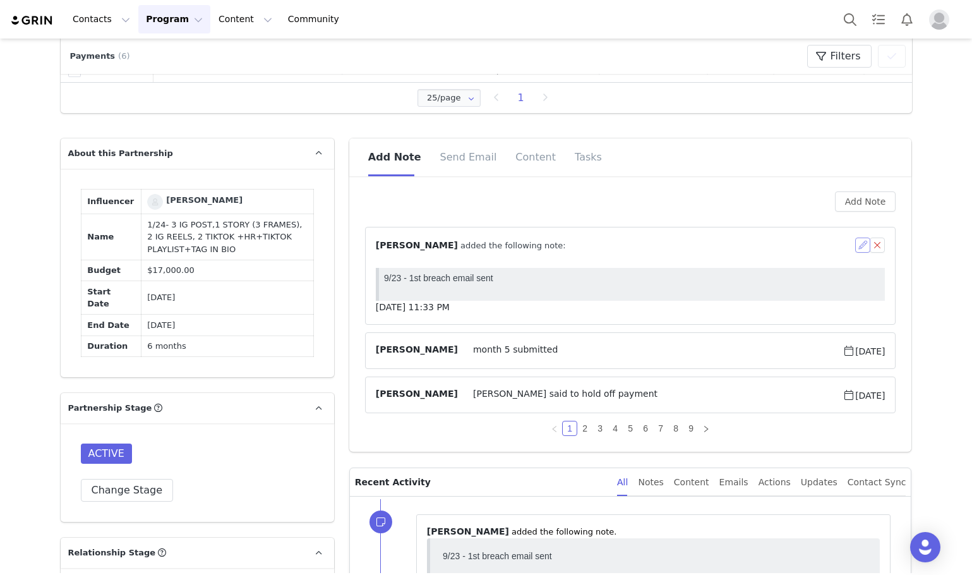
scroll to position [0, 0]
click at [855, 242] on button "button" at bounding box center [862, 245] width 15 height 15
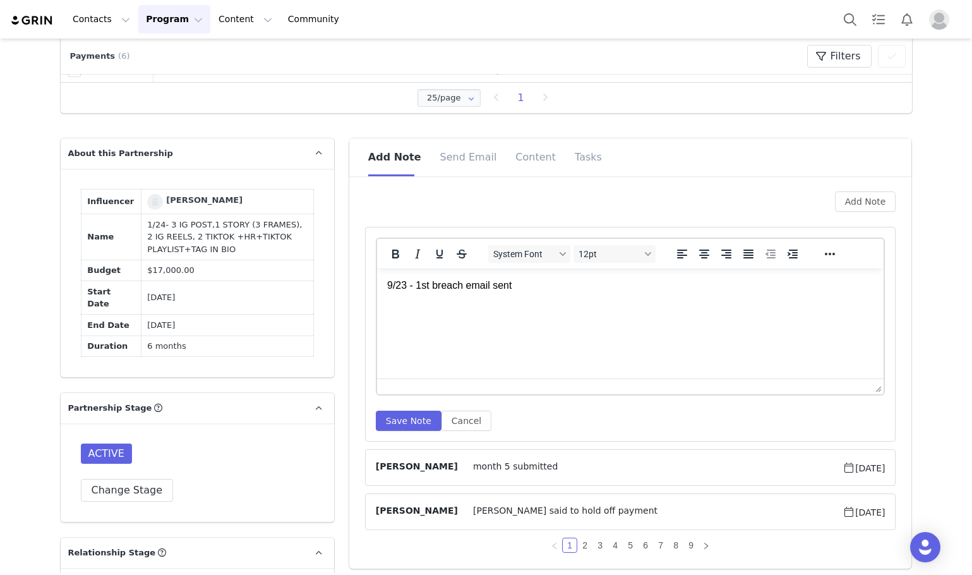
click at [575, 289] on p "9/23 - 1st breach email sent" at bounding box center [630, 286] width 487 height 14
click at [450, 308] on p "9/30 -" at bounding box center [630, 310] width 487 height 14
click at [385, 416] on button "Save Note" at bounding box center [409, 421] width 66 height 20
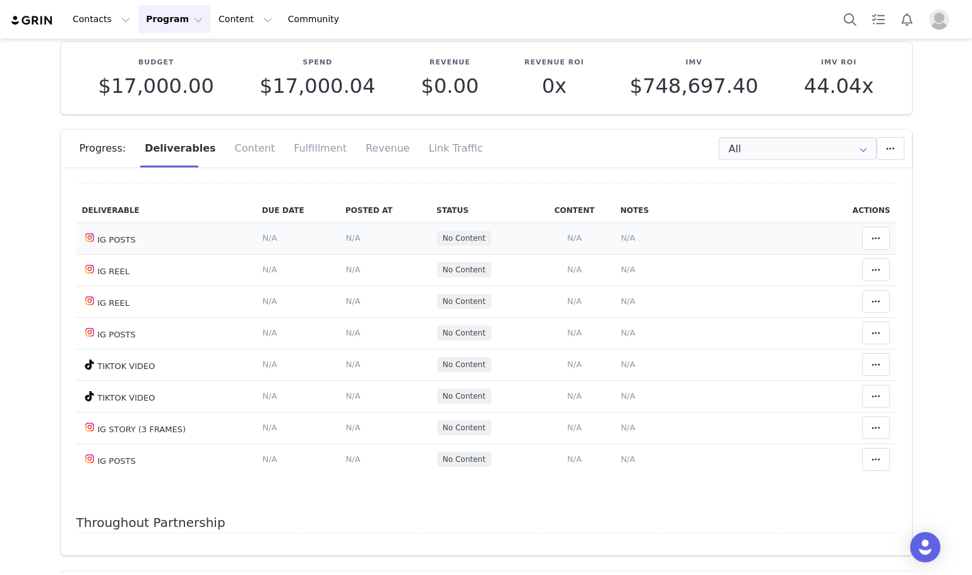
scroll to position [1857, 0]
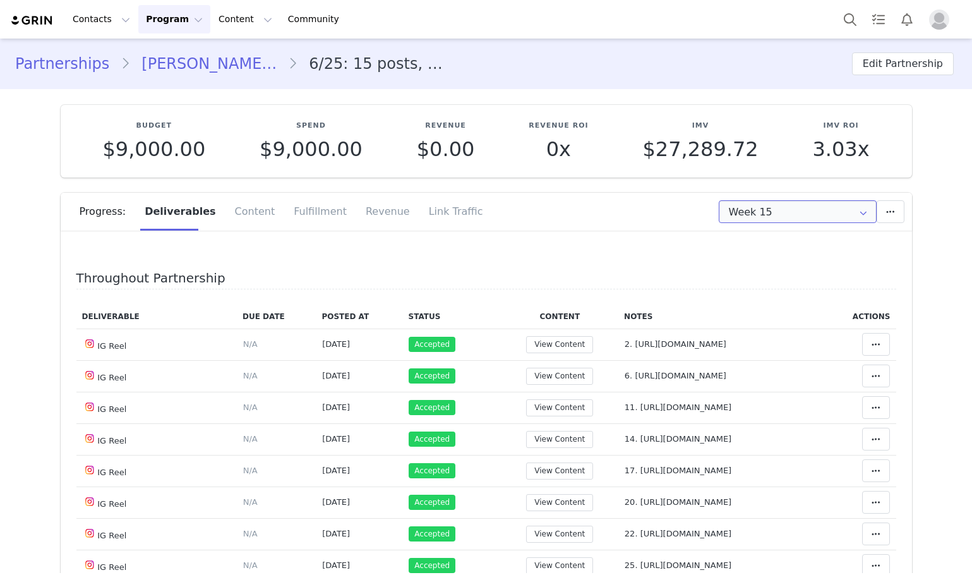
click at [772, 218] on input "Week 15" at bounding box center [798, 211] width 158 height 23
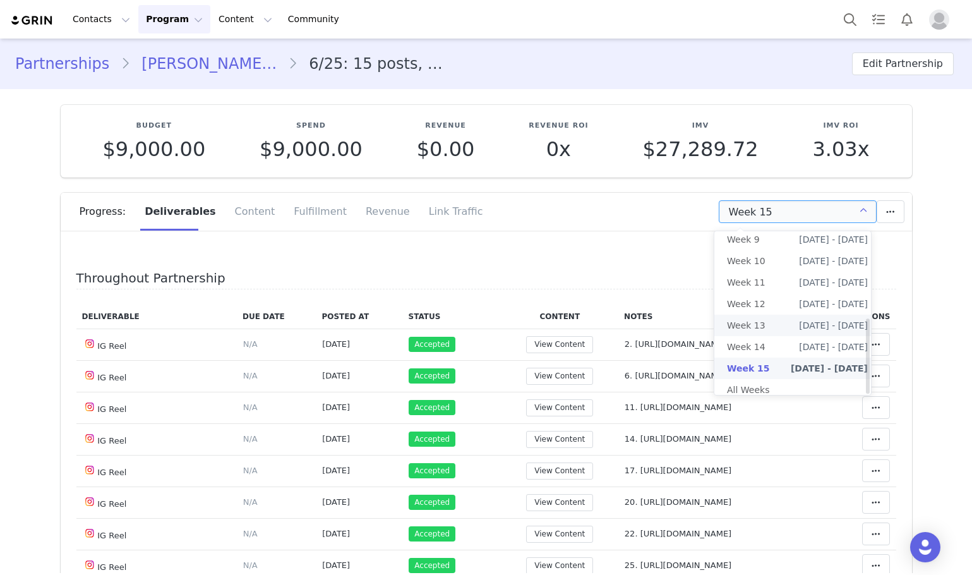
scroll to position [188, 0]
click at [762, 382] on li "All Weeks" at bounding box center [797, 389] width 166 height 21
type input "All"
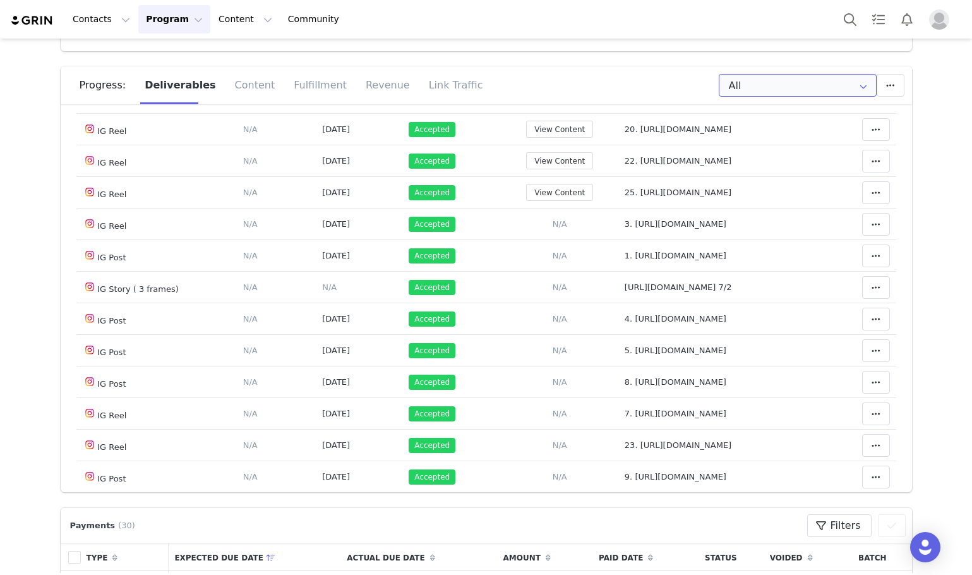
scroll to position [373, 0]
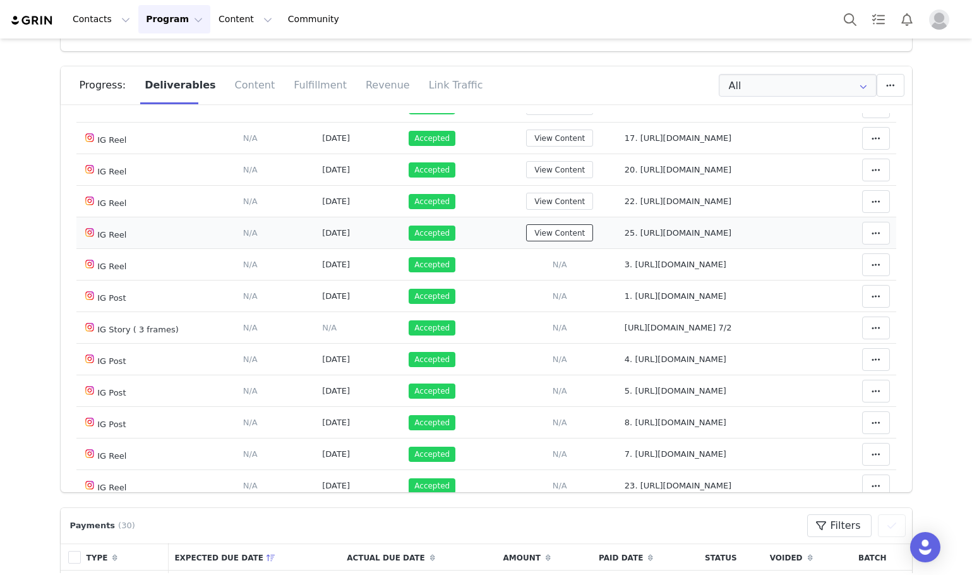
click at [550, 241] on button "View Content" at bounding box center [559, 232] width 67 height 17
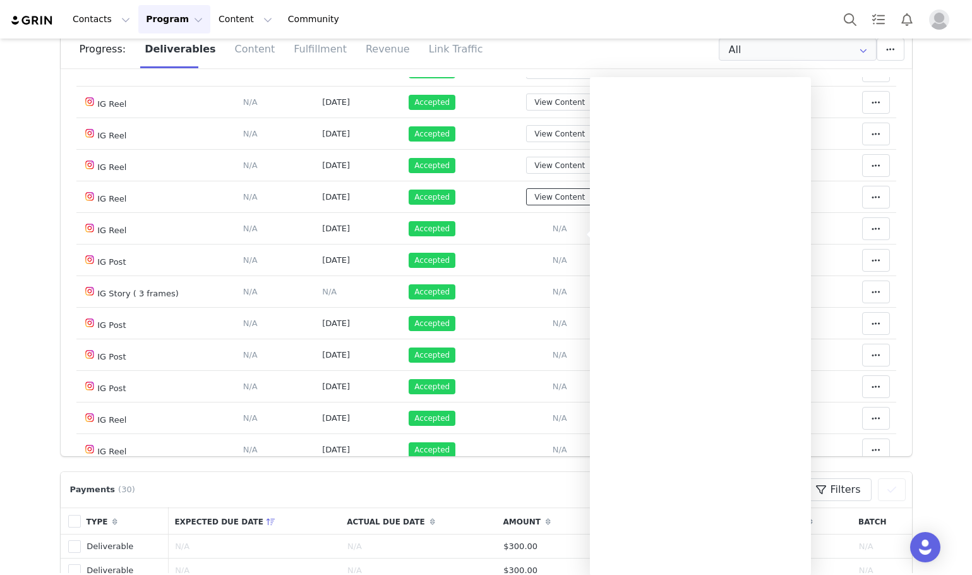
scroll to position [126, 0]
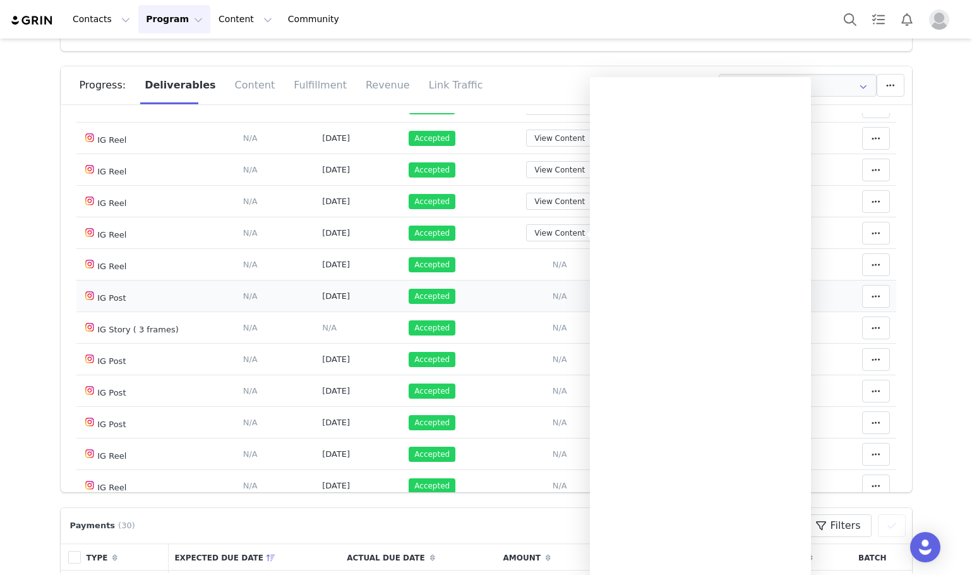
click at [445, 284] on td "Accepted" at bounding box center [452, 296] width 99 height 32
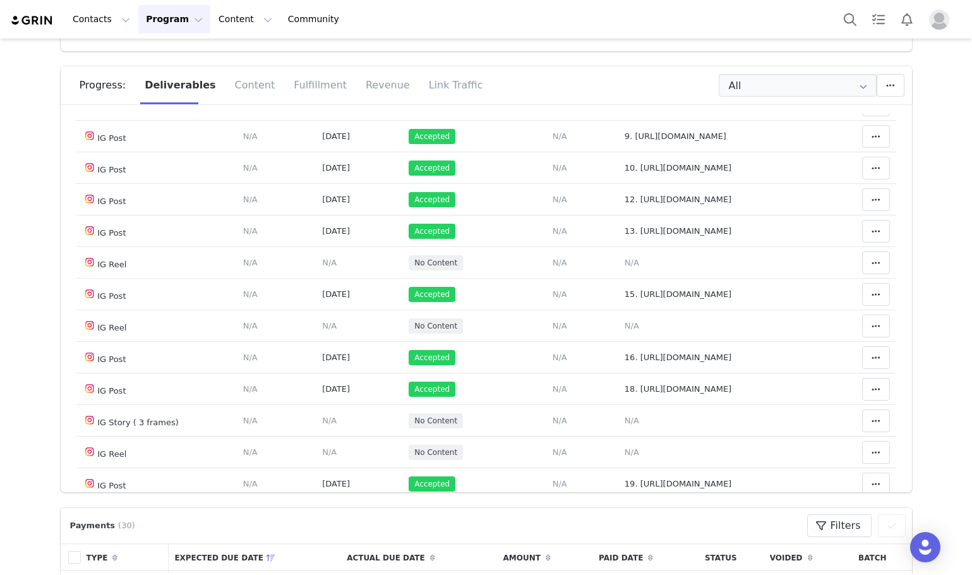
scroll to position [816, 0]
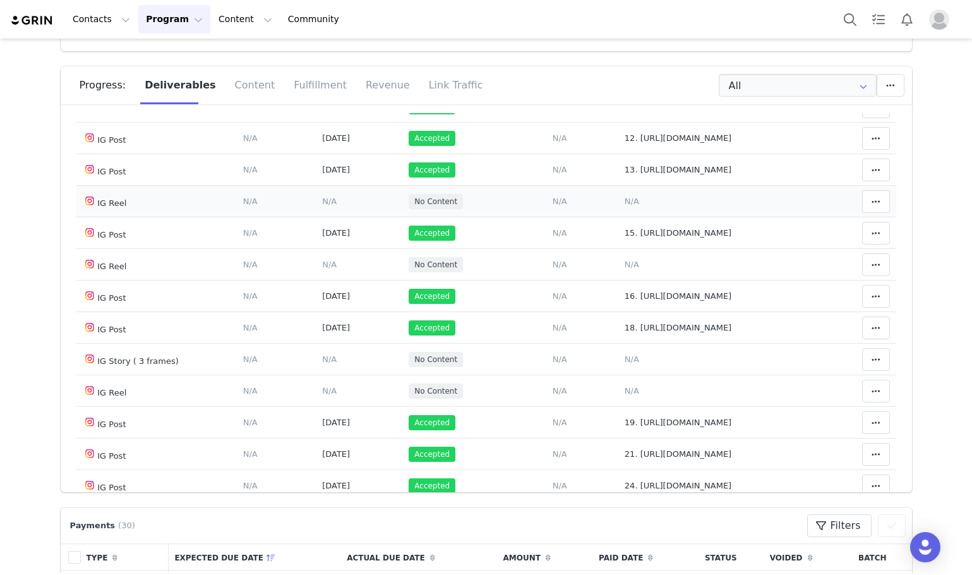
click at [555, 206] on span "N/A" at bounding box center [560, 200] width 15 height 9
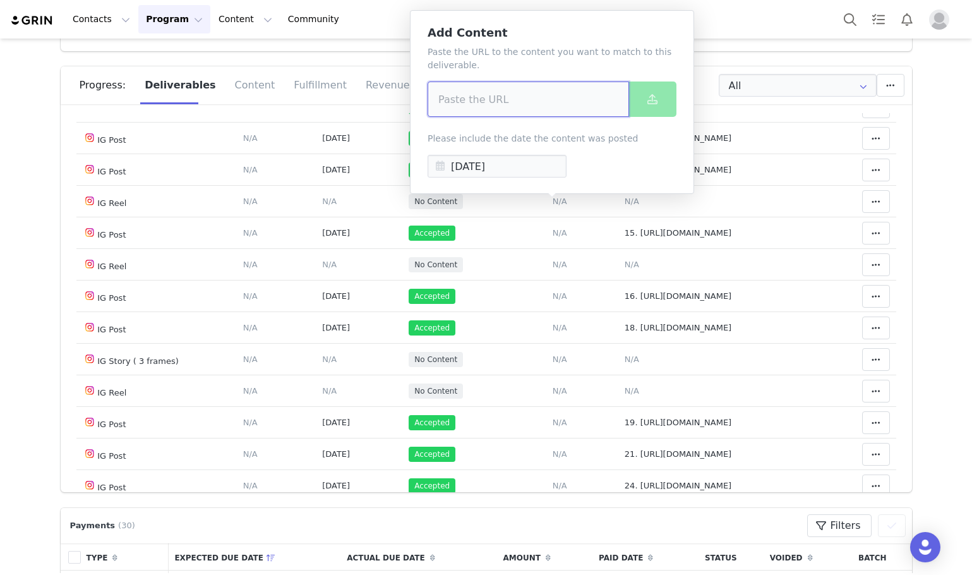
click at [507, 90] on input at bounding box center [529, 98] width 202 height 35
paste input "https://www.instagram.com/reel/DO6a3ghDB1d/"
type input "https://www.instagram.com/reel/DO6a3ghDB1d/"
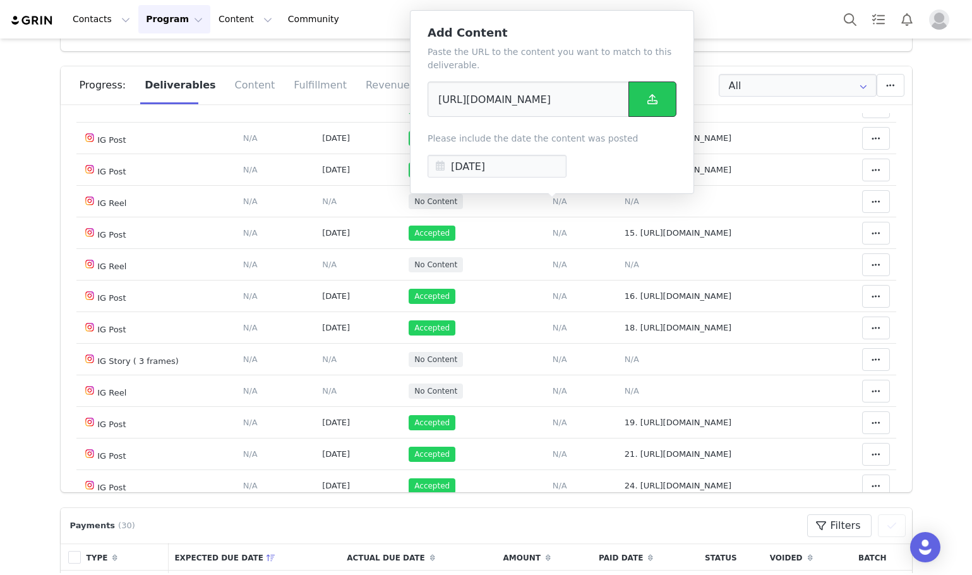
click at [637, 94] on button at bounding box center [653, 98] width 48 height 35
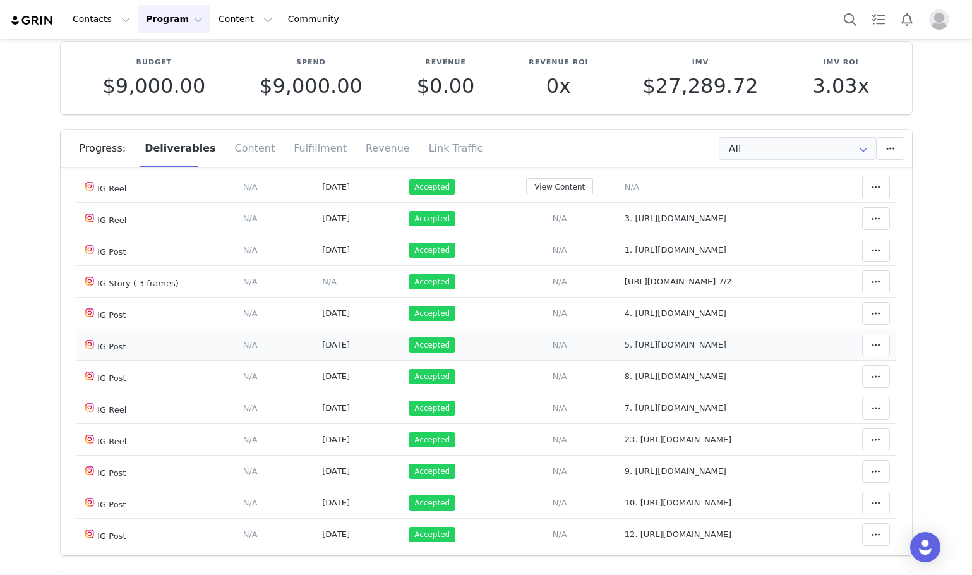
scroll to position [405, 0]
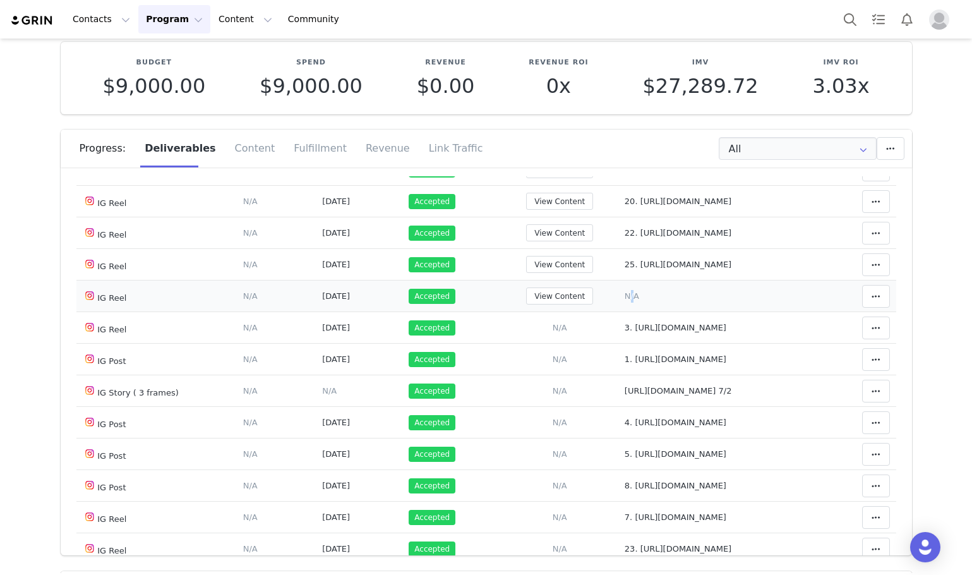
click at [625, 301] on span "N/A" at bounding box center [632, 295] width 15 height 9
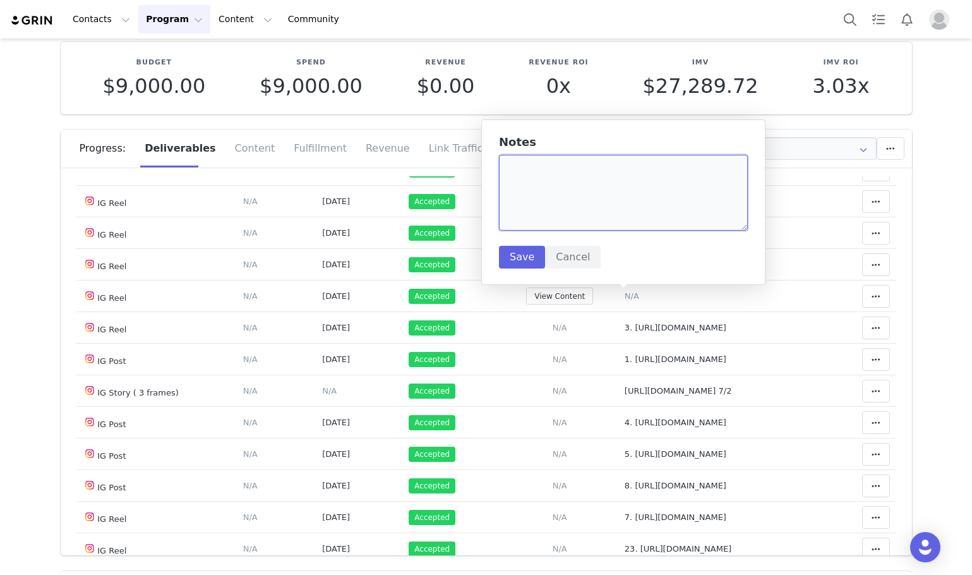
click at [559, 195] on textarea at bounding box center [623, 193] width 249 height 76
paste textarea "https://www.instagram.com/reel/DO6a3ghDB1d/"
type textarea "26. https://www.instagram.com/reel/DO6a3ghDB1d/"
click at [514, 247] on button "Save" at bounding box center [522, 257] width 46 height 23
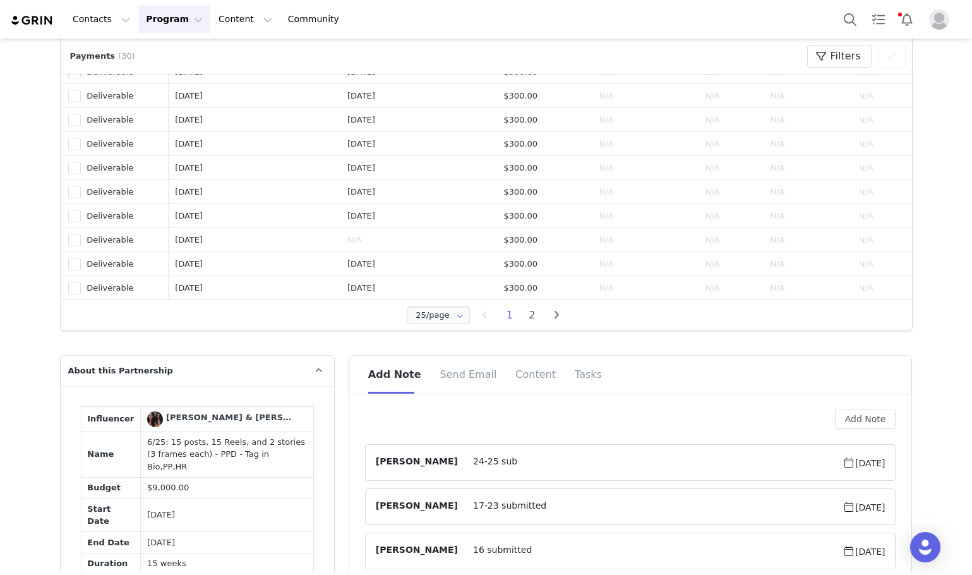
scroll to position [1011, 0]
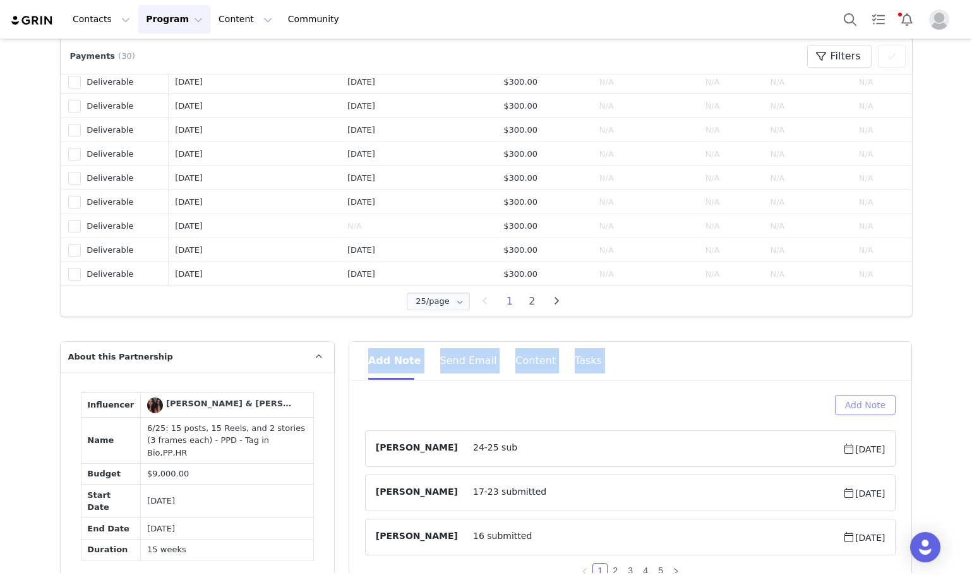
drag, startPoint x: 868, startPoint y: 395, endPoint x: 865, endPoint y: 403, distance: 8.0
click at [868, 396] on div "Add Note Send Email Content Tasks Add Note Kamila Castillo 24-25 sub Sep 17, 20…" at bounding box center [630, 468] width 563 height 252
click at [864, 406] on button "Add Note" at bounding box center [865, 405] width 61 height 20
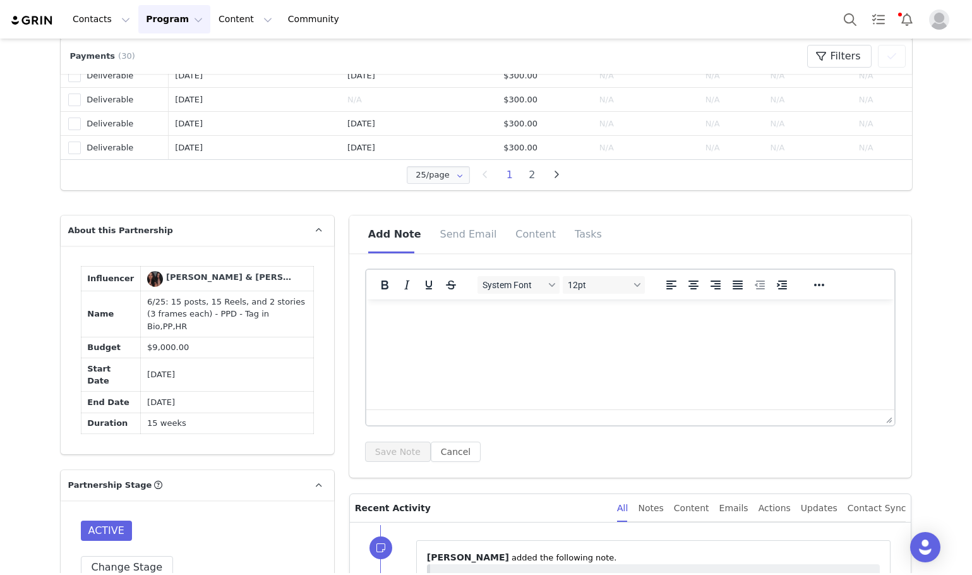
scroll to position [0, 0]
click at [371, 461] on button "Save Note" at bounding box center [398, 452] width 66 height 20
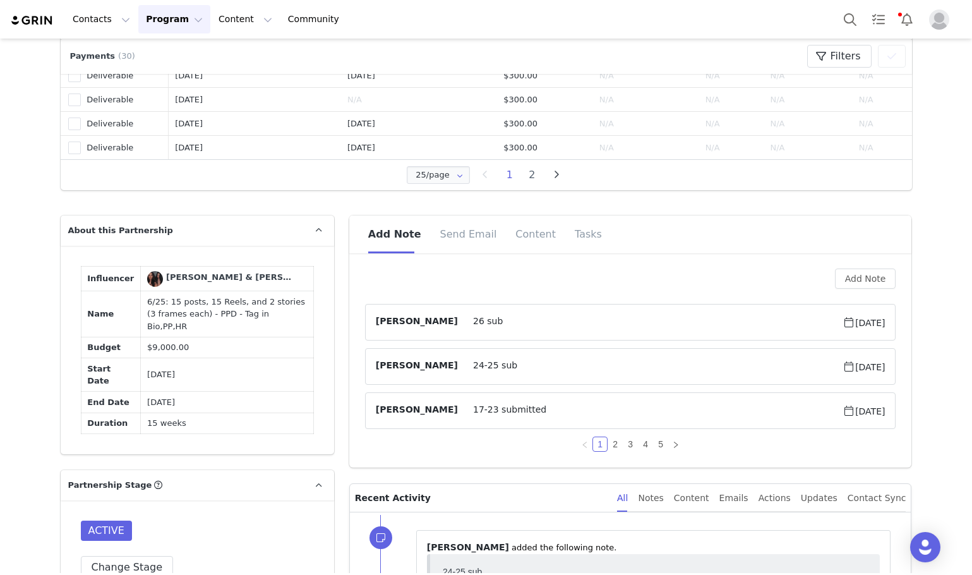
click at [191, 337] on td "6/25: 15 posts, 15 Reels, and 2 stories (3 frames each) - PPD - Tag in Bio,PP,HR" at bounding box center [227, 314] width 172 height 46
copy td "6/25: 15 posts, 15 Reels, and 2 stories (3 frames each) - PPD - Tag in Bio,PP,HR"
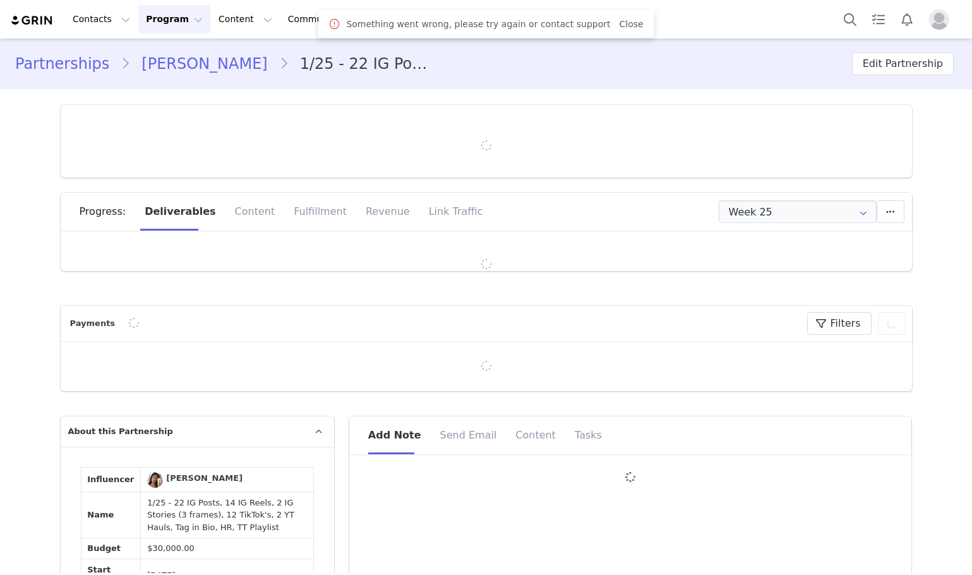
type input "+46 ([GEOGRAPHIC_DATA])"
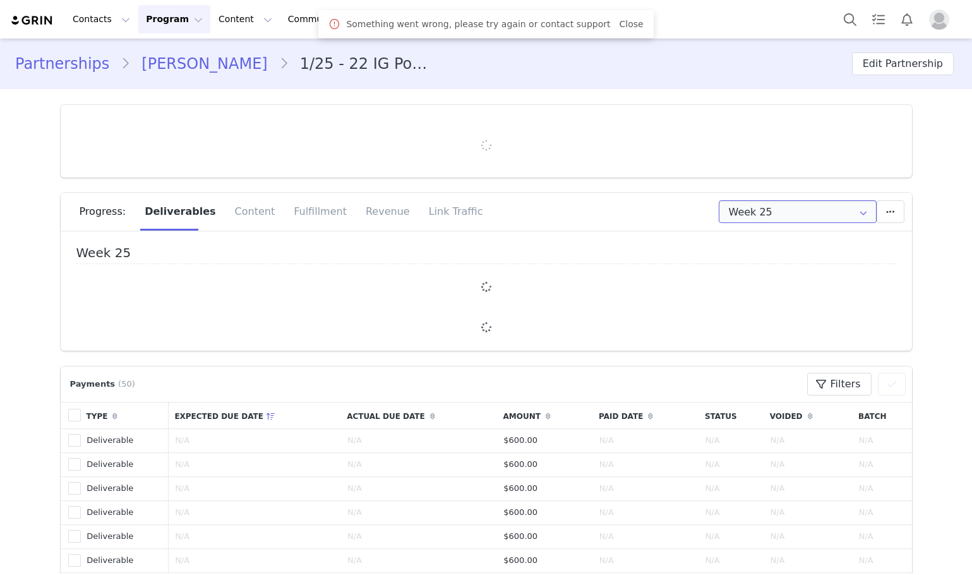
click at [791, 217] on input "Week 25" at bounding box center [798, 211] width 158 height 23
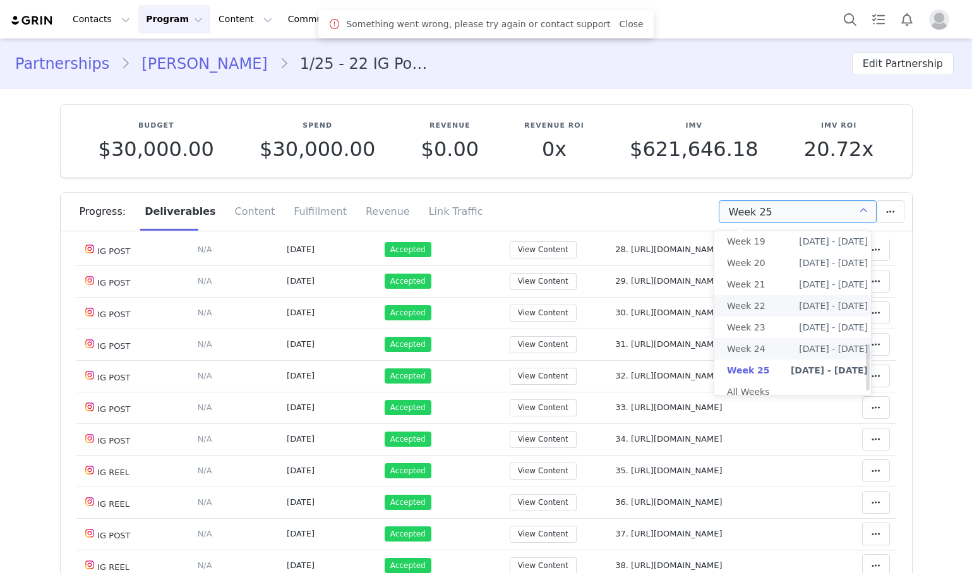
scroll to position [402, 0]
click at [782, 379] on li "All Weeks" at bounding box center [797, 389] width 166 height 21
type input "All"
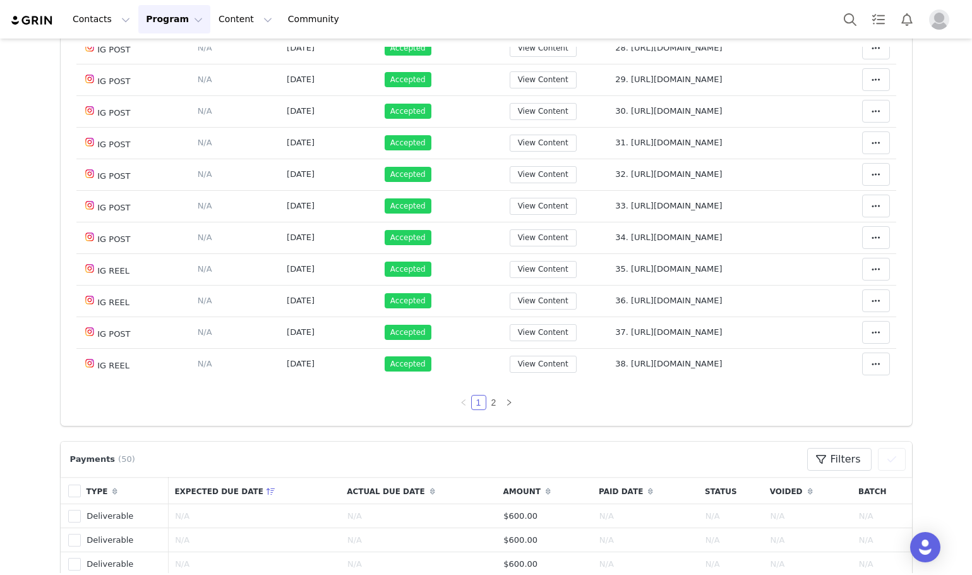
scroll to position [190, 0]
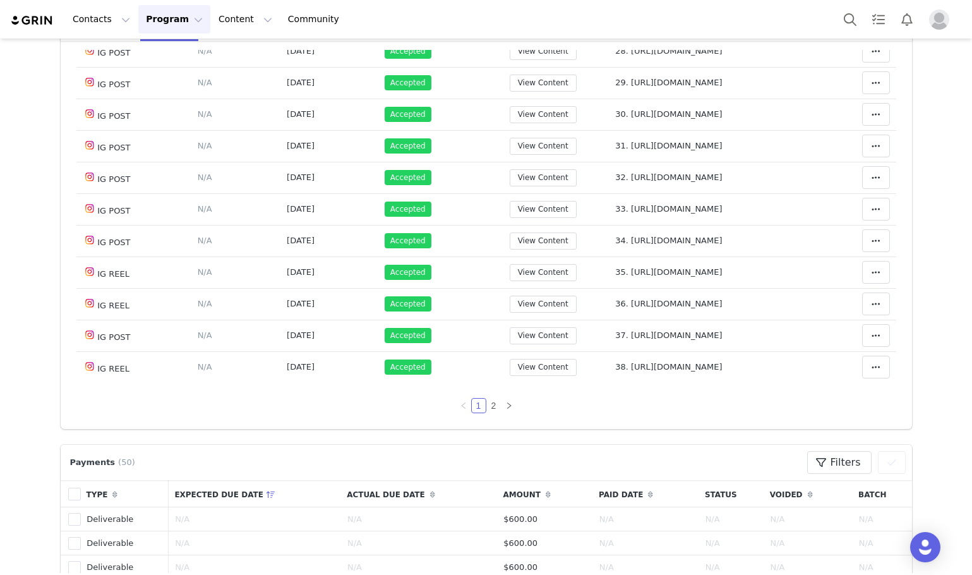
click at [487, 399] on link "2" at bounding box center [494, 406] width 14 height 14
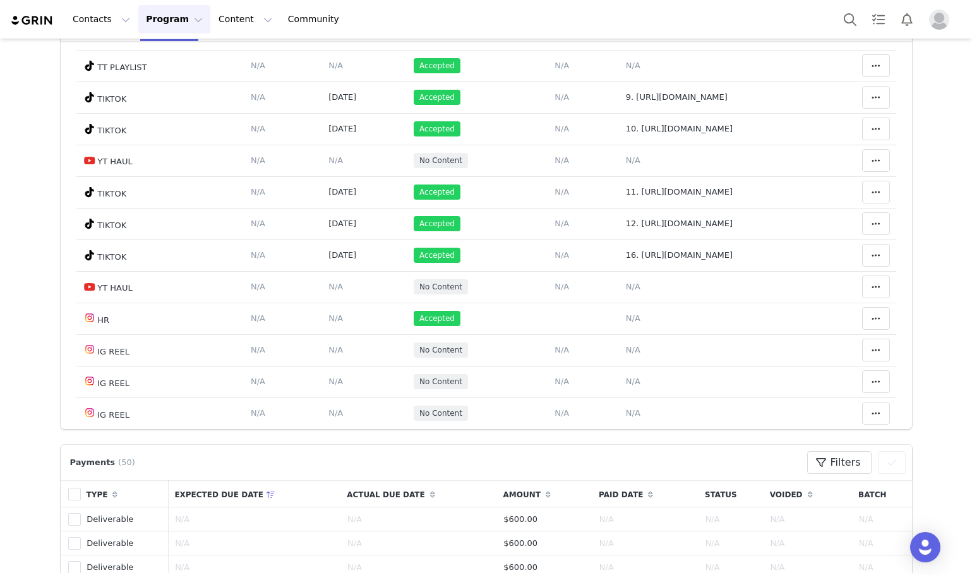
scroll to position [561, 0]
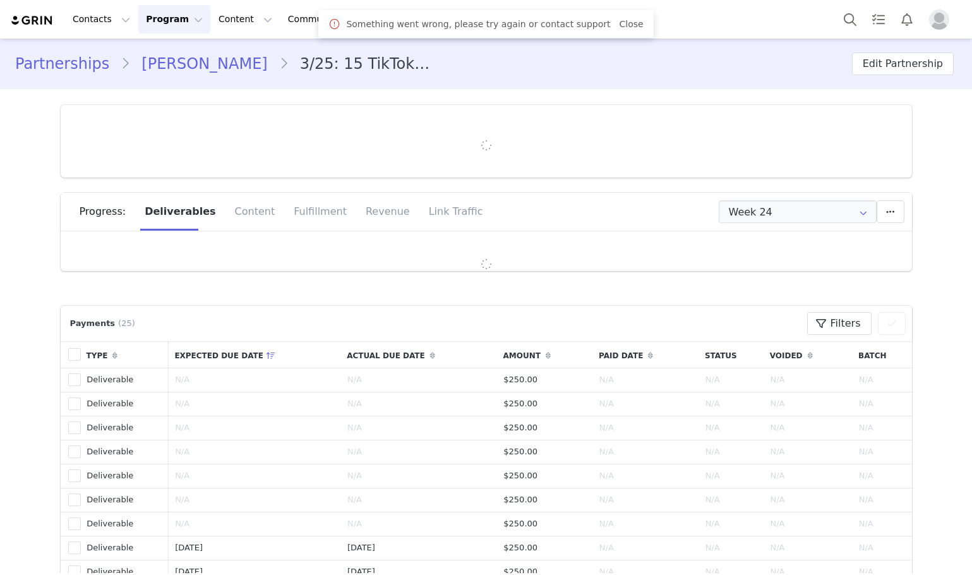
type input "+44 ([GEOGRAPHIC_DATA])"
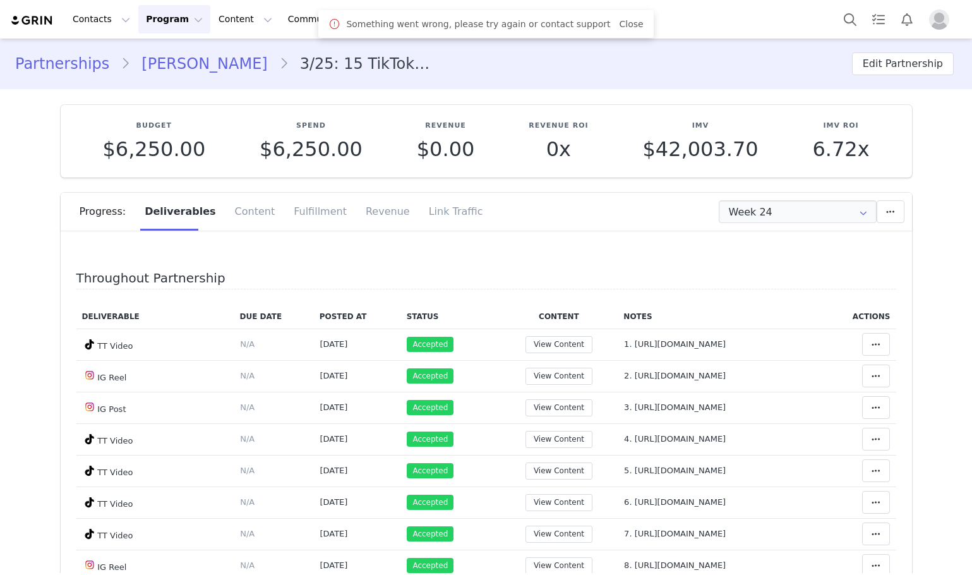
click at [748, 198] on div "Progress: Deliverables Content Fulfillment Revenue Link Traffic" at bounding box center [496, 212] width 833 height 38
click at [746, 208] on input "Week 24" at bounding box center [798, 211] width 158 height 23
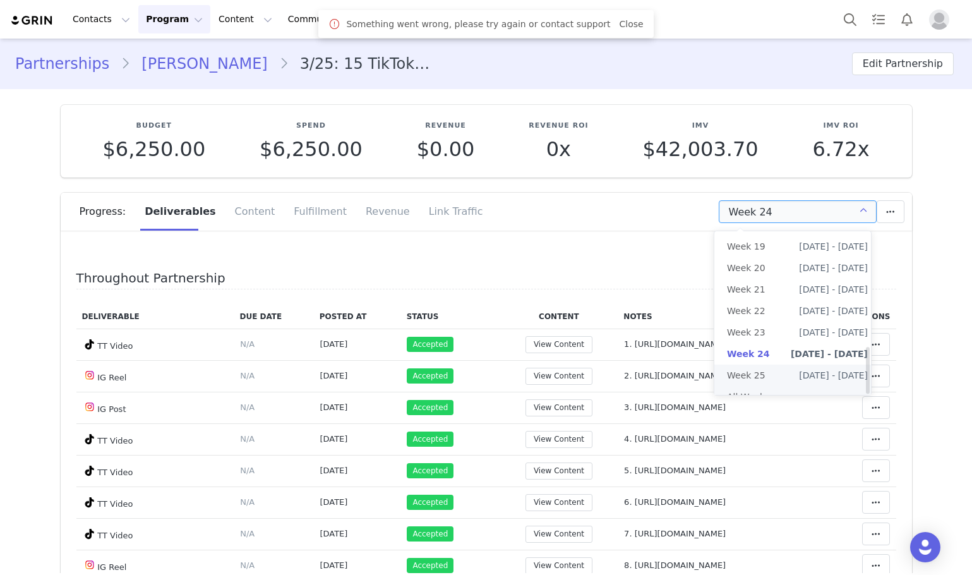
scroll to position [402, 0]
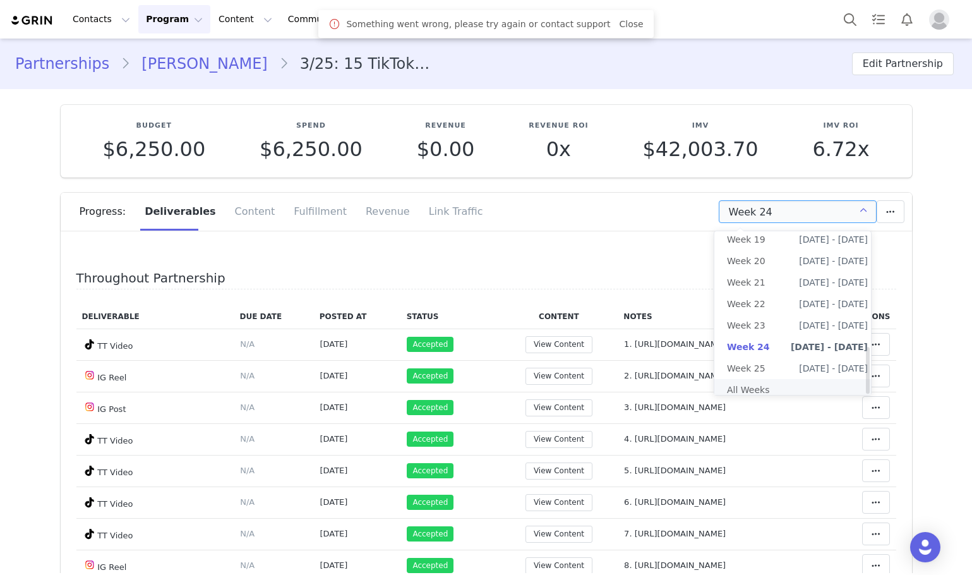
click at [803, 379] on li "All Weeks" at bounding box center [797, 389] width 166 height 21
type input "All"
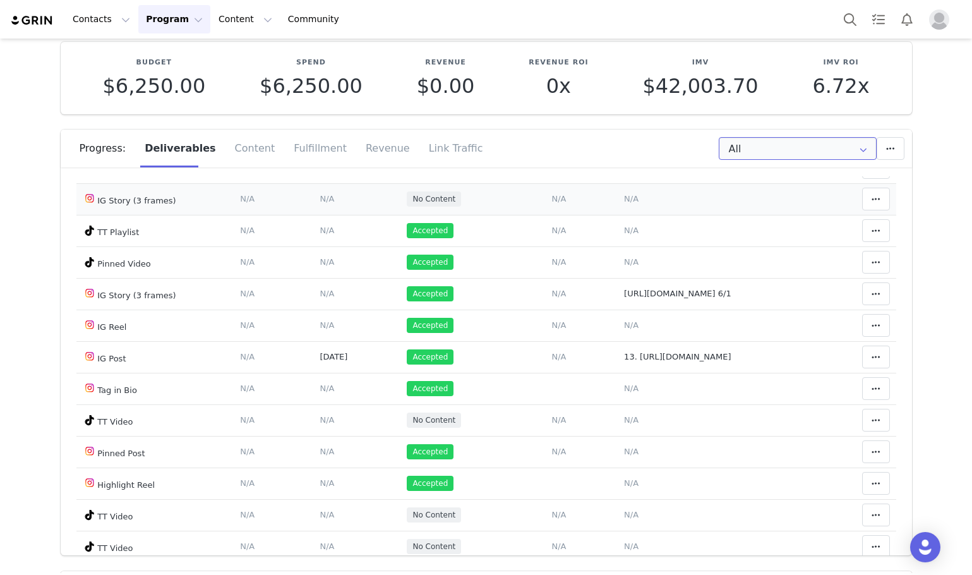
scroll to position [569, 0]
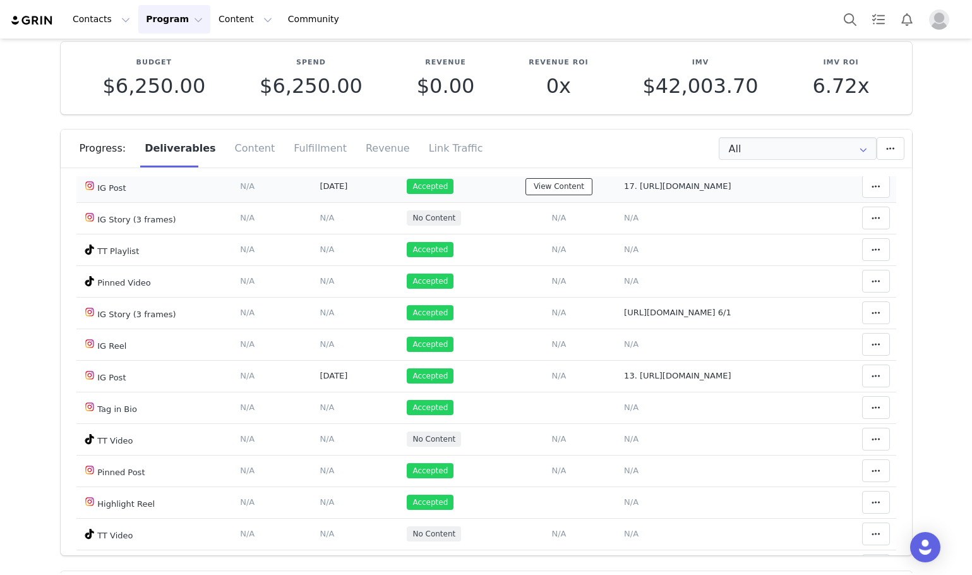
click at [526, 195] on button "View Content" at bounding box center [559, 186] width 67 height 17
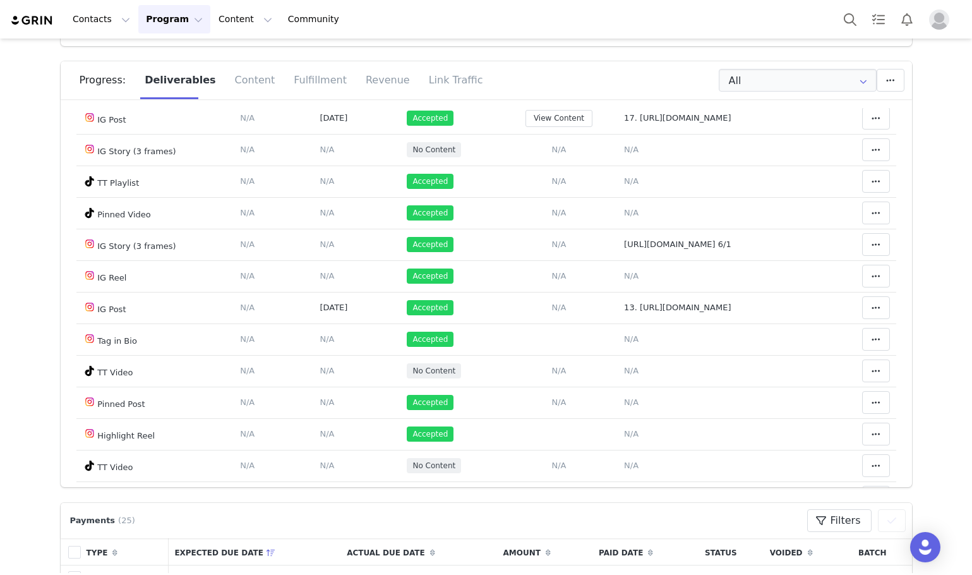
scroll to position [126, 0]
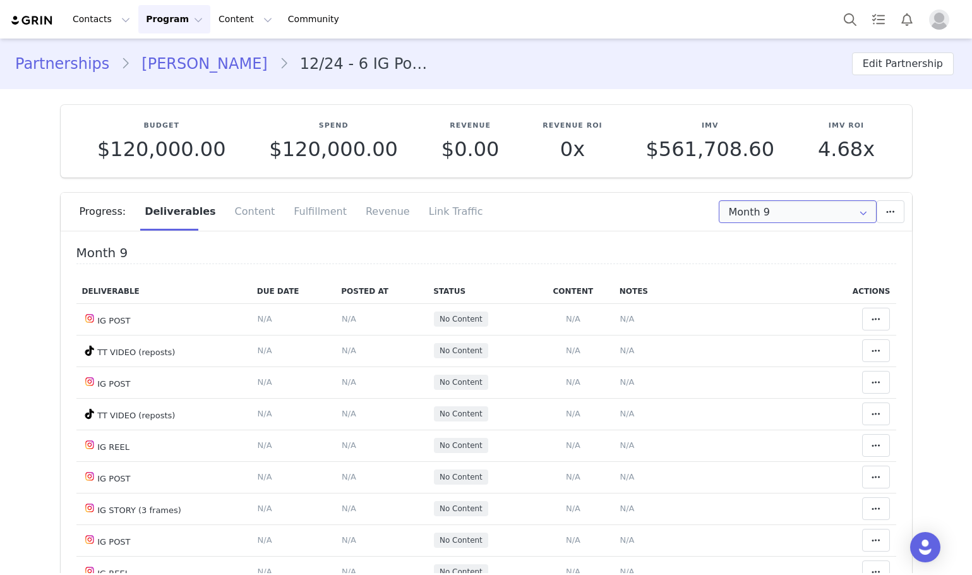
click at [777, 218] on input "Month 9" at bounding box center [798, 211] width 158 height 23
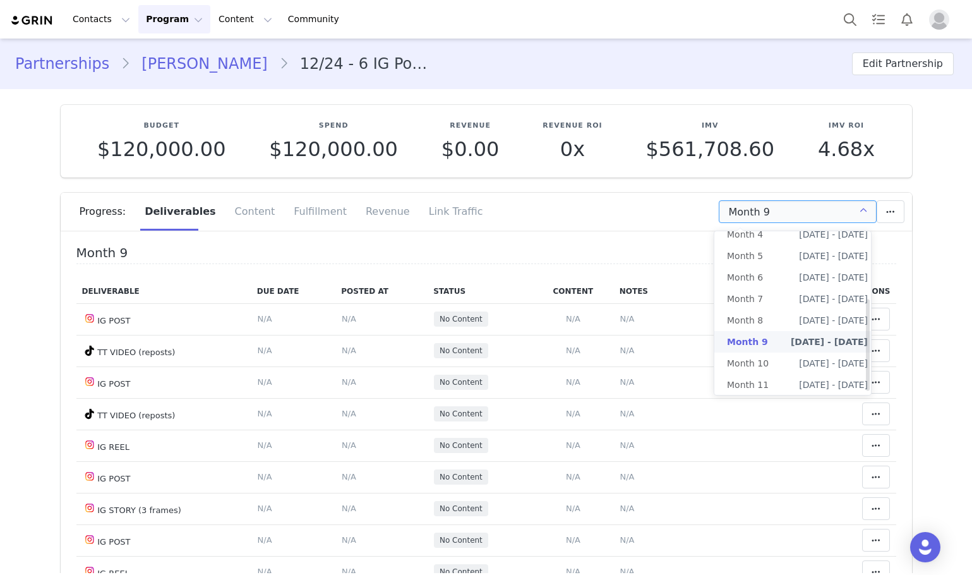
scroll to position [123, 0]
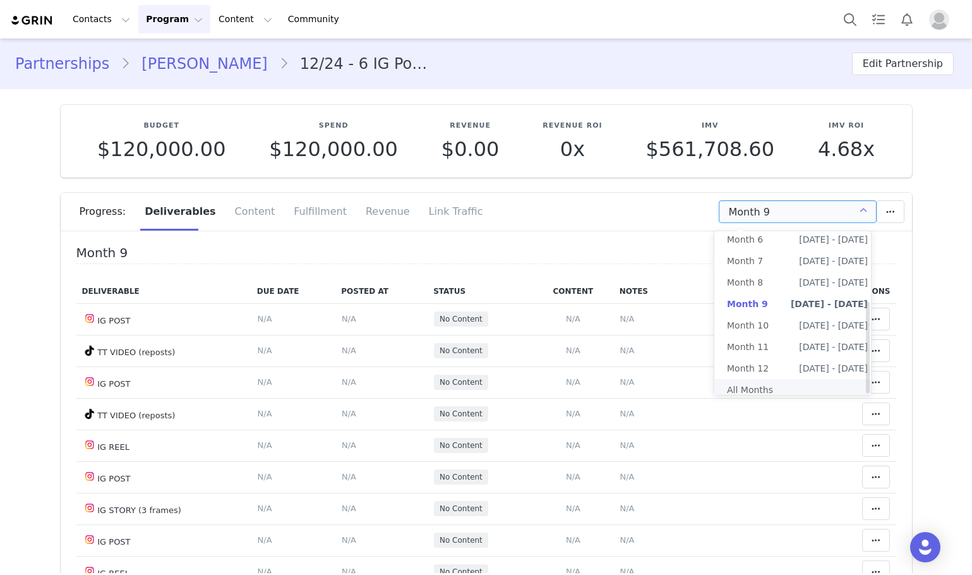
click at [755, 379] on li "All Months" at bounding box center [797, 389] width 166 height 21
type input "All"
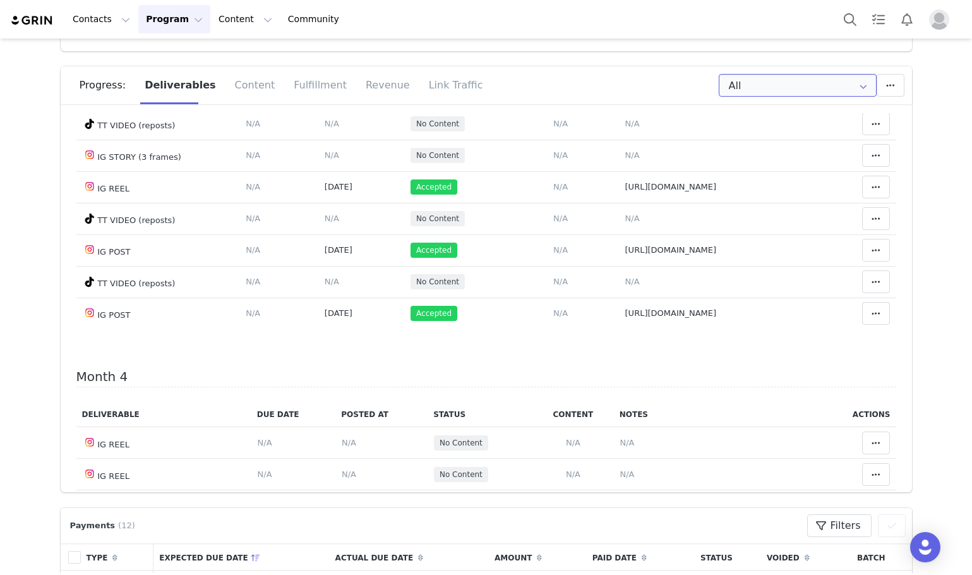
scroll to position [1200, 0]
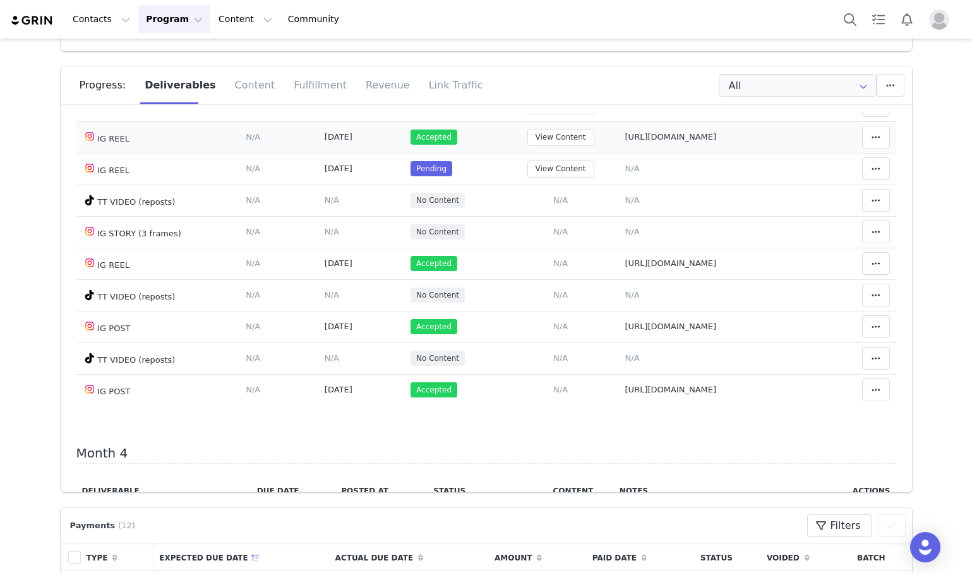
click at [555, 153] on td "View Content" at bounding box center [560, 137] width 117 height 32
click at [543, 146] on button "View Content" at bounding box center [560, 137] width 67 height 17
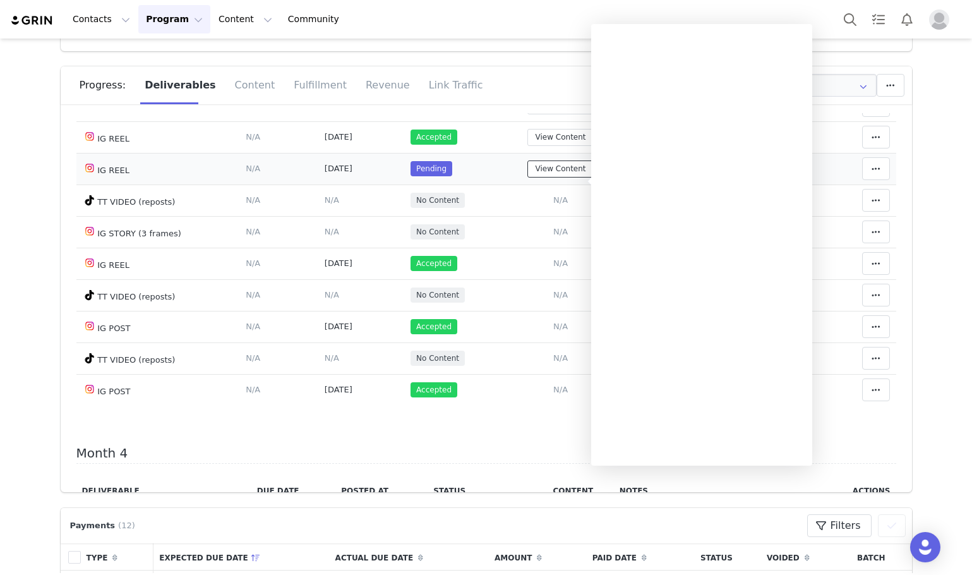
click at [532, 178] on button "View Content" at bounding box center [560, 168] width 67 height 17
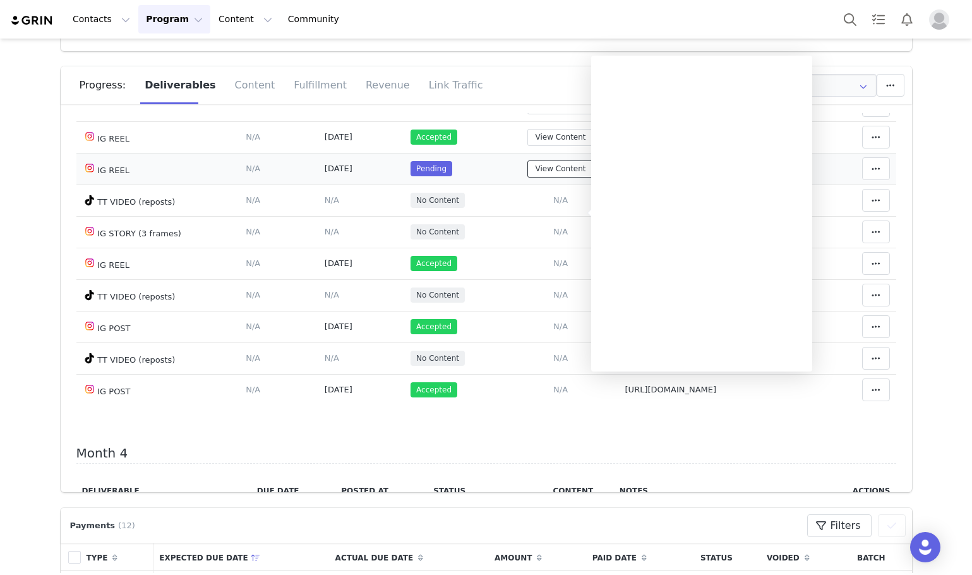
click at [532, 178] on button "View Content" at bounding box center [560, 168] width 67 height 17
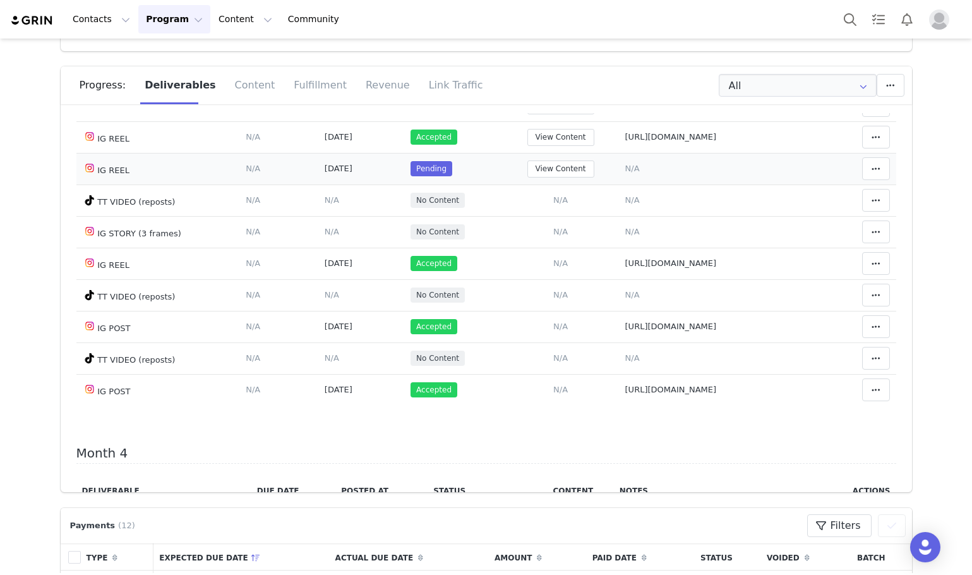
click at [626, 173] on span "N/A" at bounding box center [632, 168] width 15 height 9
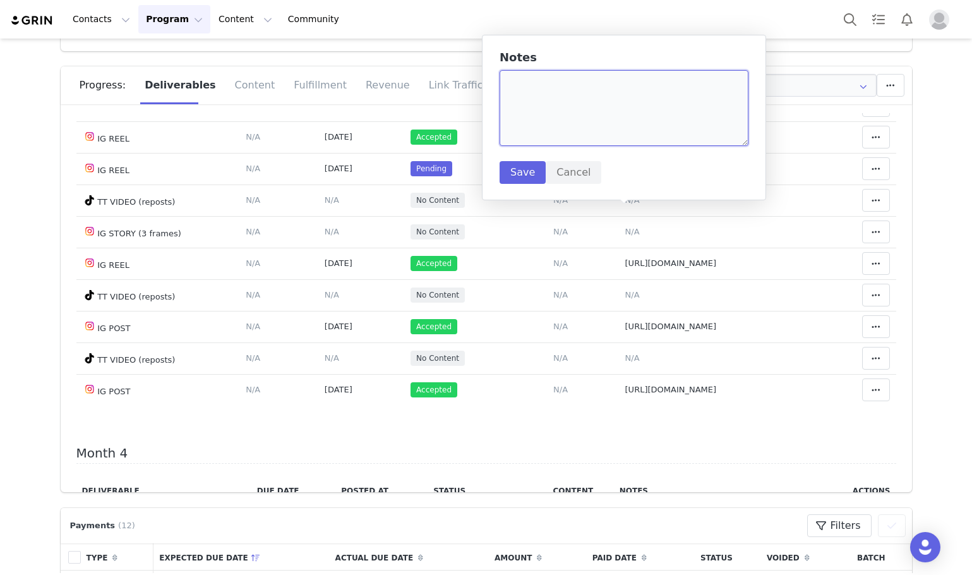
click at [563, 99] on textarea at bounding box center [624, 108] width 249 height 76
paste textarea "https://www.instagram.com/reel/DO9cKhbknVg/"
type textarea "https://www.instagram.com/reel/DO9cKhbknVg/"
click at [522, 173] on button "Save" at bounding box center [523, 172] width 46 height 23
click at [879, 184] on td "Mark as Accepted Clear Status Reason for declining this deliverable Decline Mar…" at bounding box center [860, 169] width 72 height 32
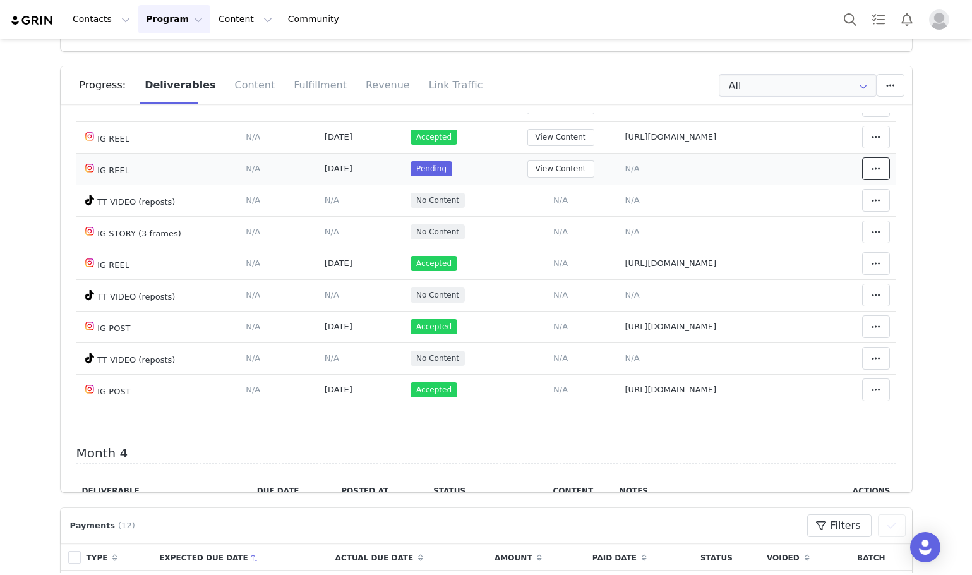
click at [872, 174] on icon at bounding box center [876, 169] width 9 height 10
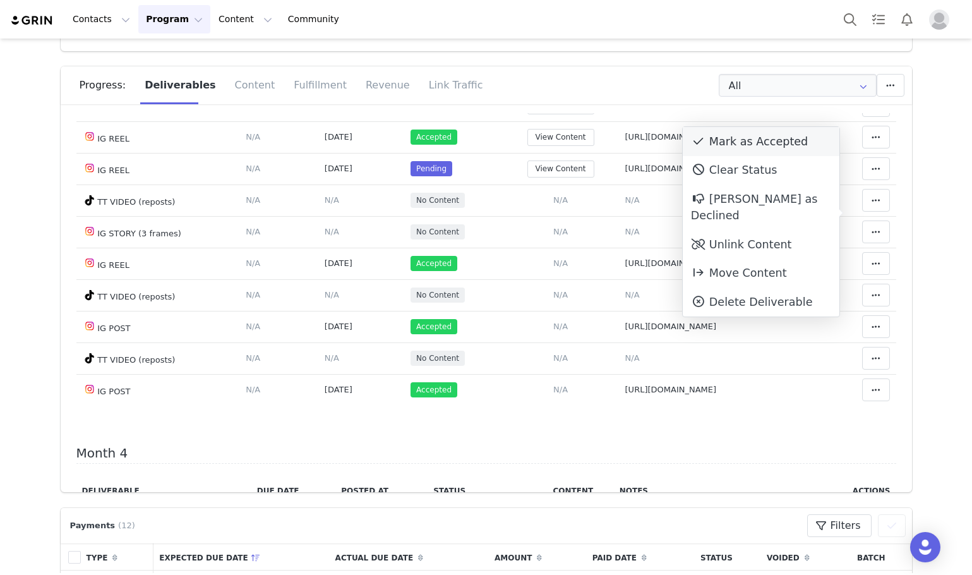
click at [778, 153] on div "Mark as Accepted" at bounding box center [761, 141] width 157 height 29
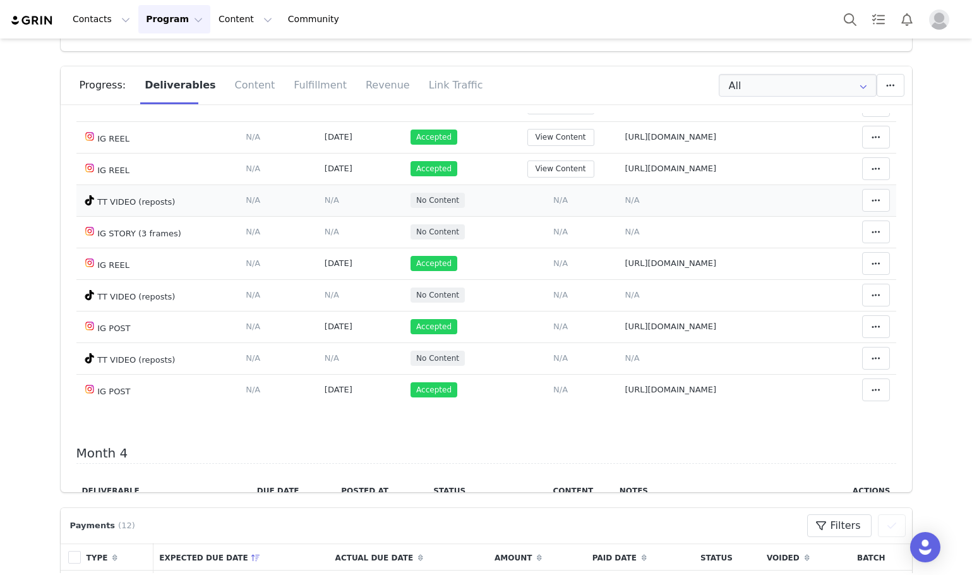
drag, startPoint x: 193, startPoint y: 240, endPoint x: 148, endPoint y: 250, distance: 45.2
click at [148, 216] on td "TT VIDEO (reposts)" at bounding box center [158, 200] width 164 height 32
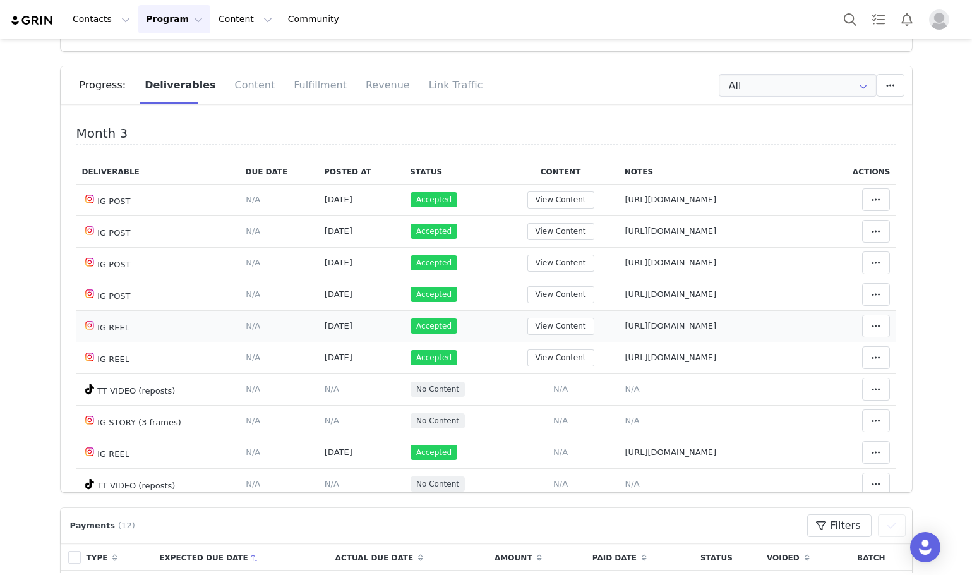
scroll to position [1011, 0]
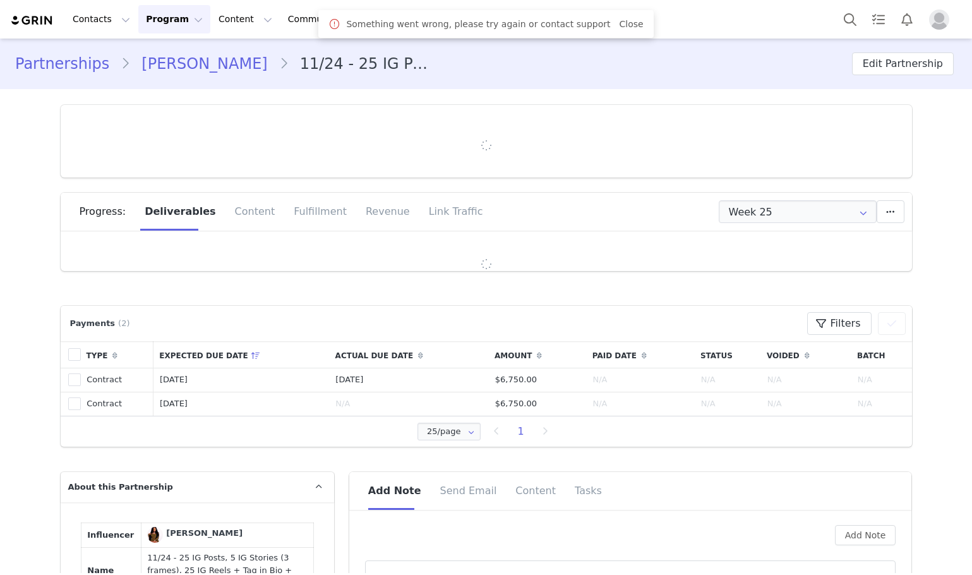
type input "+1 ([GEOGRAPHIC_DATA])"
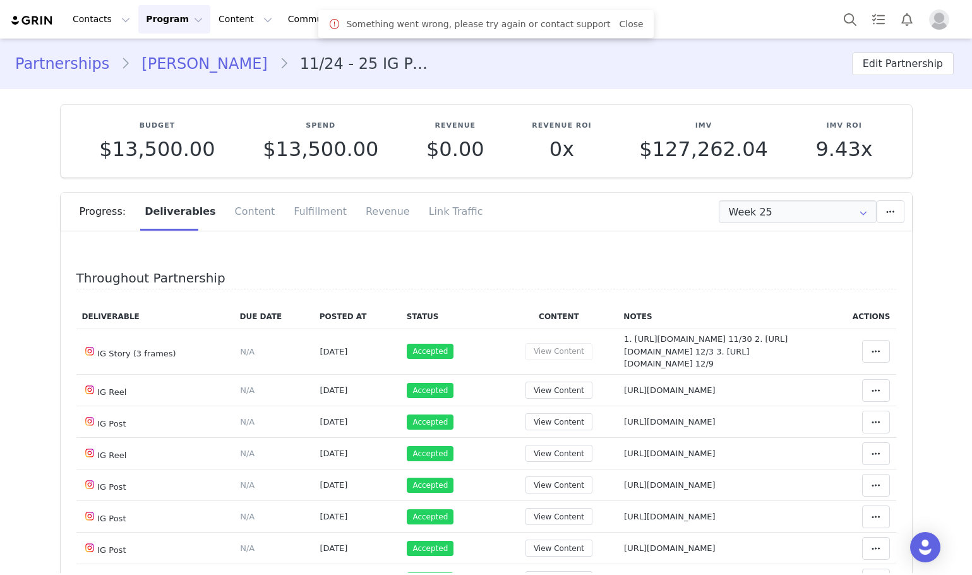
click at [784, 223] on div "Progress: Deliverables Content Fulfillment Revenue Link Traffic" at bounding box center [496, 212] width 833 height 38
click at [759, 199] on div "Progress: Deliverables Content Fulfillment Revenue Link Traffic" at bounding box center [496, 212] width 833 height 38
click at [758, 205] on input "Week 25" at bounding box center [798, 211] width 158 height 23
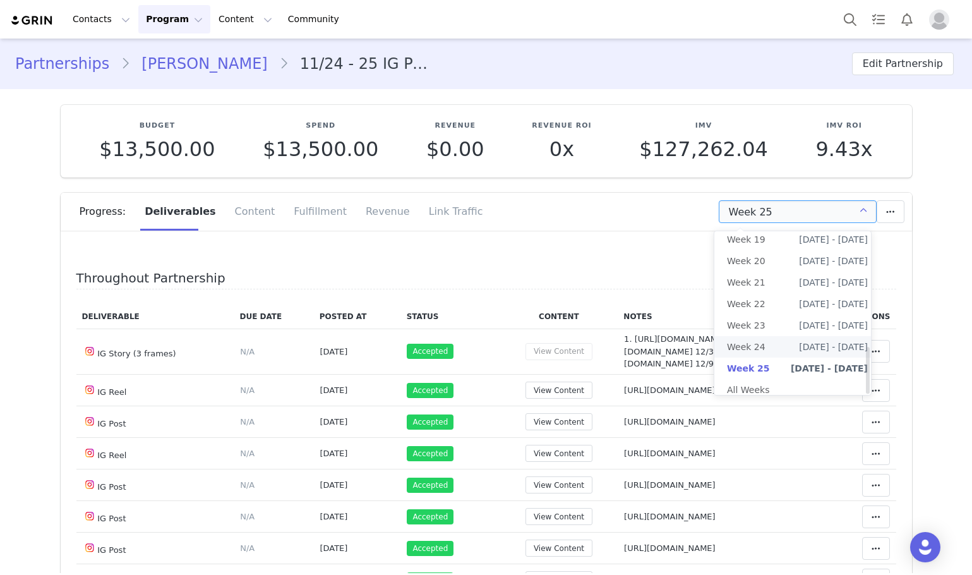
scroll to position [402, 0]
click at [785, 379] on li "All Weeks" at bounding box center [797, 389] width 166 height 21
type input "All"
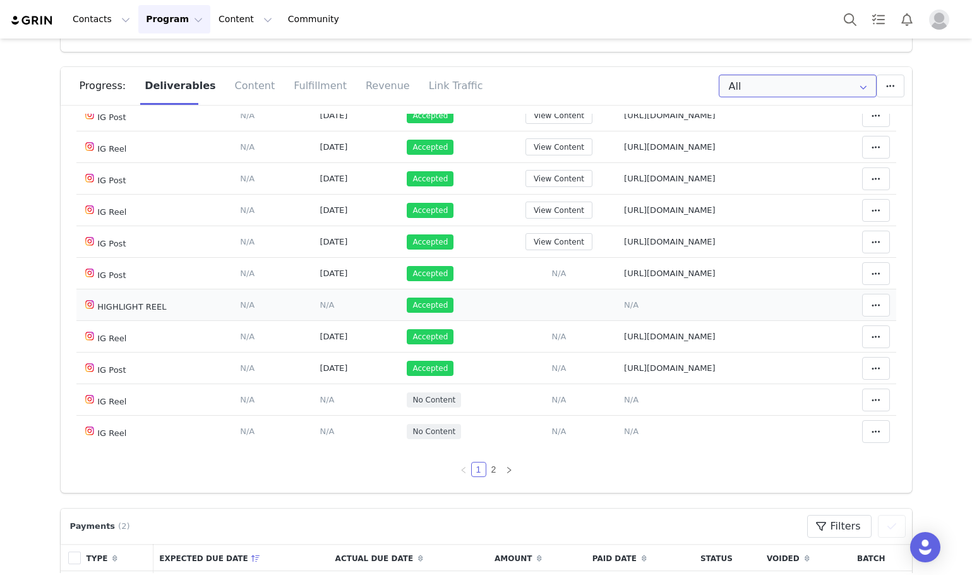
scroll to position [126, 0]
click at [530, 242] on button "View Content" at bounding box center [559, 240] width 67 height 17
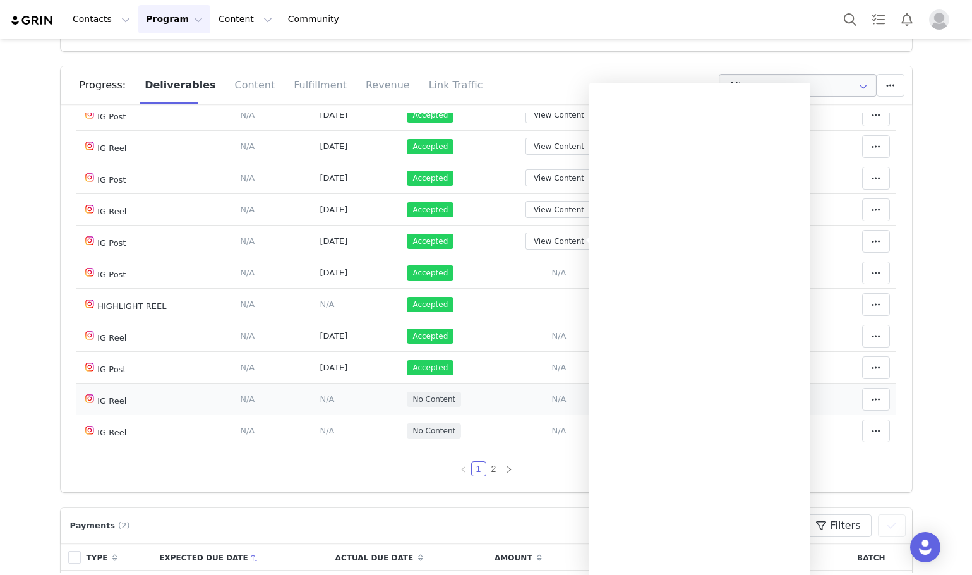
click at [539, 402] on td "Add Content Paste the URL to the content you want to match to this deliverable.…" at bounding box center [559, 399] width 118 height 32
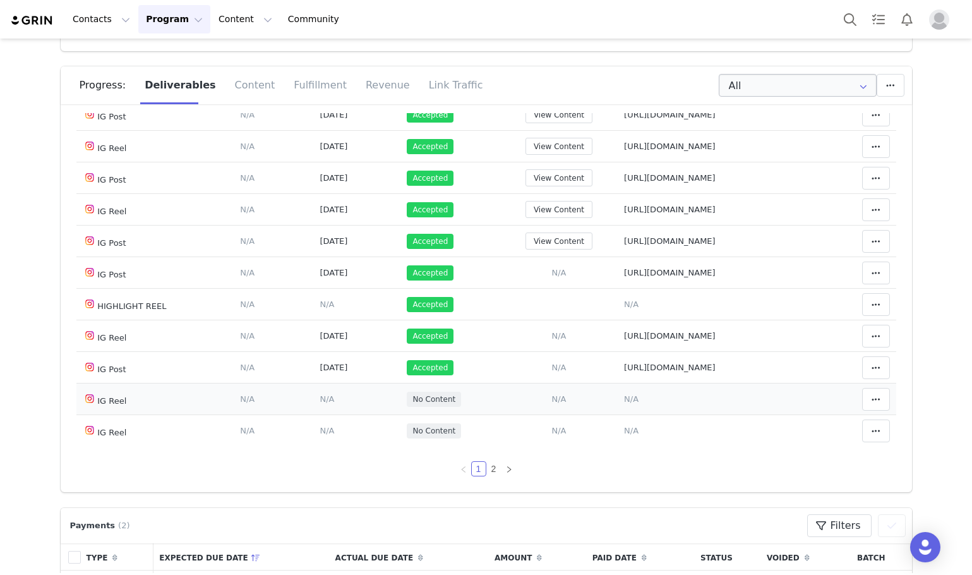
click at [551, 403] on span "N/A" at bounding box center [558, 398] width 15 height 9
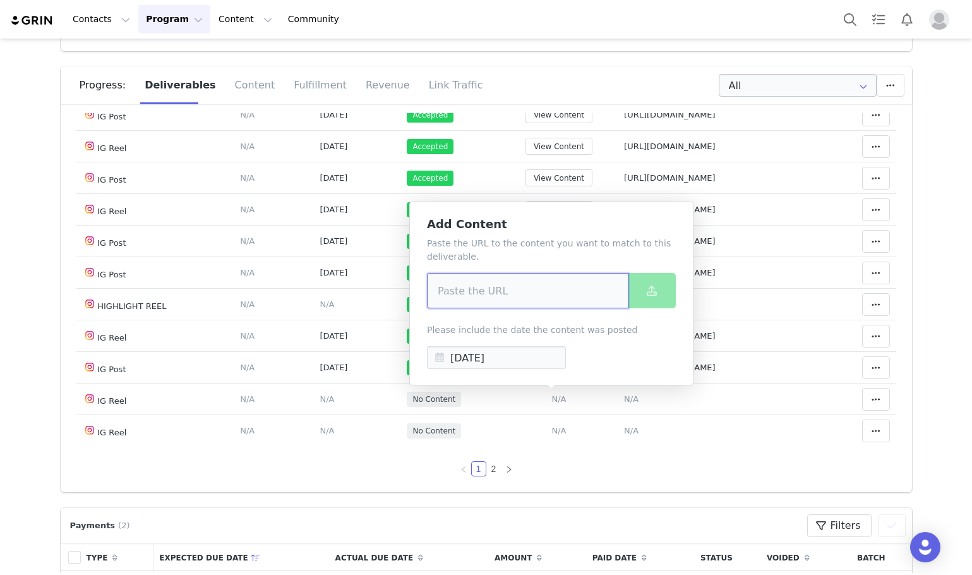
click at [498, 297] on input at bounding box center [528, 290] width 202 height 35
paste input "https://www.instagram.com/reel/DO6xPYCj7uh/"
type input "https://www.instagram.com/reel/DO6xPYCj7uh/"
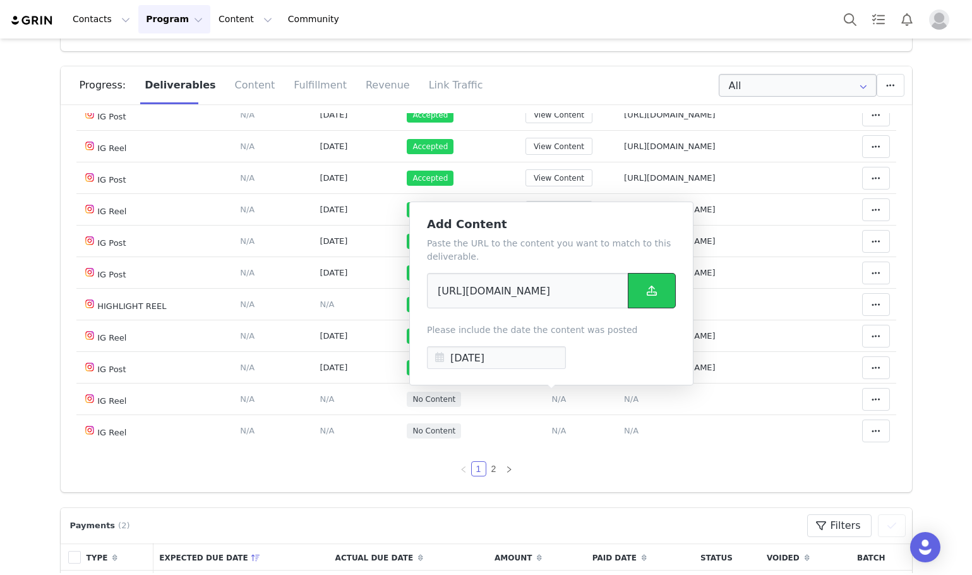
click at [646, 286] on span at bounding box center [651, 290] width 15 height 15
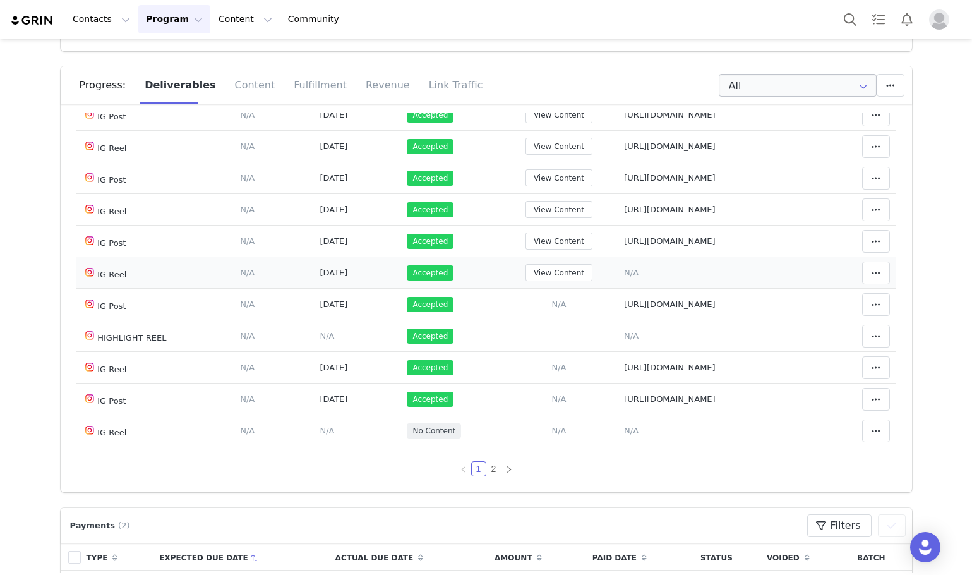
click at [624, 268] on span "N/A" at bounding box center [631, 272] width 15 height 9
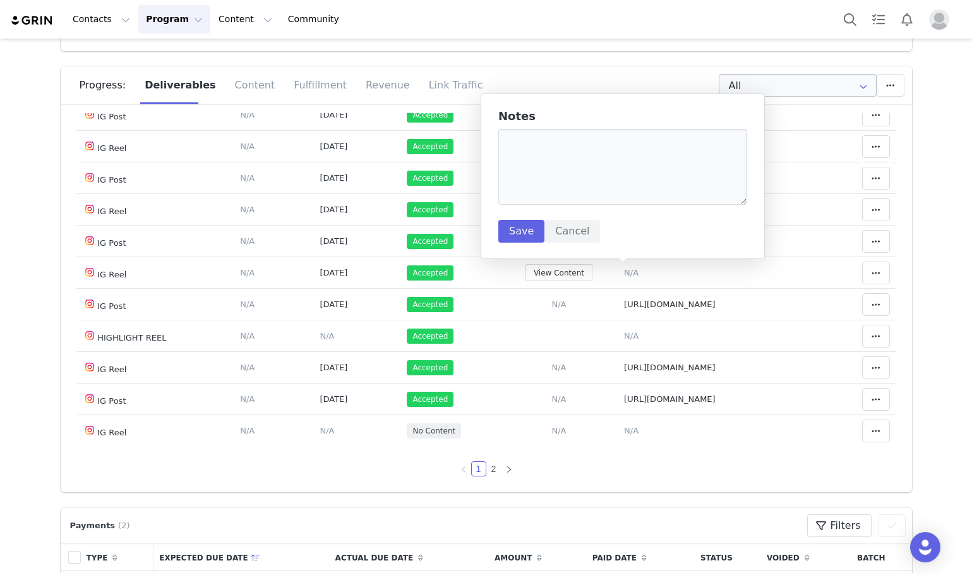
click at [565, 219] on div "Notes Save Cancel" at bounding box center [622, 176] width 249 height 133
click at [548, 200] on textarea at bounding box center [622, 167] width 249 height 76
paste textarea "https://www.instagram.com/reel/DO6xPYCj7uh/"
type textarea "https://www.instagram.com/reel/DO6xPYCj7uh/"
click at [502, 247] on div "Notes https://www.instagram.com/reel/DO6xPYCj7uh/ Save Cancel" at bounding box center [623, 176] width 284 height 166
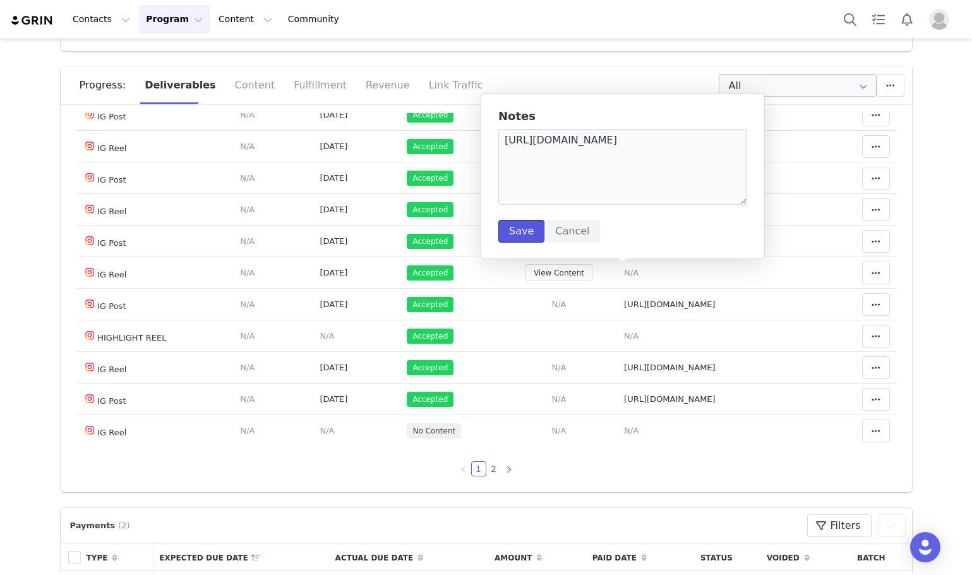
click at [502, 236] on button "Save" at bounding box center [521, 231] width 46 height 23
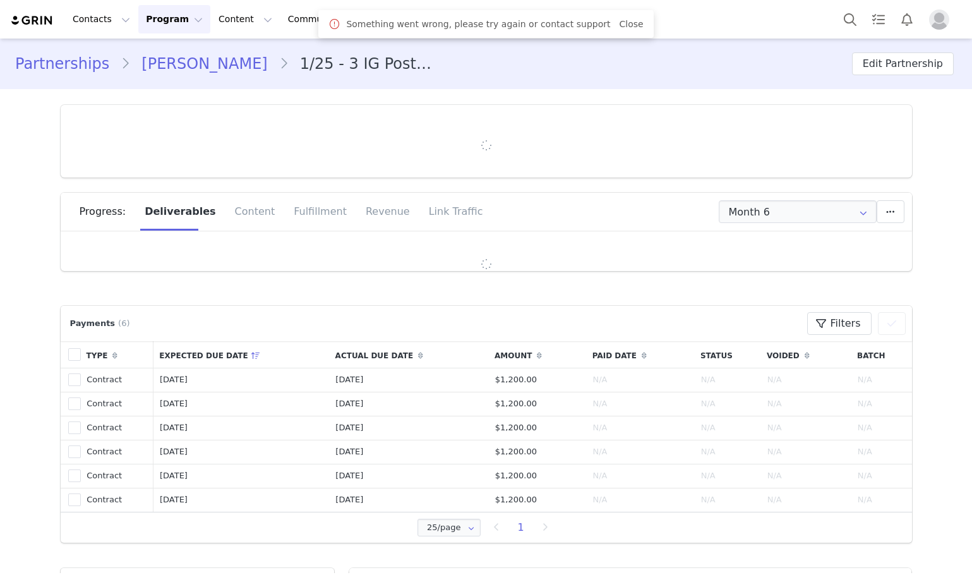
type input "+52 ([GEOGRAPHIC_DATA])"
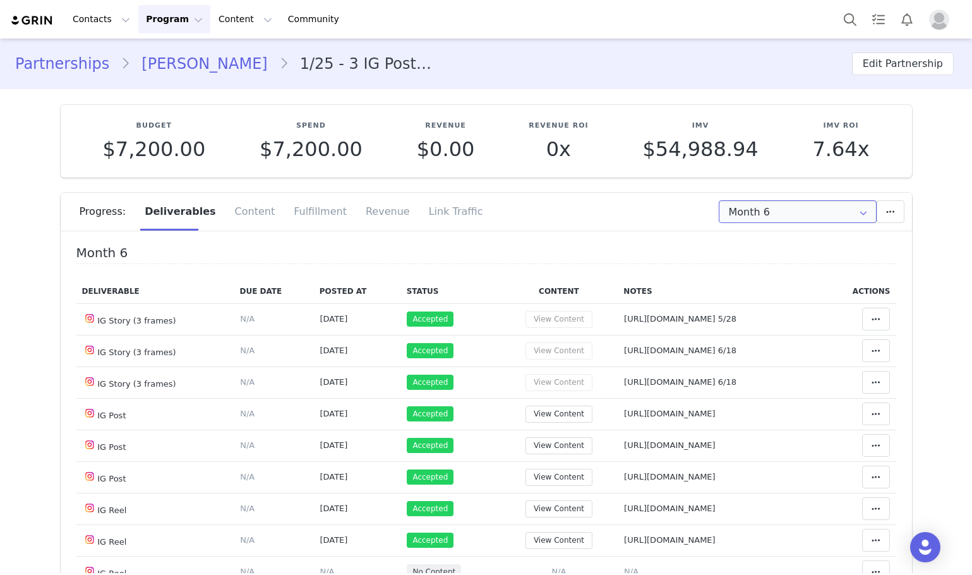
click at [731, 222] on input "Month 6" at bounding box center [798, 211] width 158 height 23
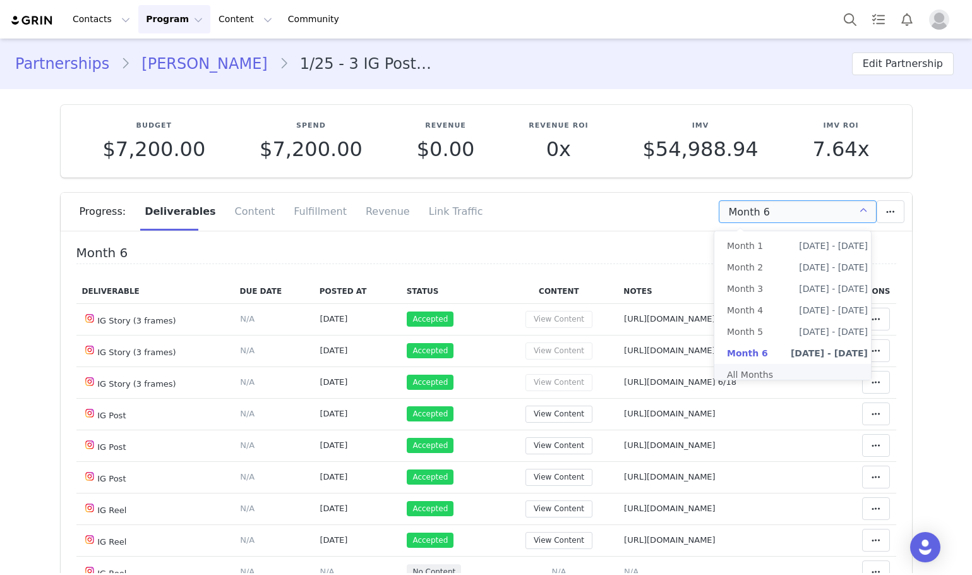
click at [738, 366] on li "All Months" at bounding box center [797, 374] width 166 height 21
type input "All"
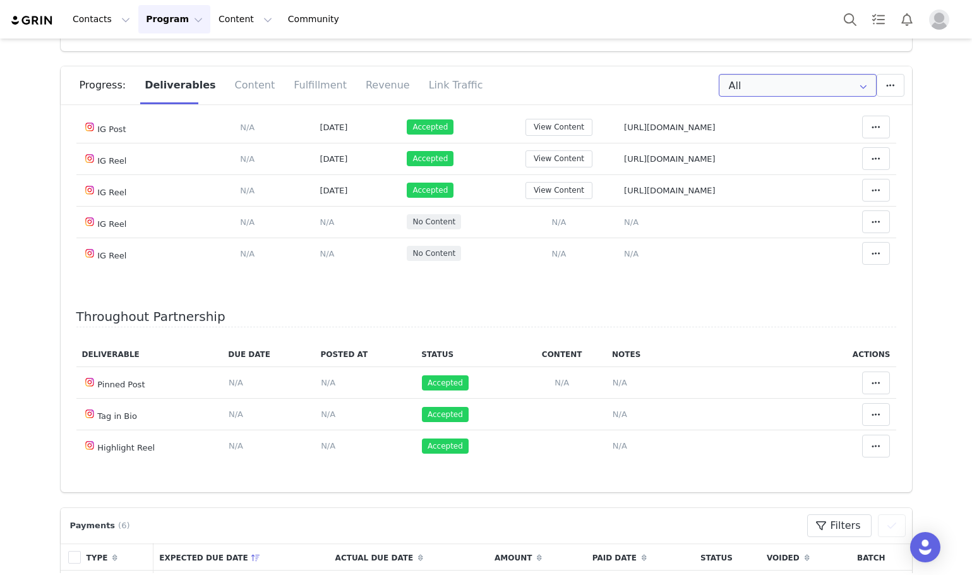
scroll to position [2590, 0]
click at [551, 227] on span "N/A" at bounding box center [558, 221] width 15 height 9
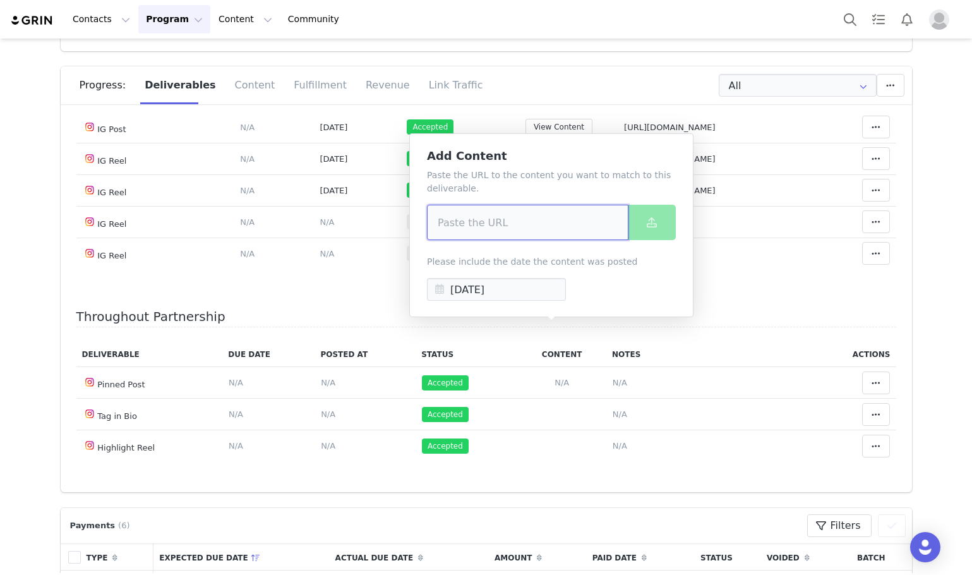
paste input "[URL][DOMAIN_NAME]"
type input "[URL][DOMAIN_NAME]"
click at [633, 227] on button at bounding box center [652, 222] width 48 height 35
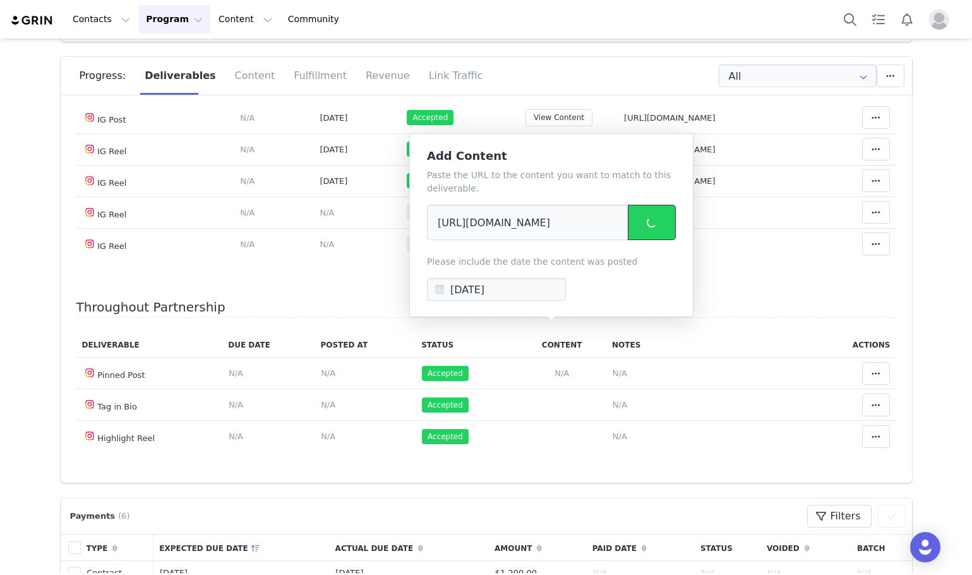
scroll to position [126, 0]
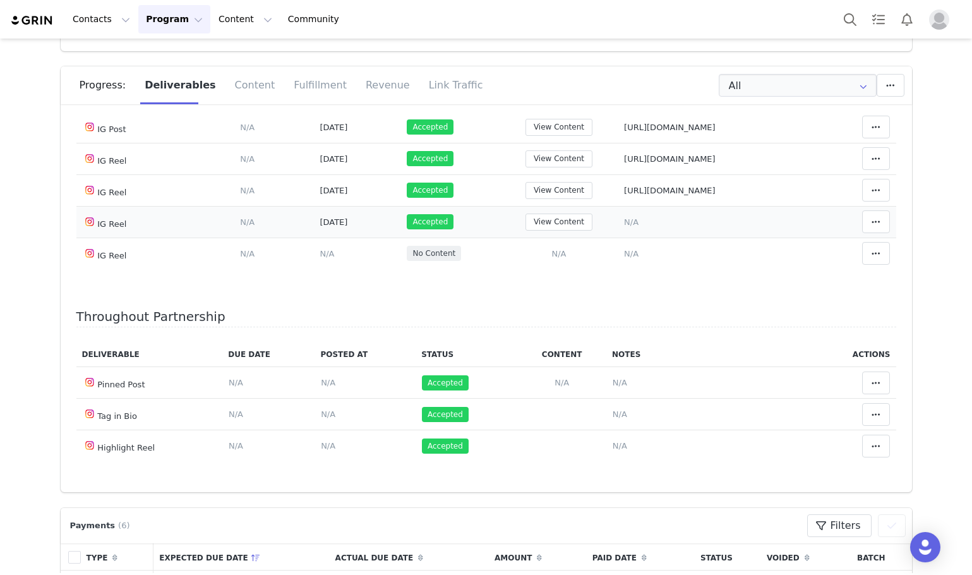
click at [642, 238] on td "Notes Save Cancel N/A" at bounding box center [720, 222] width 205 height 32
click at [627, 238] on td "Notes Save Cancel N/A" at bounding box center [720, 222] width 205 height 32
click at [624, 227] on span "N/A" at bounding box center [631, 221] width 15 height 9
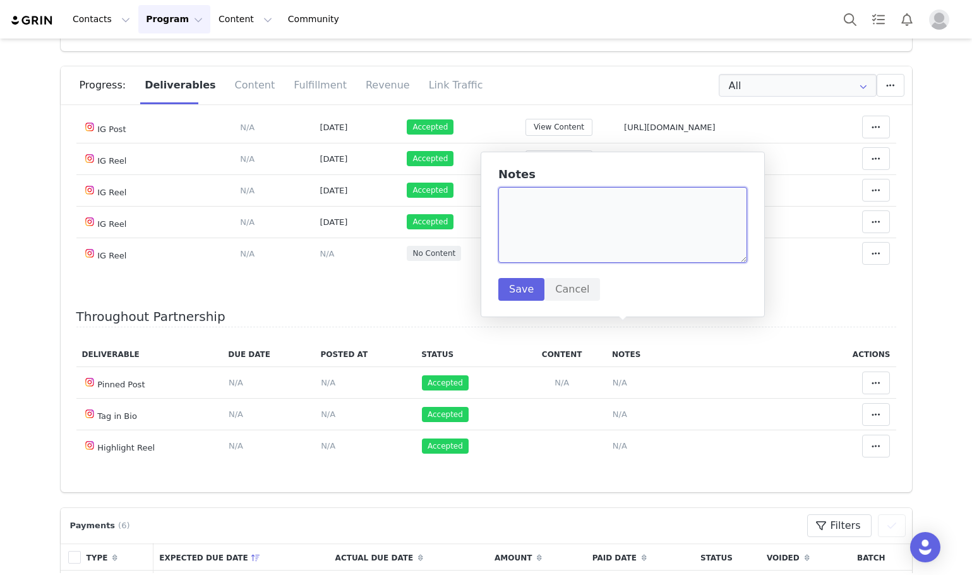
drag, startPoint x: 587, startPoint y: 187, endPoint x: 584, endPoint y: 203, distance: 16.1
paste textarea "[URL][DOMAIN_NAME]"
type textarea "[URL][DOMAIN_NAME]"
click at [519, 293] on button "Save" at bounding box center [521, 289] width 46 height 23
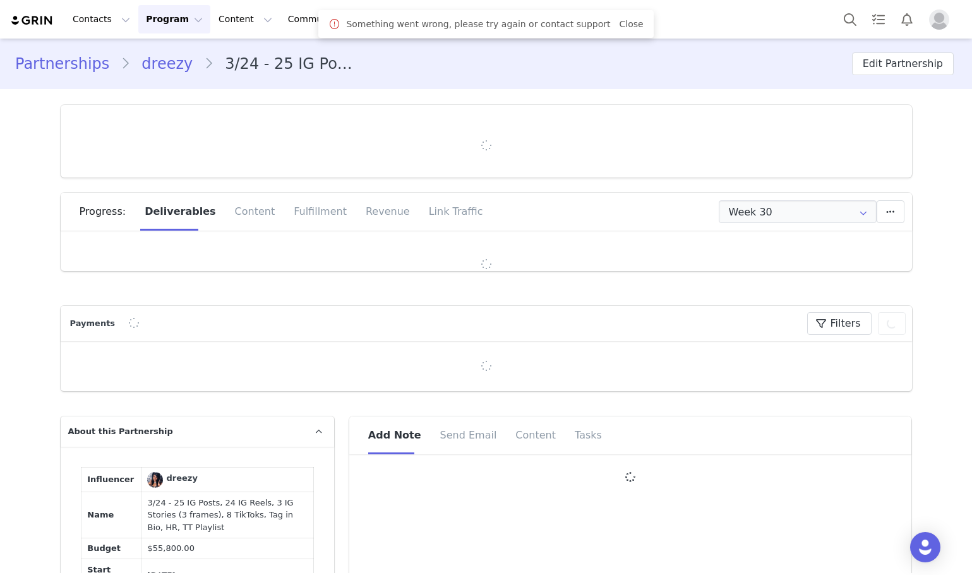
type input "+1 ([GEOGRAPHIC_DATA])"
